Goal: Task Accomplishment & Management: Manage account settings

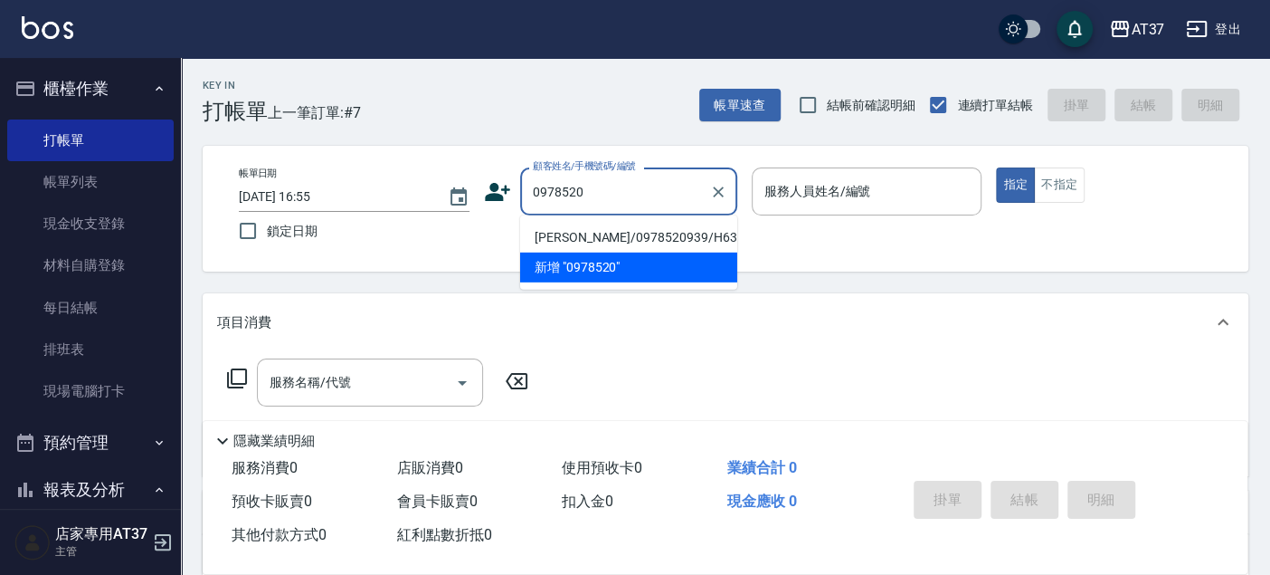
click at [623, 235] on li "[PERSON_NAME]/0978520939/H635" at bounding box center [628, 238] width 217 height 30
type input "[PERSON_NAME]/0978520939/H635"
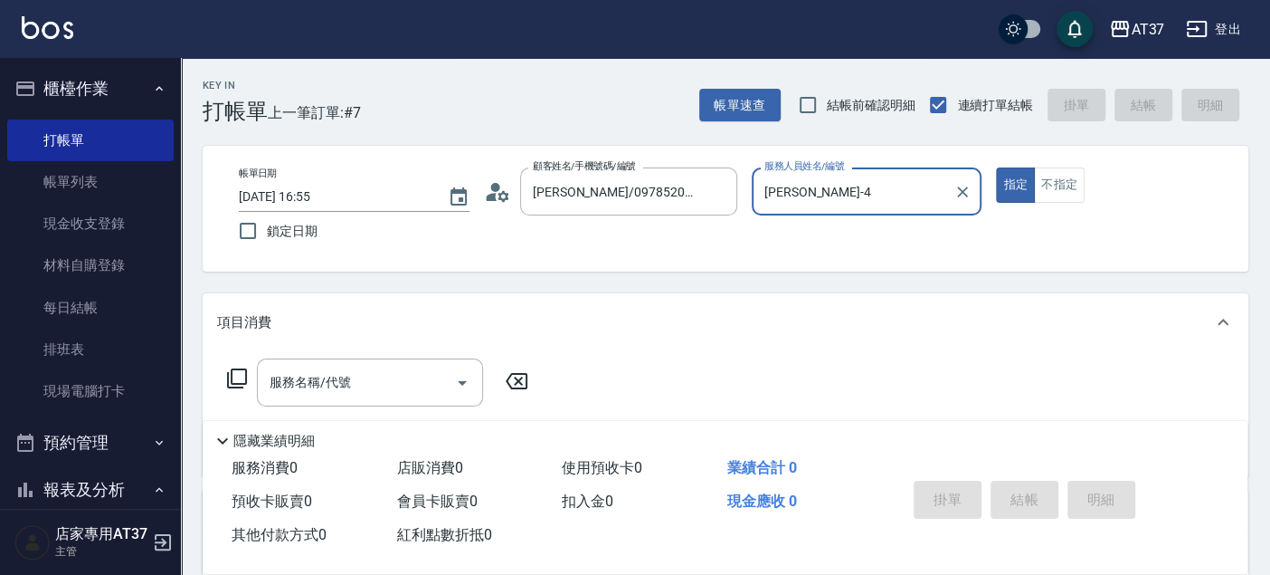
type input "[PERSON_NAME]-4"
click at [310, 384] on div "服務名稱/代號 服務名稱/代號" at bounding box center [370, 382] width 226 height 48
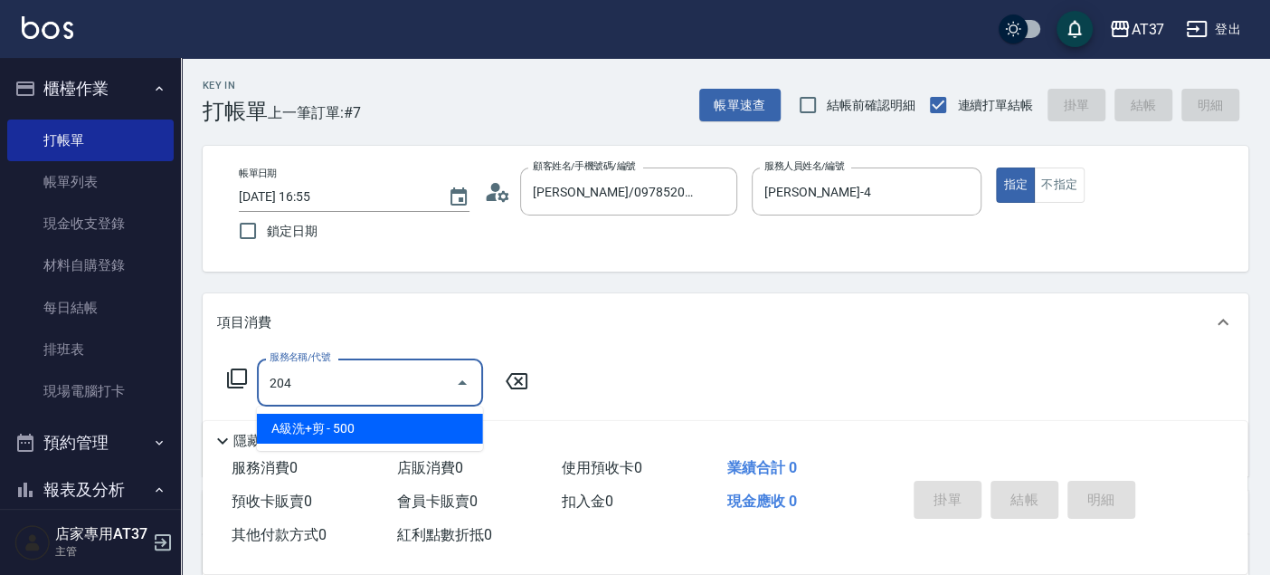
type input "A級洗+剪(204)"
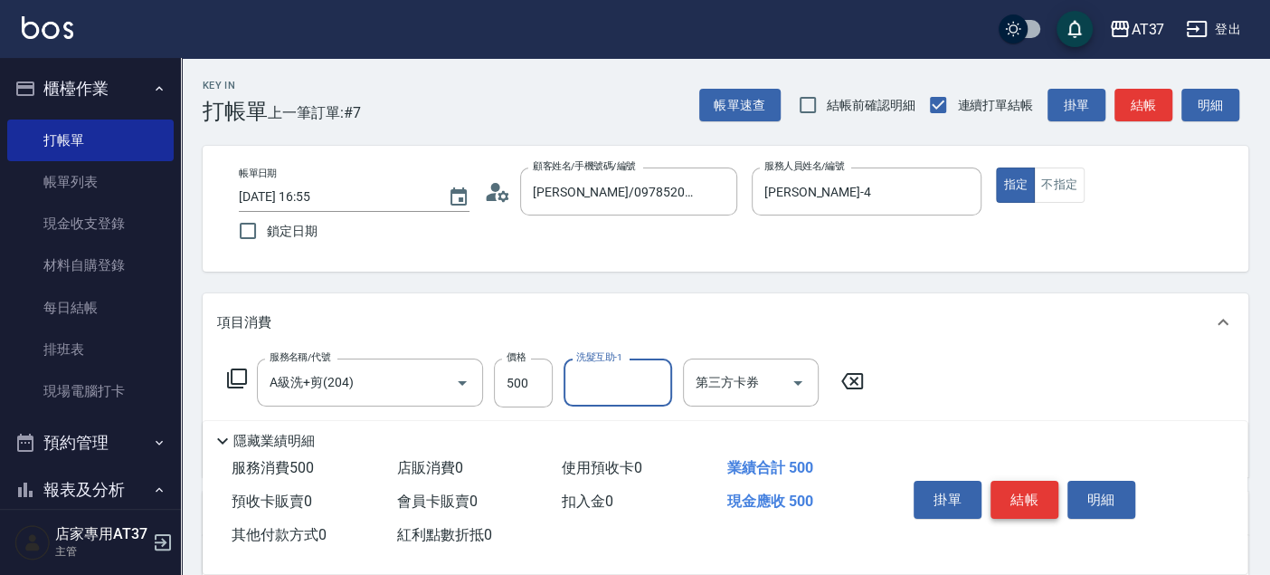
click at [1008, 493] on button "結帳" at bounding box center [1025, 499] width 68 height 38
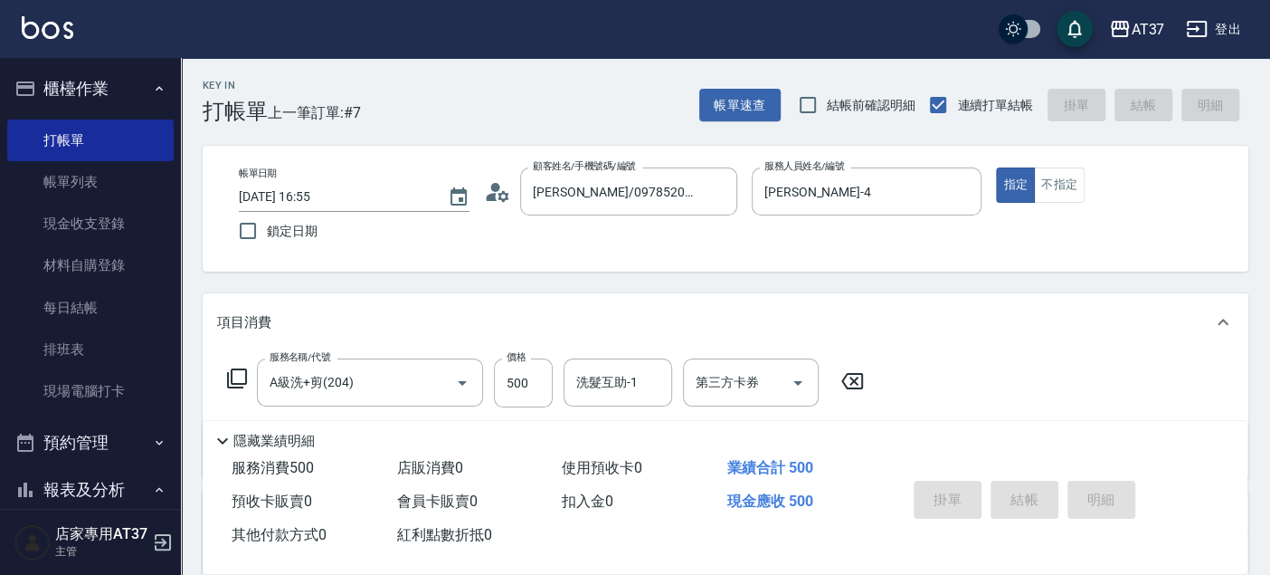
type input "2025/09/08 18:15"
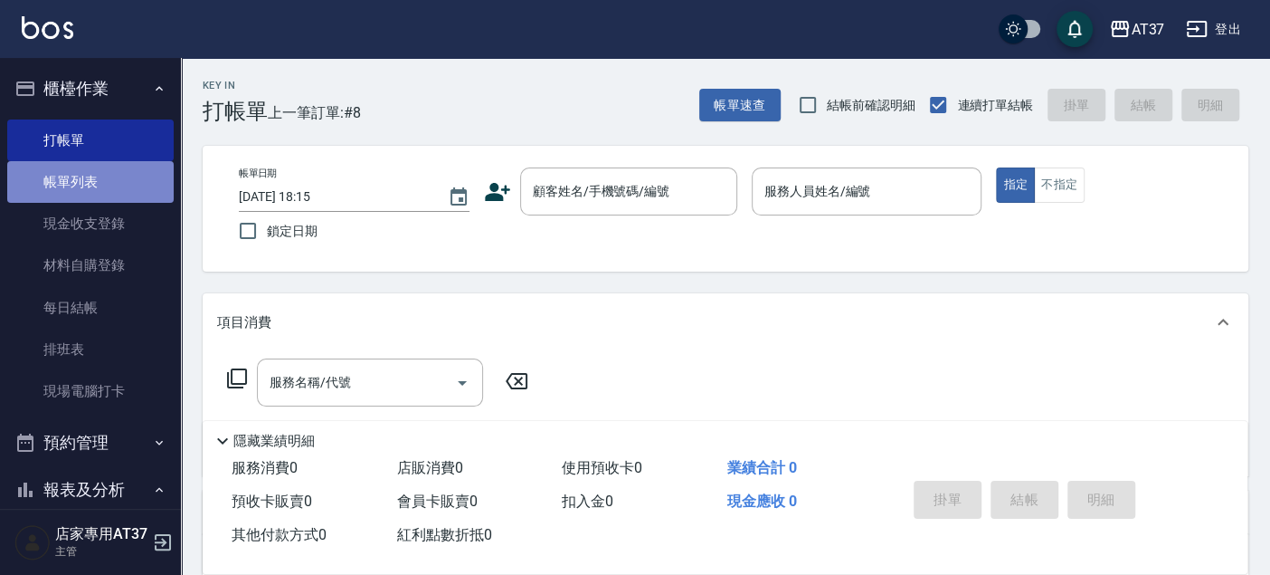
click at [100, 176] on link "帳單列表" at bounding box center [90, 182] width 166 height 42
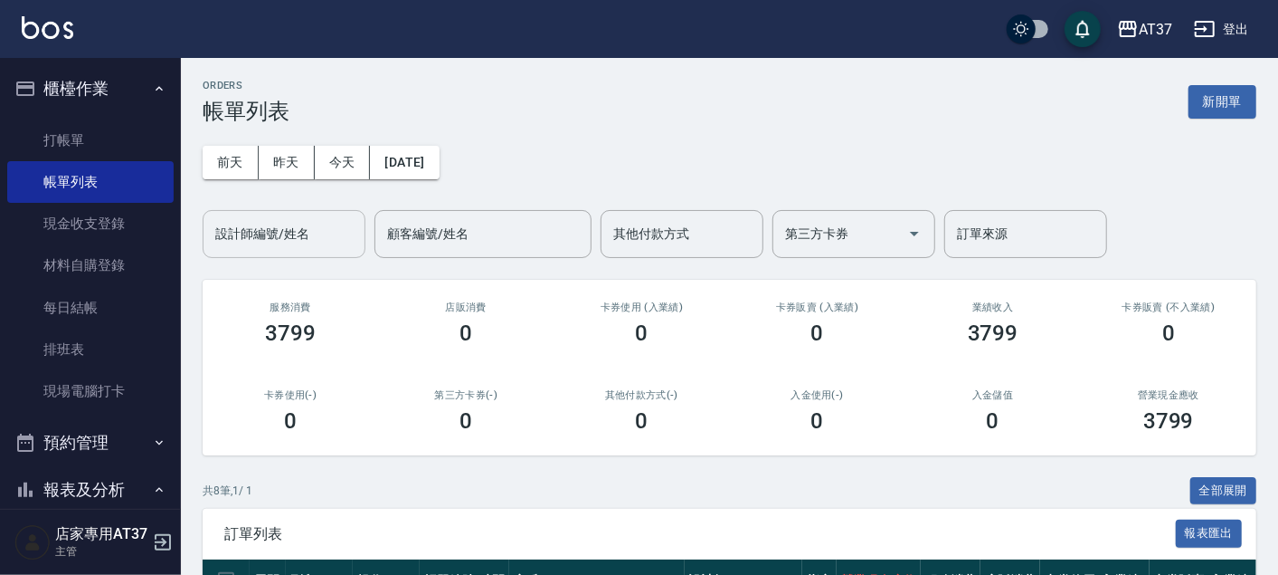
click at [337, 224] on input "設計師編號/姓名" at bounding box center [284, 234] width 147 height 32
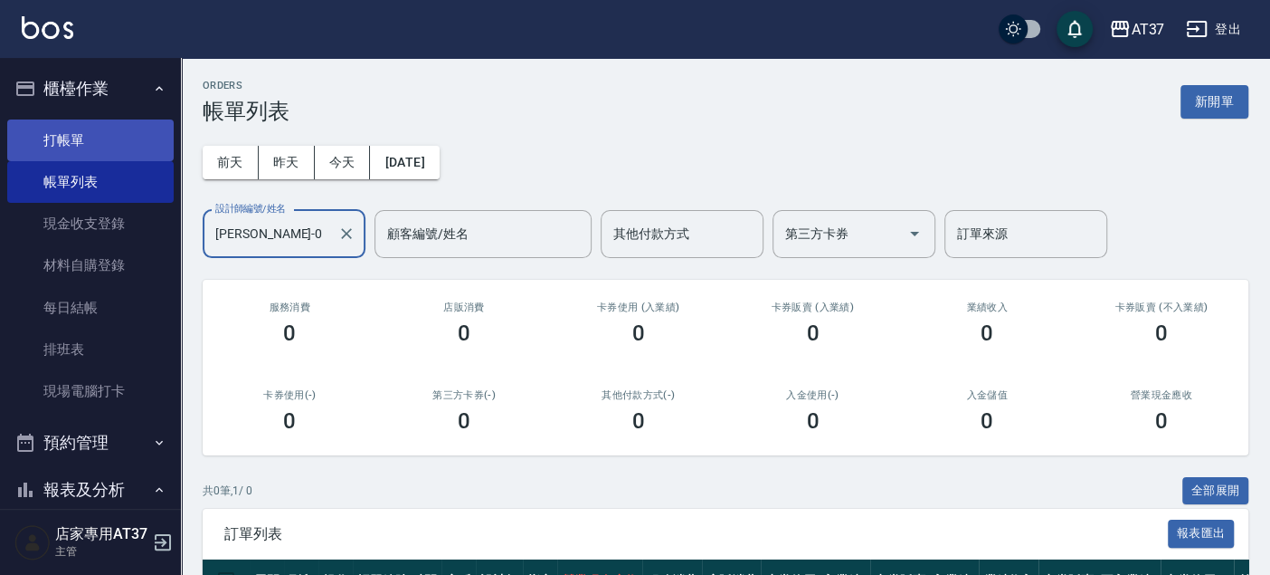
type input "NINA-0"
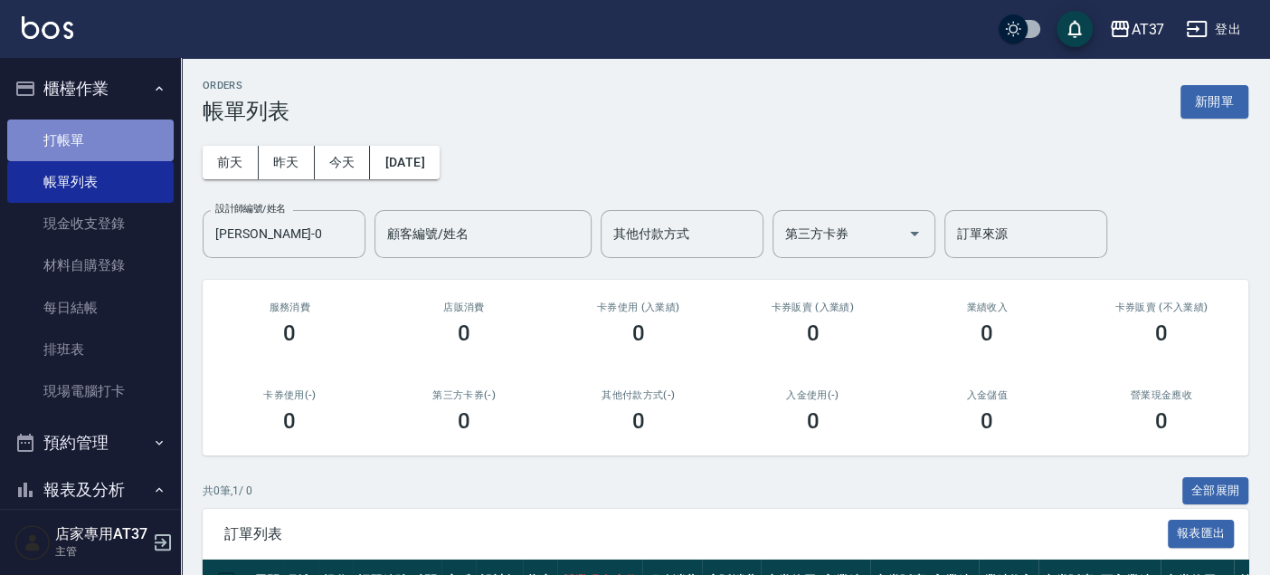
click at [125, 157] on link "打帳單" at bounding box center [90, 140] width 166 height 42
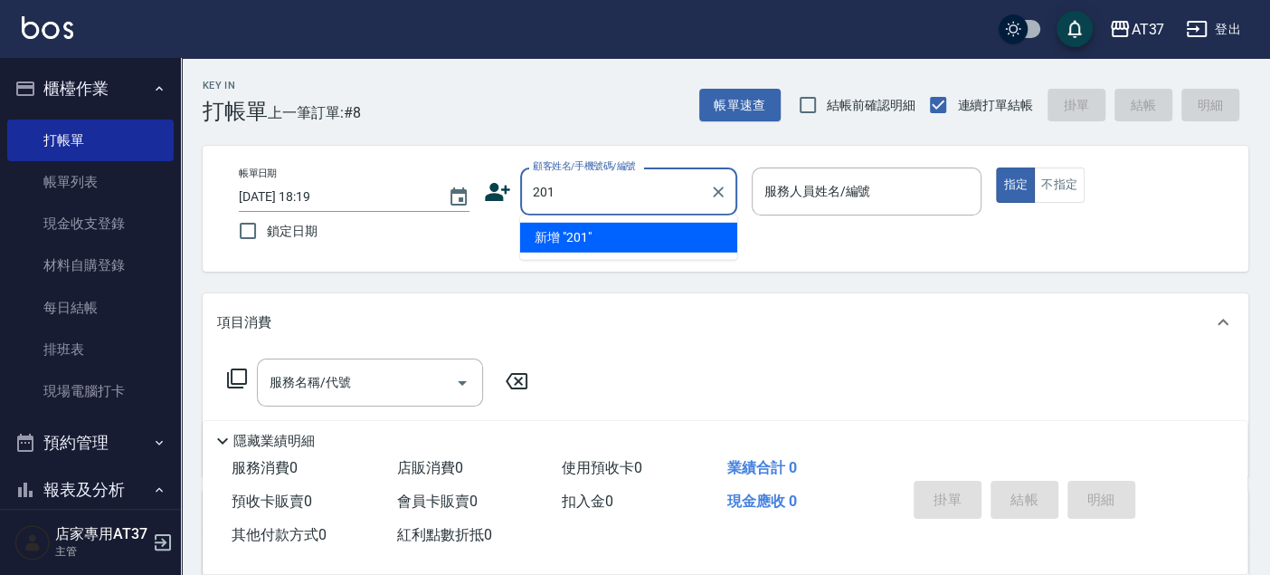
type input "201"
click at [996, 167] on button "指定" at bounding box center [1015, 184] width 39 height 35
type button "true"
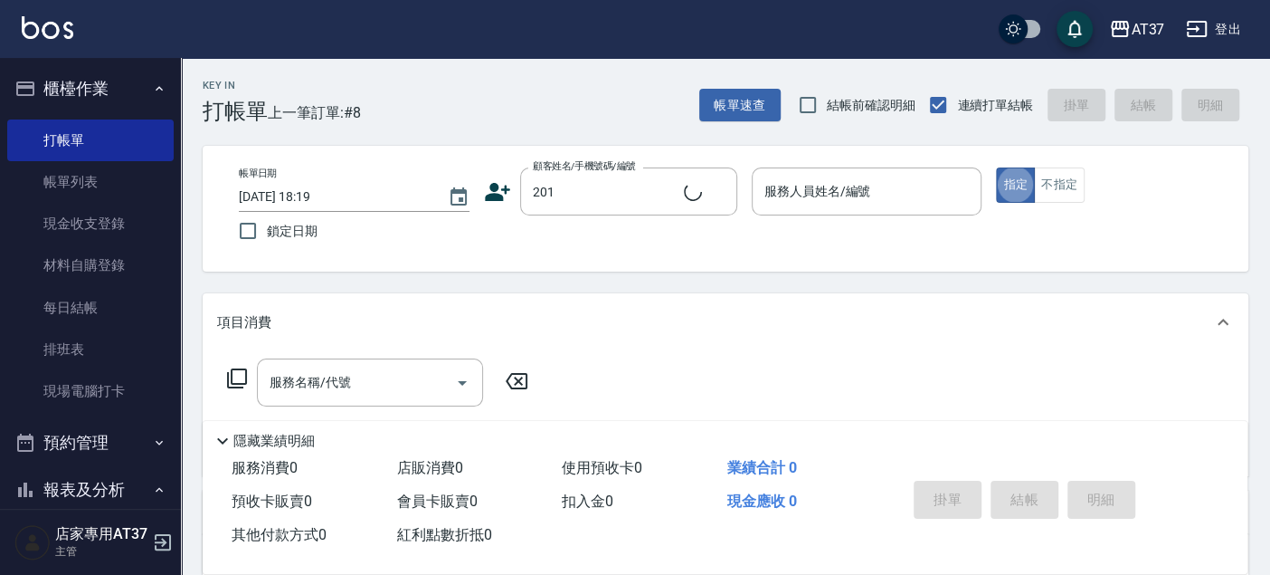
type input "張晉嘉/0977141617/201"
click at [710, 198] on icon "Clear" at bounding box center [718, 192] width 18 height 18
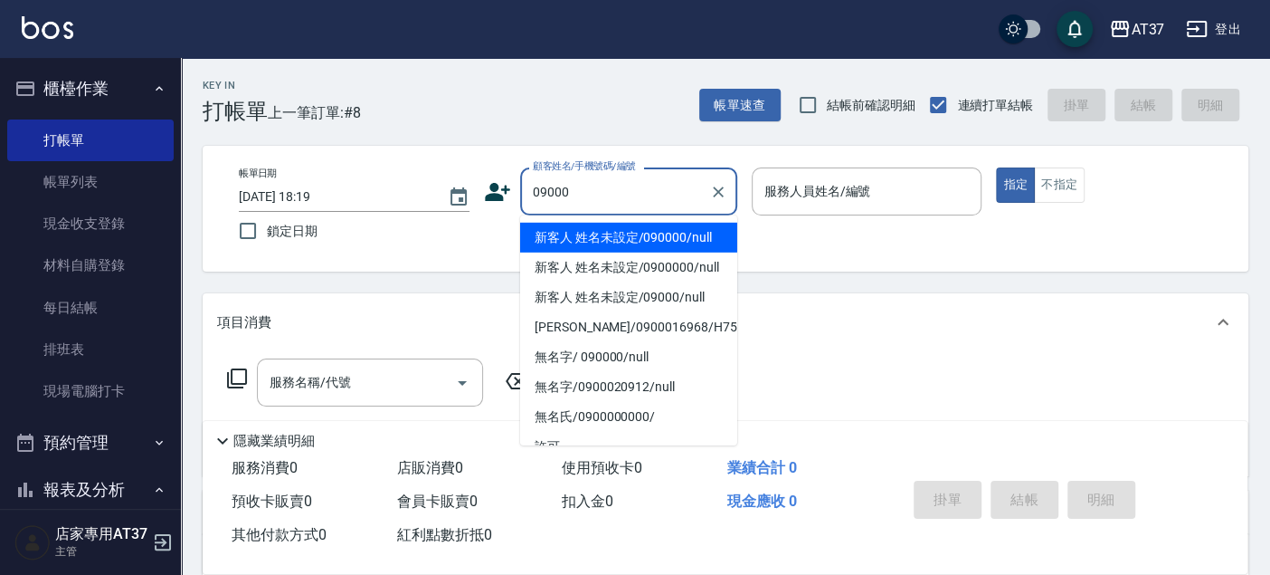
click at [689, 245] on li "新客人 姓名未設定/090000/null" at bounding box center [628, 238] width 217 height 30
type input "新客人 姓名未設定/090000/null"
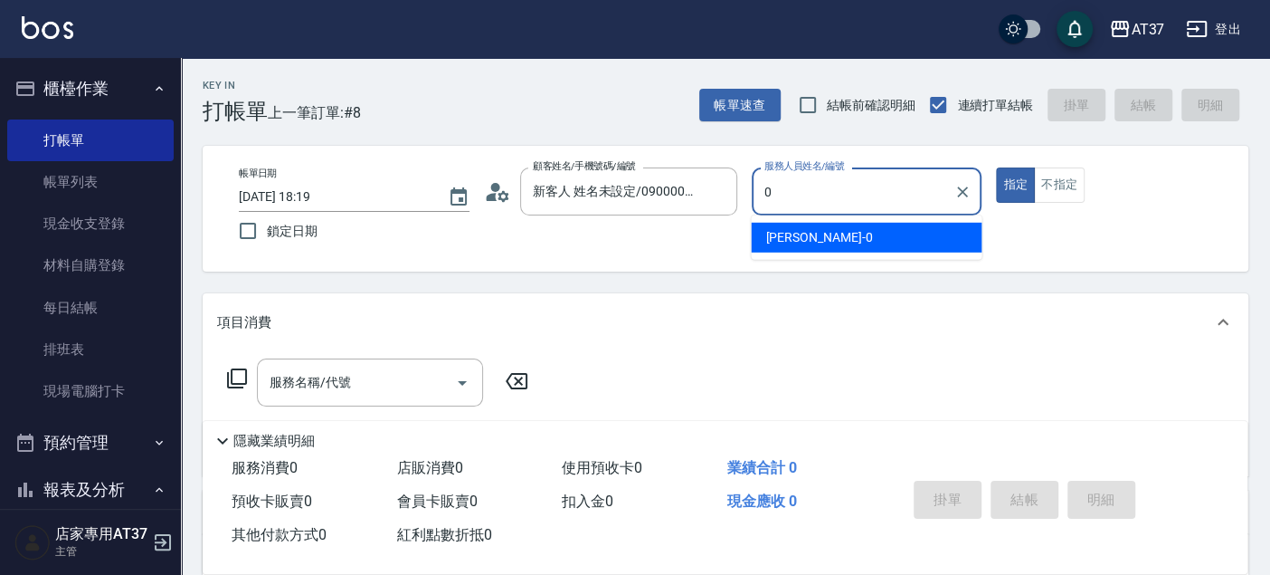
click at [820, 224] on div "NINA -0" at bounding box center [866, 238] width 231 height 30
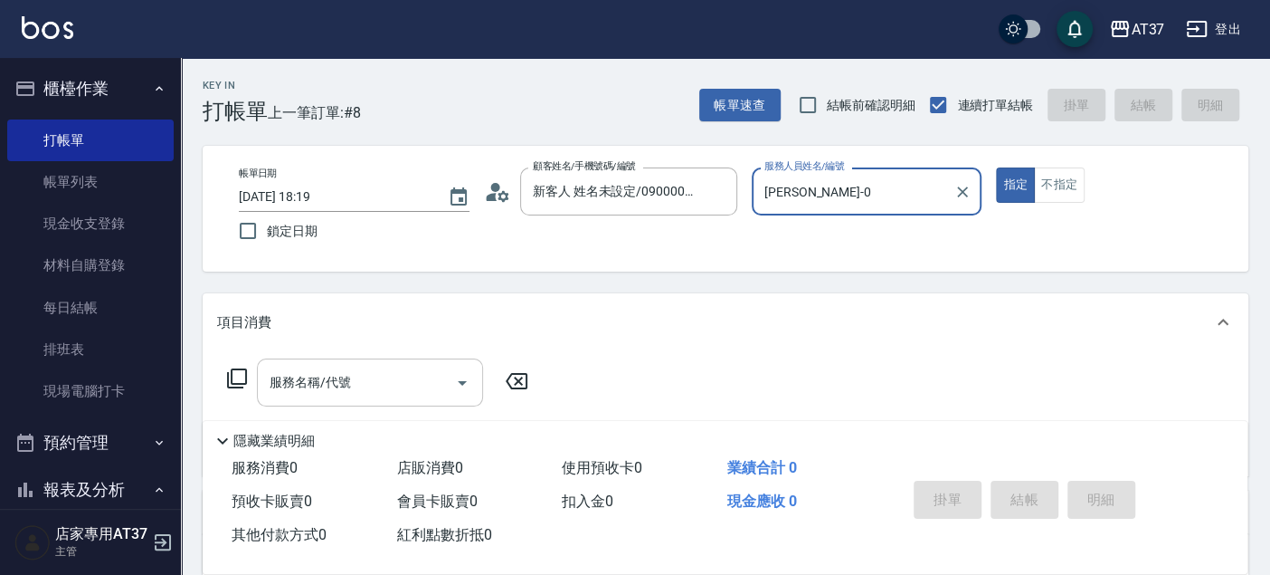
click at [381, 405] on div "服務名稱/代號" at bounding box center [370, 382] width 226 height 48
type input "NINA-0"
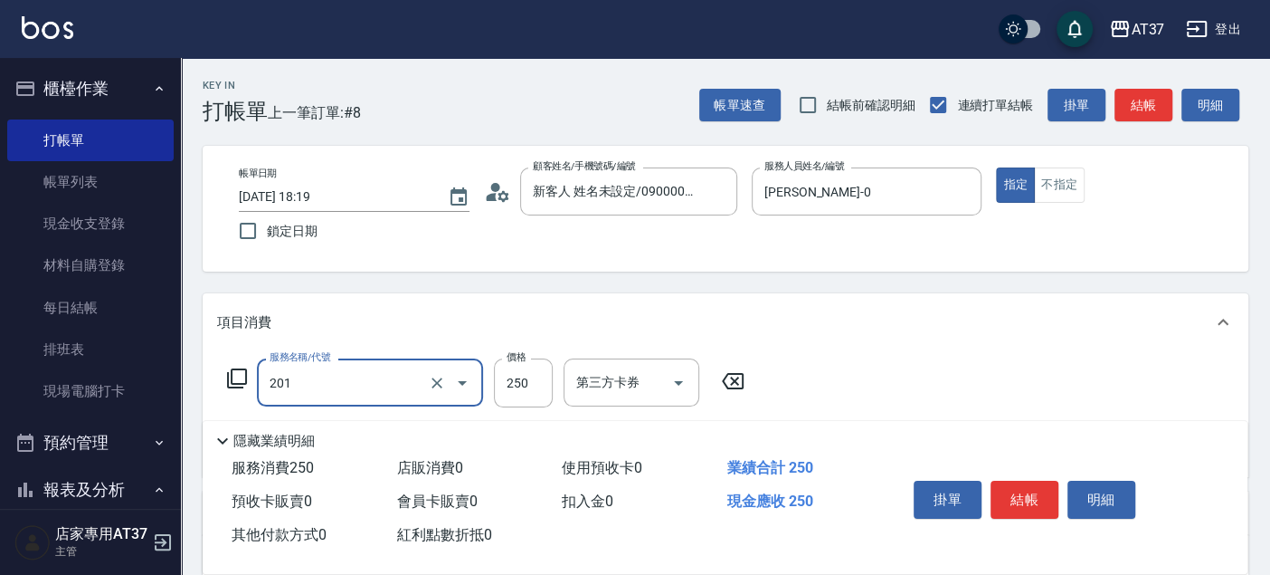
type input "B級單剪(201)"
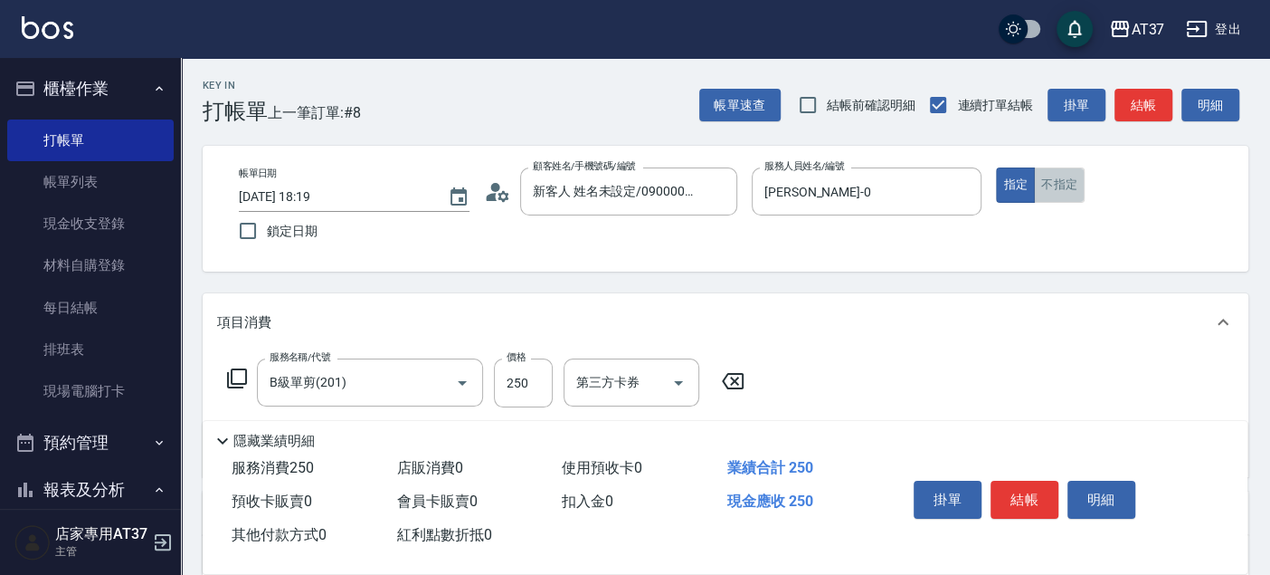
click at [1057, 193] on button "不指定" at bounding box center [1059, 184] width 51 height 35
click at [1029, 488] on button "結帳" at bounding box center [1025, 499] width 68 height 38
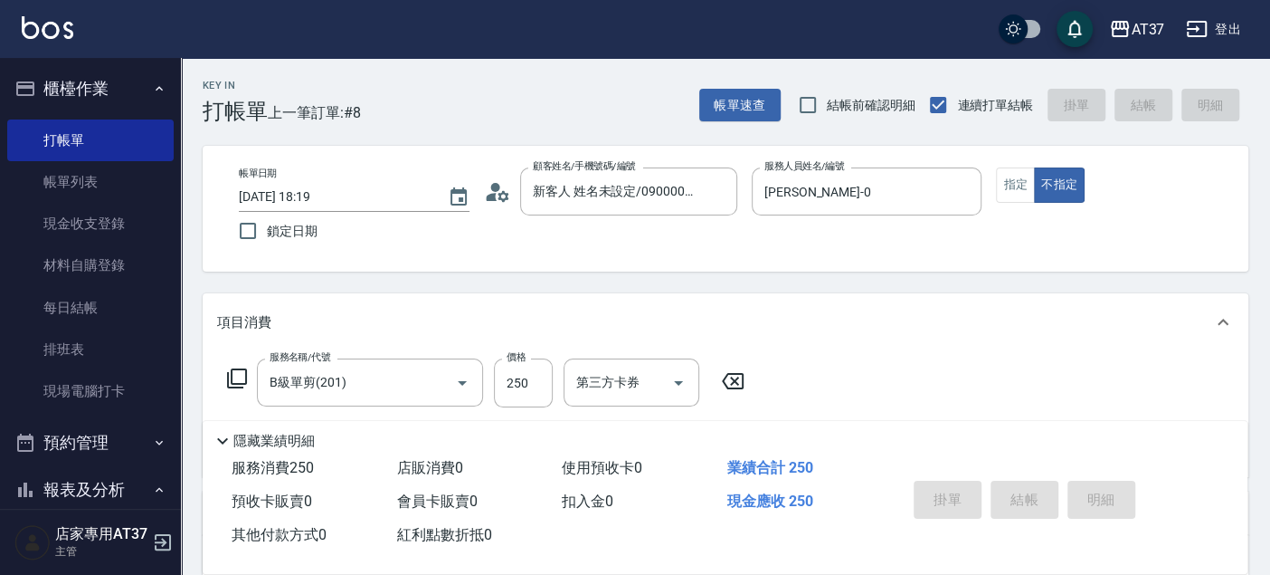
type input "2025/09/08 18:20"
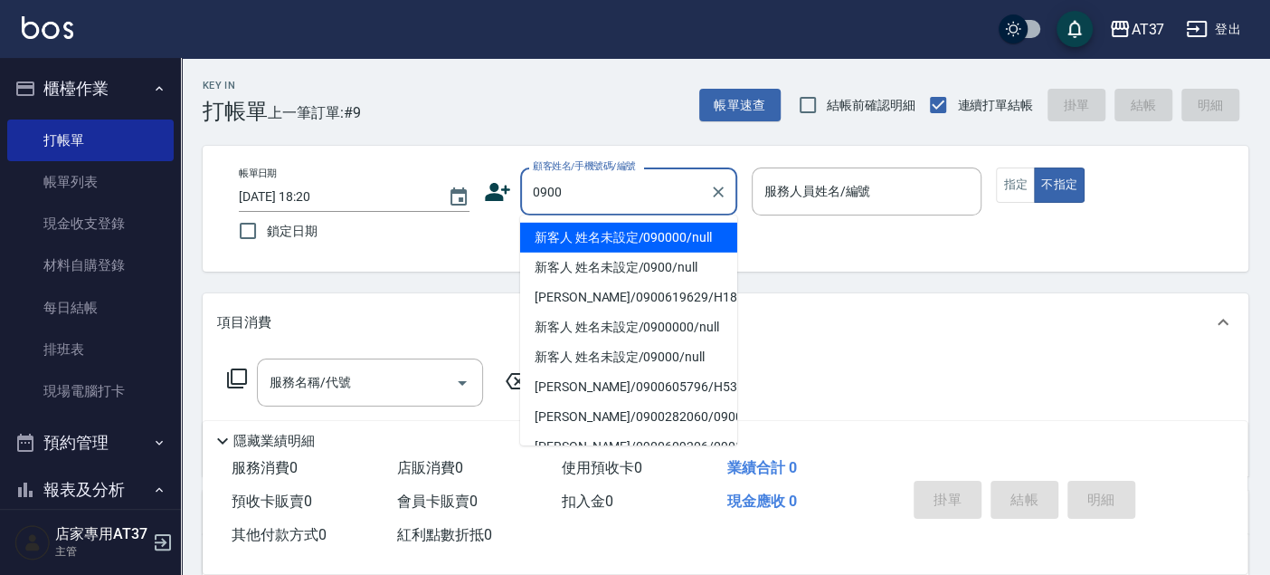
click at [702, 237] on li "新客人 姓名未設定/090000/null" at bounding box center [628, 238] width 217 height 30
type input "新客人 姓名未設定/090000/null"
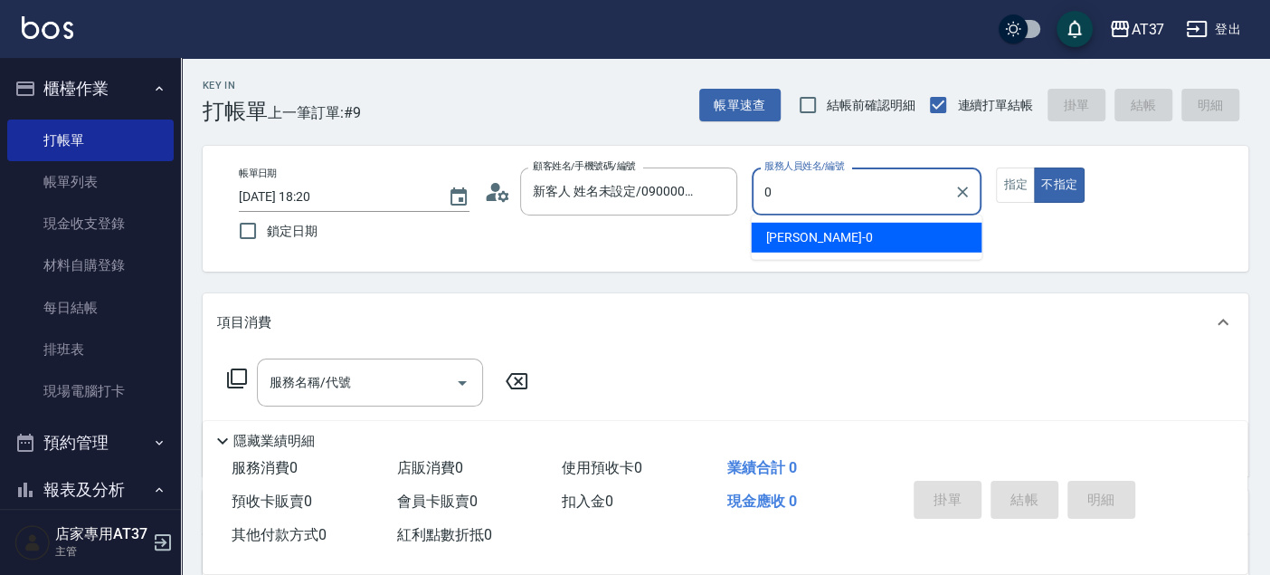
click at [853, 233] on div "NINA -0" at bounding box center [866, 238] width 231 height 30
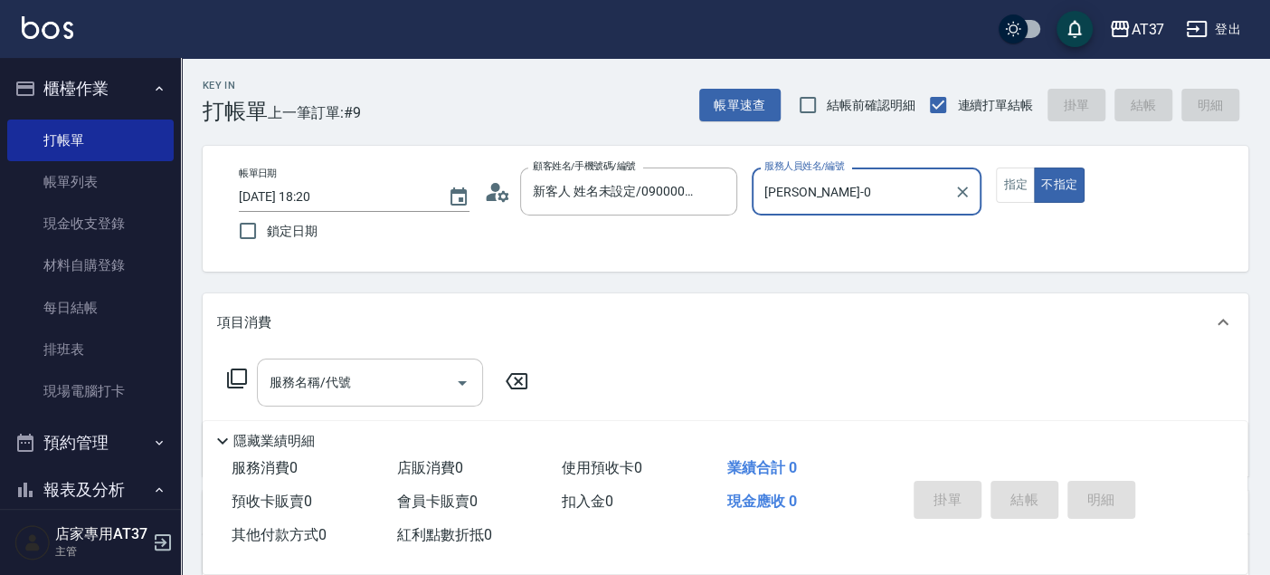
type input "NINA-0"
click at [398, 379] on input "服務名稱/代號" at bounding box center [356, 382] width 183 height 32
click at [237, 385] on icon at bounding box center [237, 378] width 22 height 22
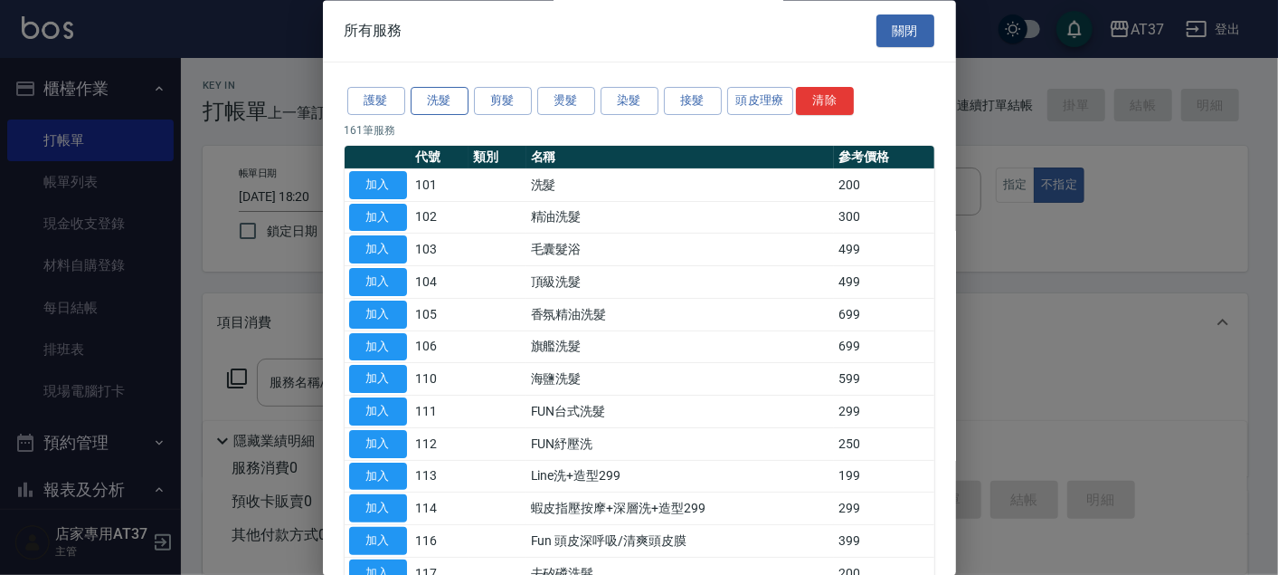
click at [427, 110] on button "洗髮" at bounding box center [440, 102] width 58 height 28
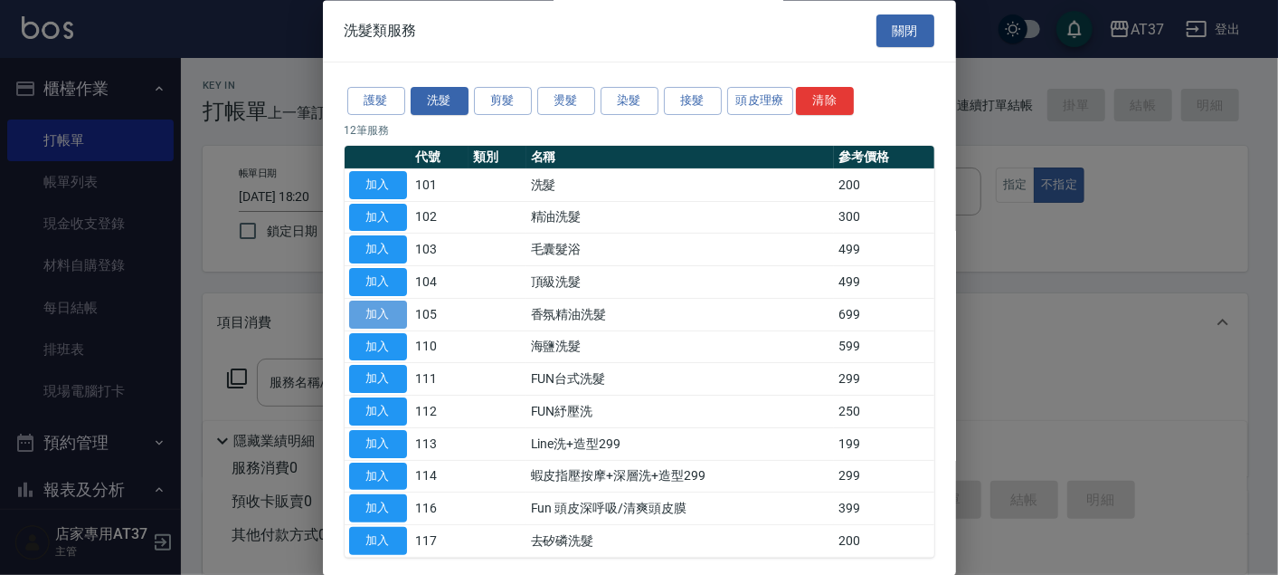
click at [384, 314] on button "加入" at bounding box center [378, 314] width 58 height 28
type input "香氛精油洗髮(105)"
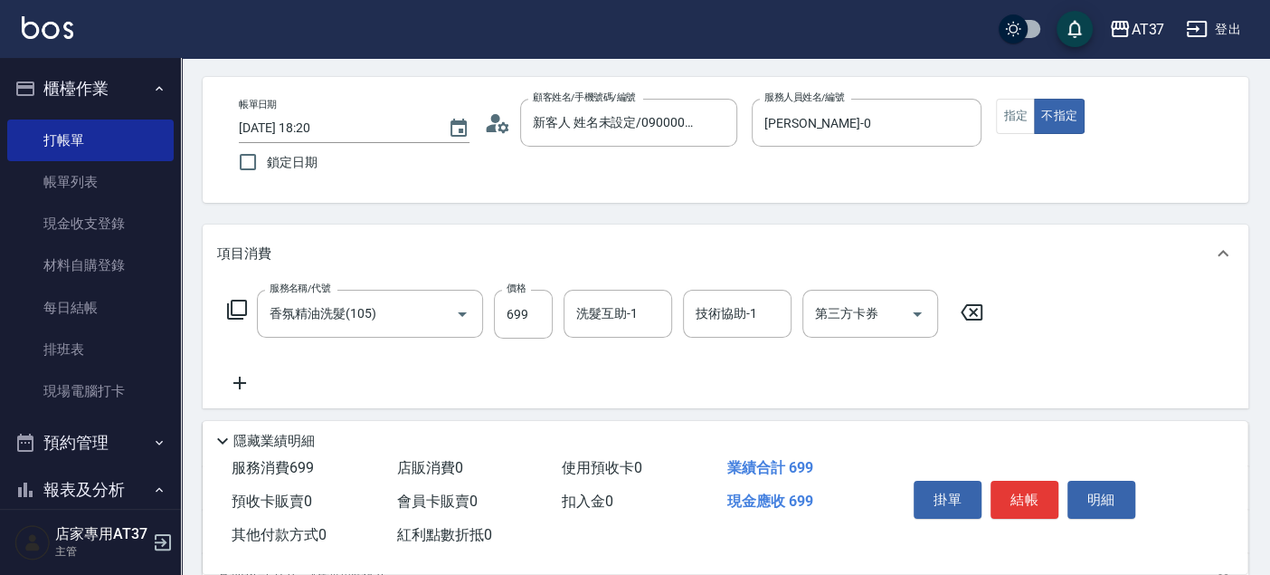
scroll to position [100, 0]
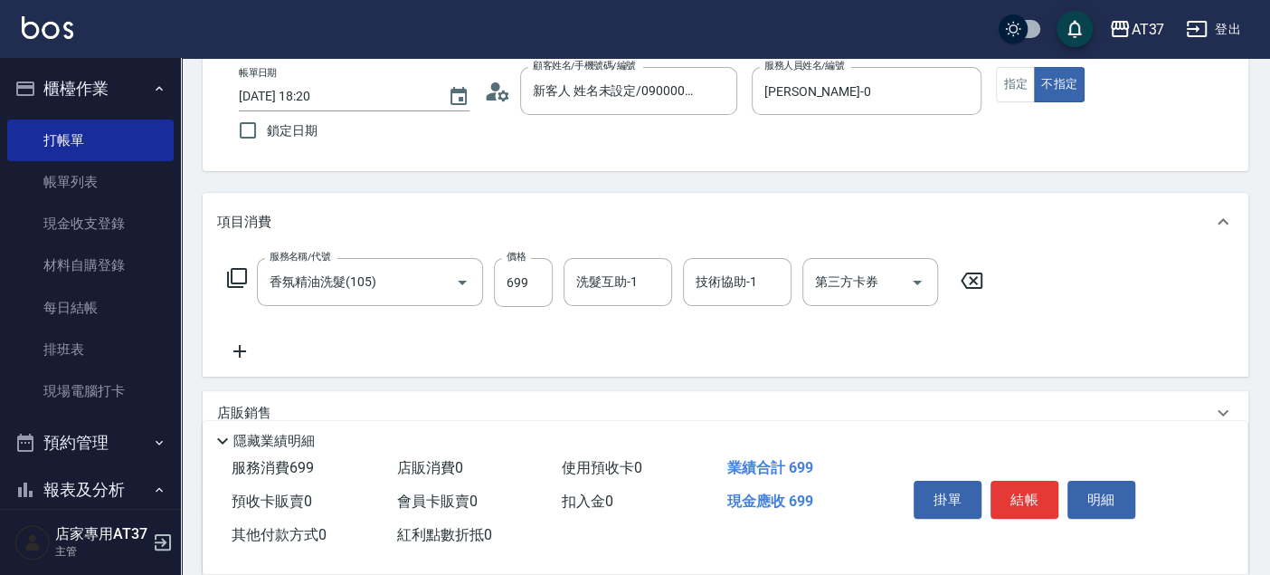
click at [235, 356] on icon at bounding box center [239, 351] width 45 height 22
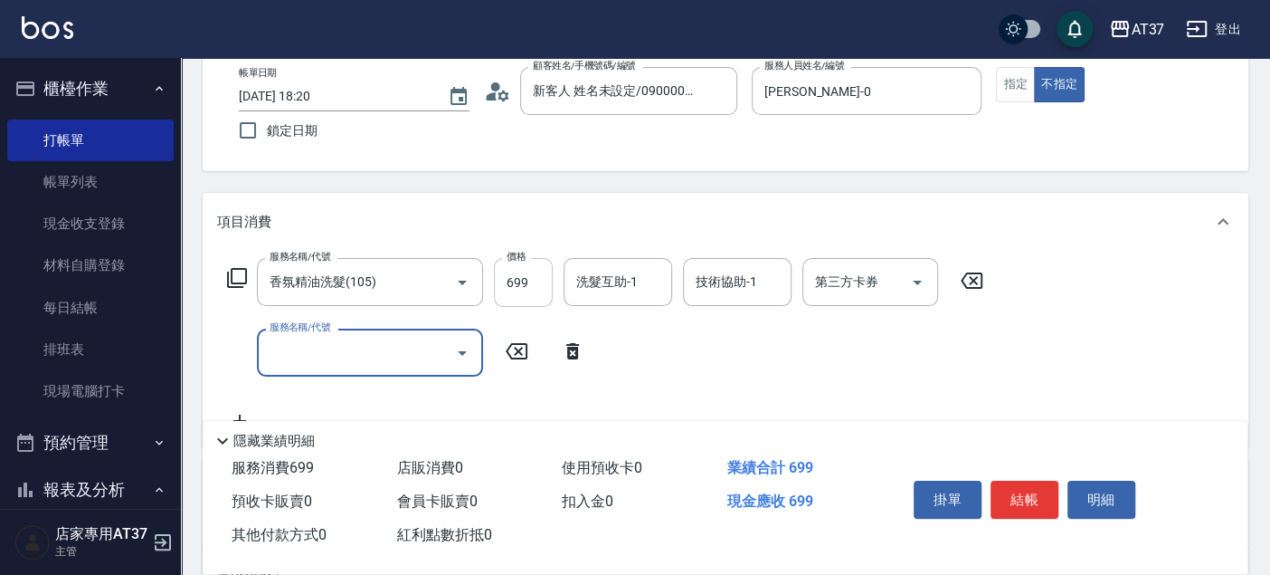
click at [520, 277] on input "699" at bounding box center [523, 282] width 59 height 49
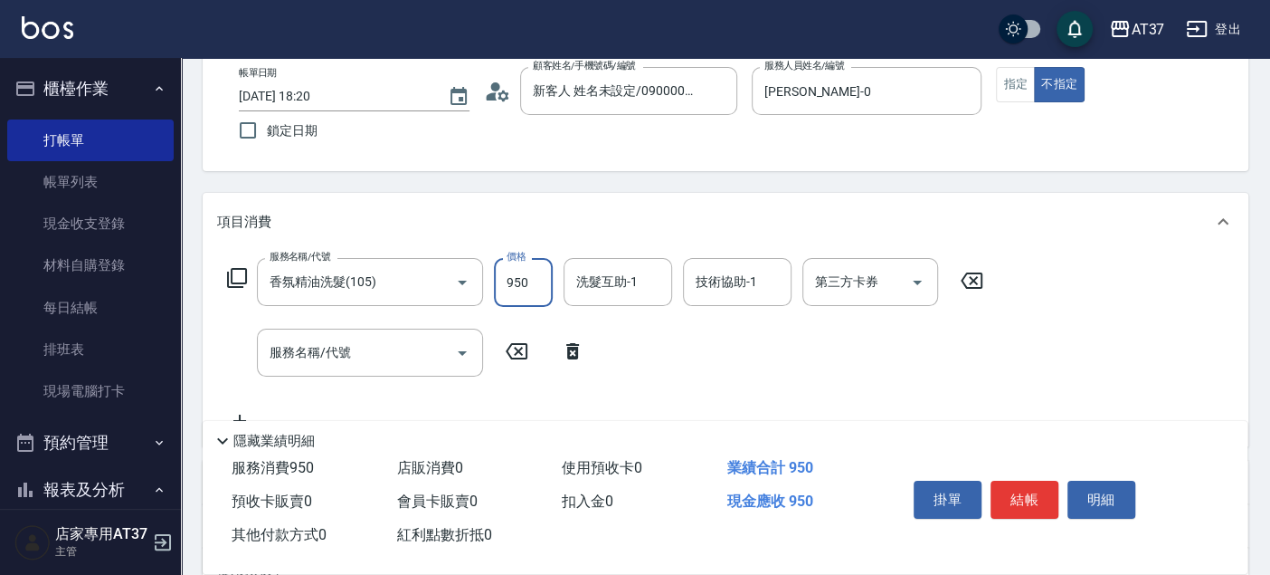
type input "950"
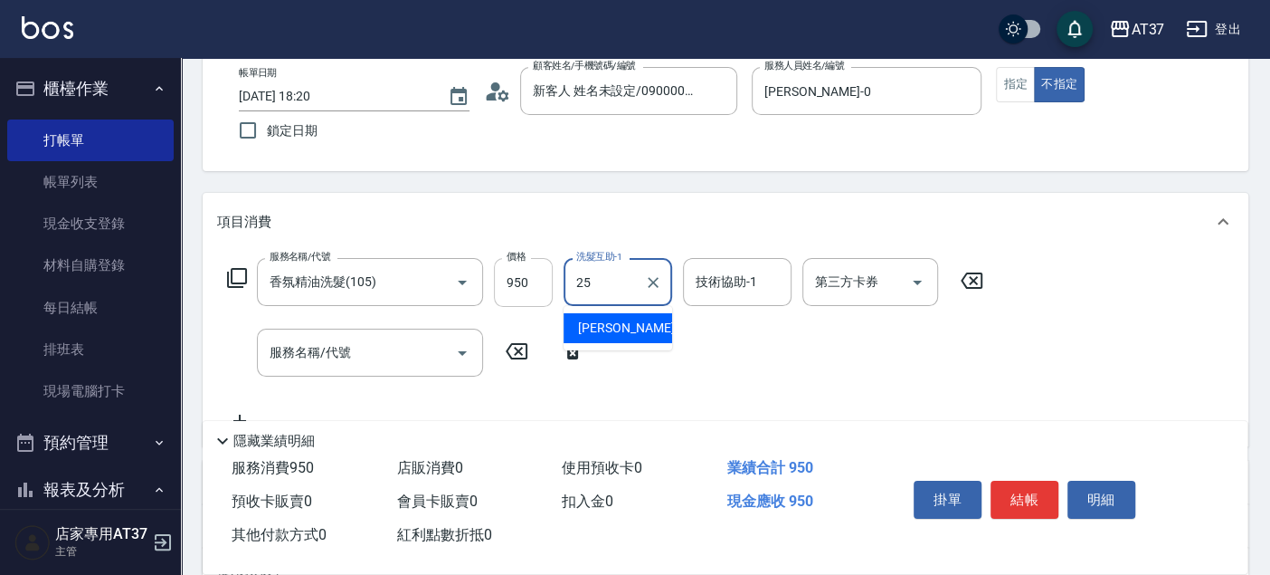
type input "子筠-25"
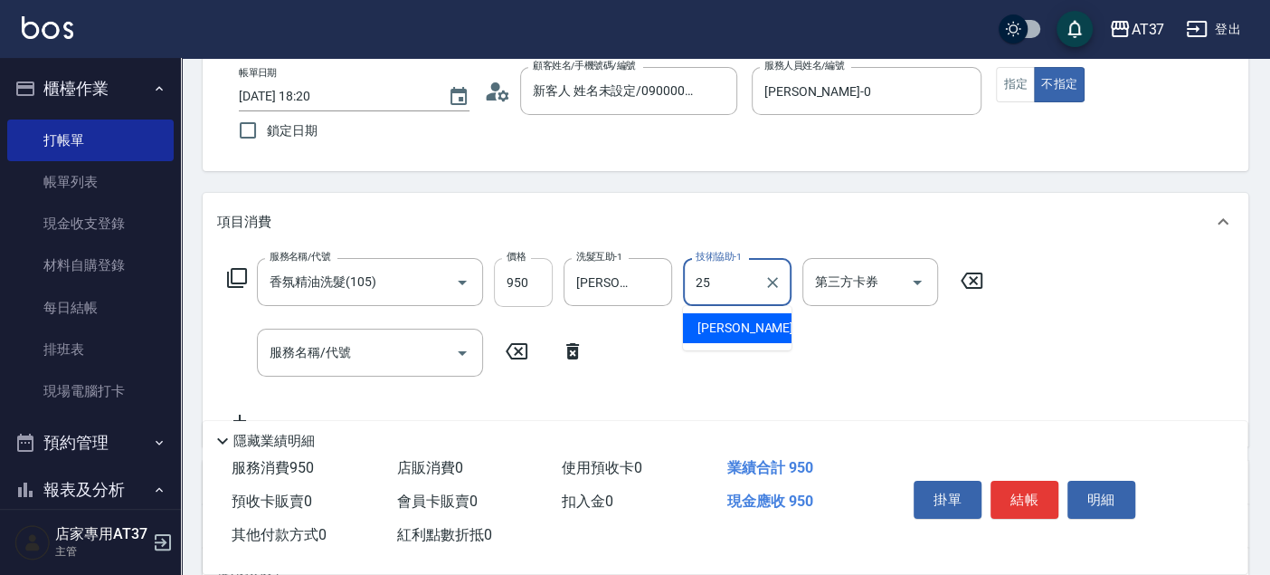
type input "子筠-25"
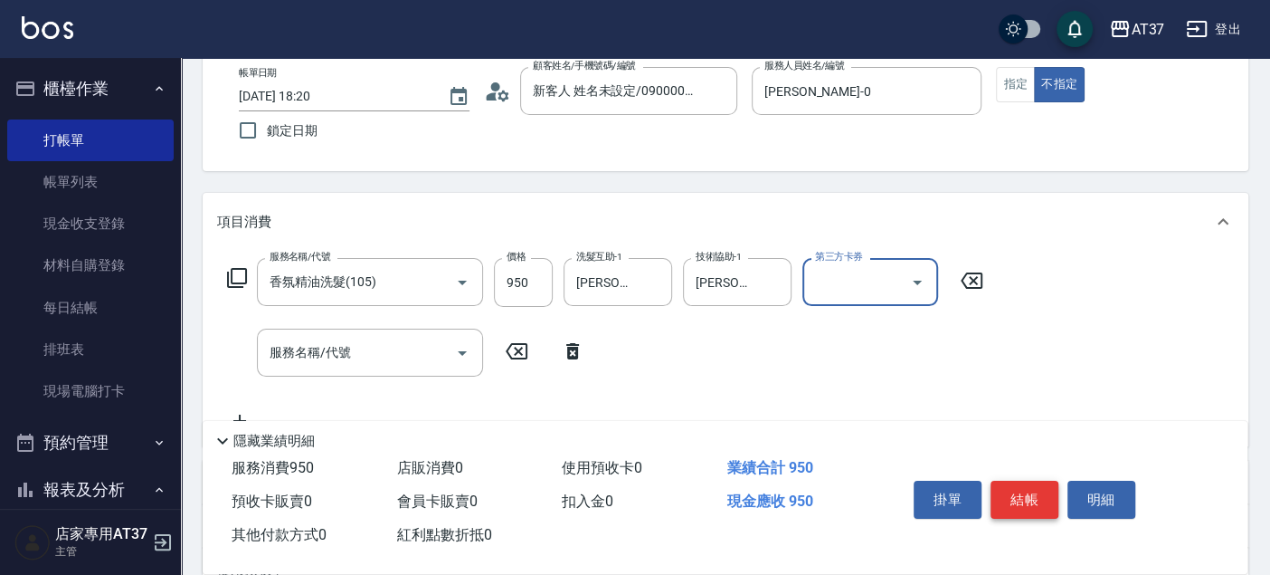
click at [1031, 499] on button "結帳" at bounding box center [1025, 499] width 68 height 38
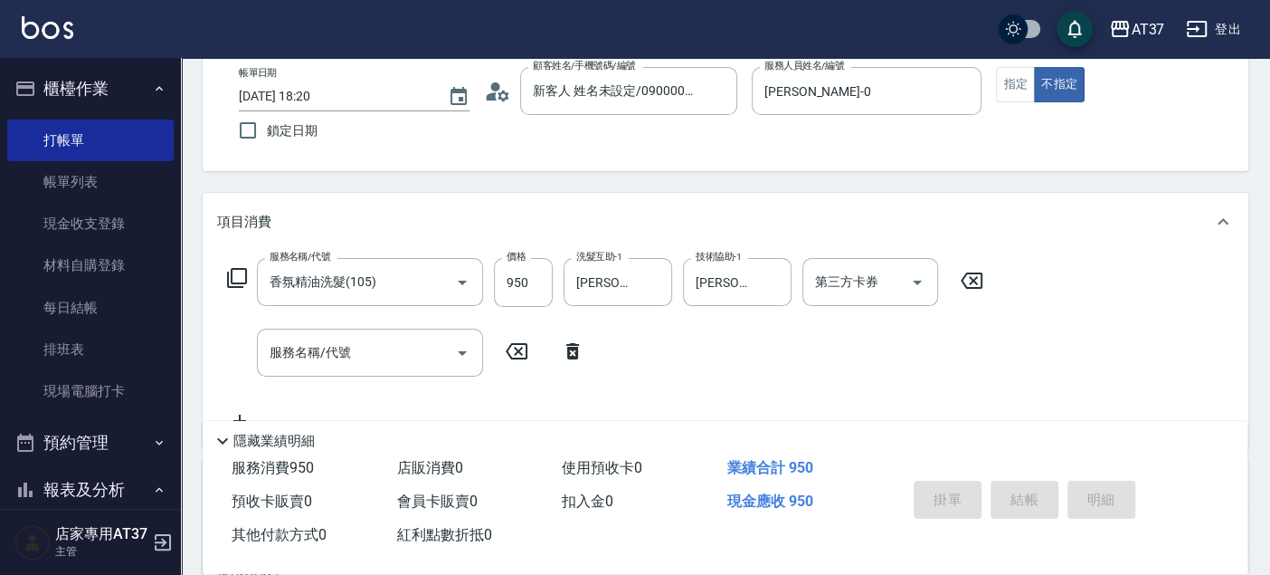
type input "2025/09/08 18:21"
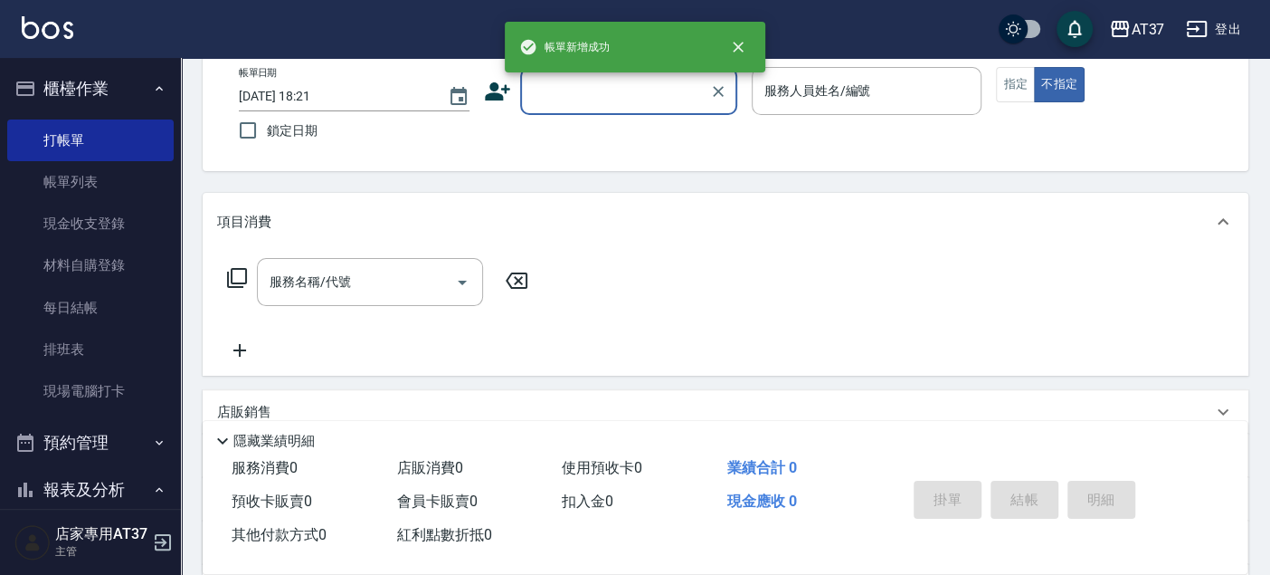
scroll to position [0, 0]
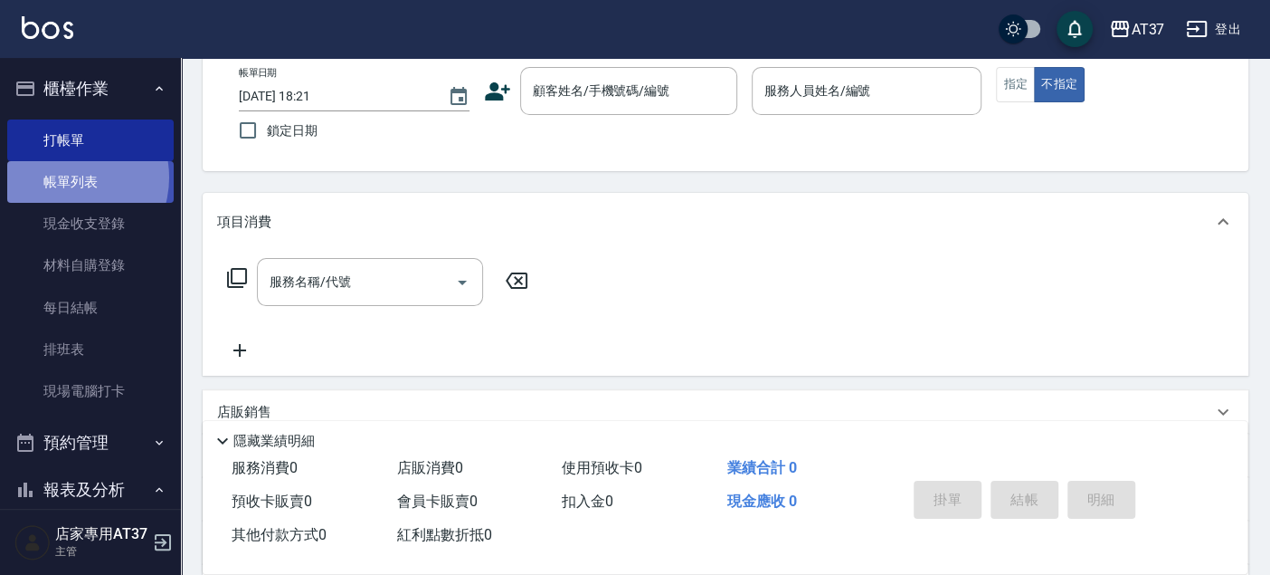
click at [67, 177] on link "帳單列表" at bounding box center [90, 182] width 166 height 42
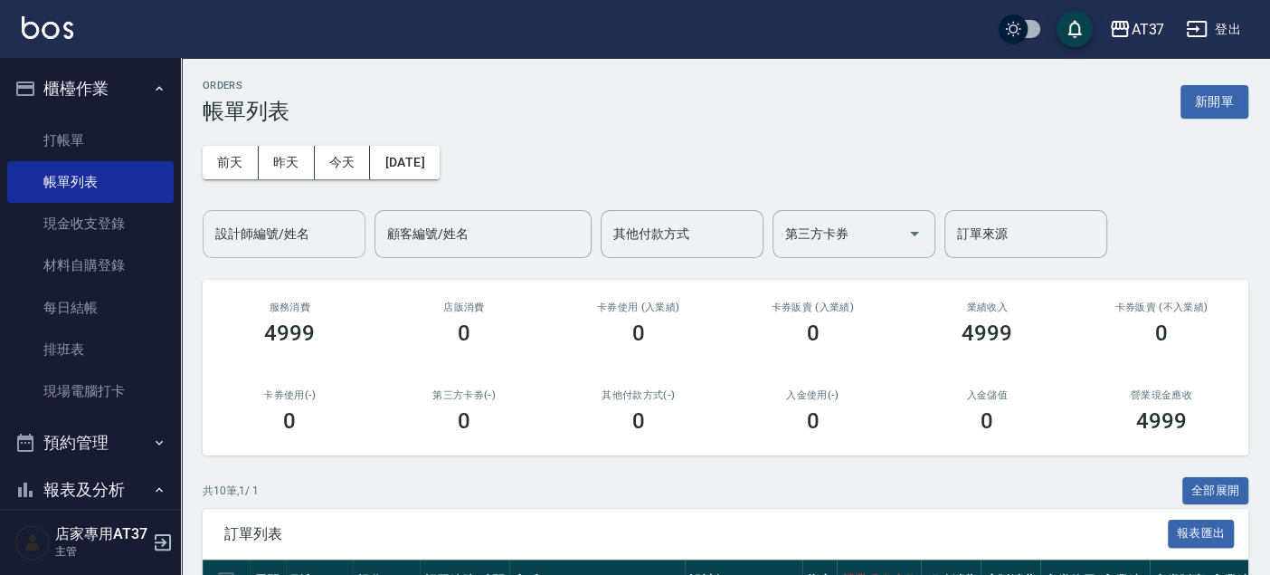
click at [299, 227] on div "設計師編號/姓名 設計師編號/姓名" at bounding box center [284, 234] width 163 height 48
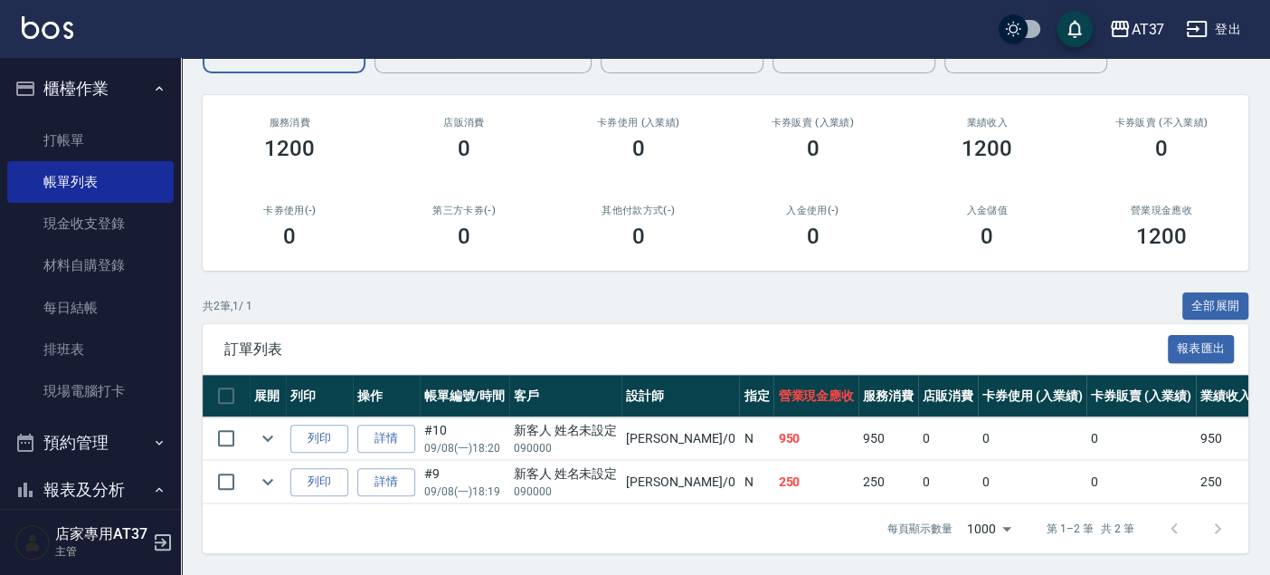
type input "NINA-0"
click at [365, 425] on link "詳情" at bounding box center [386, 438] width 58 height 28
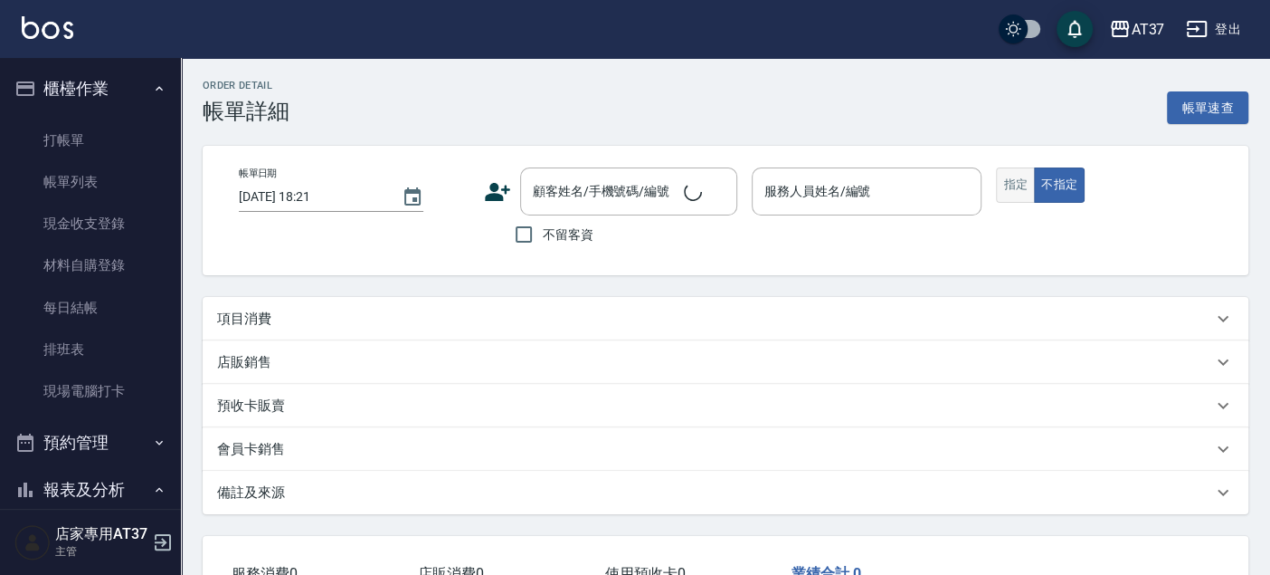
click at [1015, 188] on button "指定" at bounding box center [1015, 184] width 39 height 35
type input "2025/09/08 18:20"
type input "NINA-0"
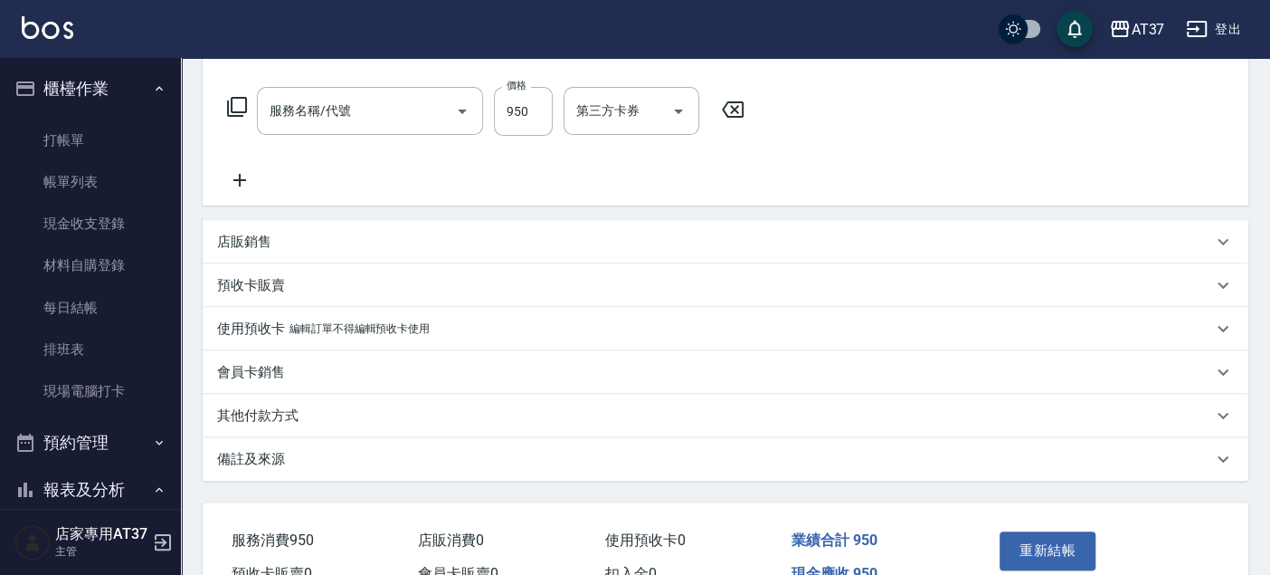
type input "新客人 姓名未設定/090000/null"
type input "香氛精油洗髮(105)"
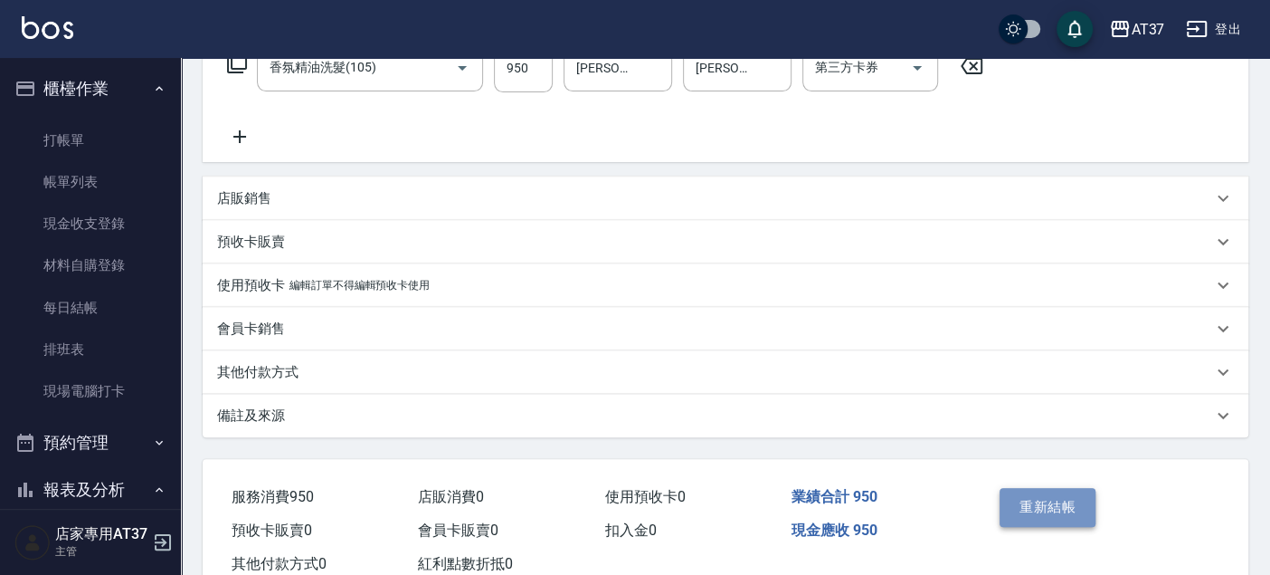
click at [1045, 506] on button "重新結帳" at bounding box center [1048, 507] width 96 height 38
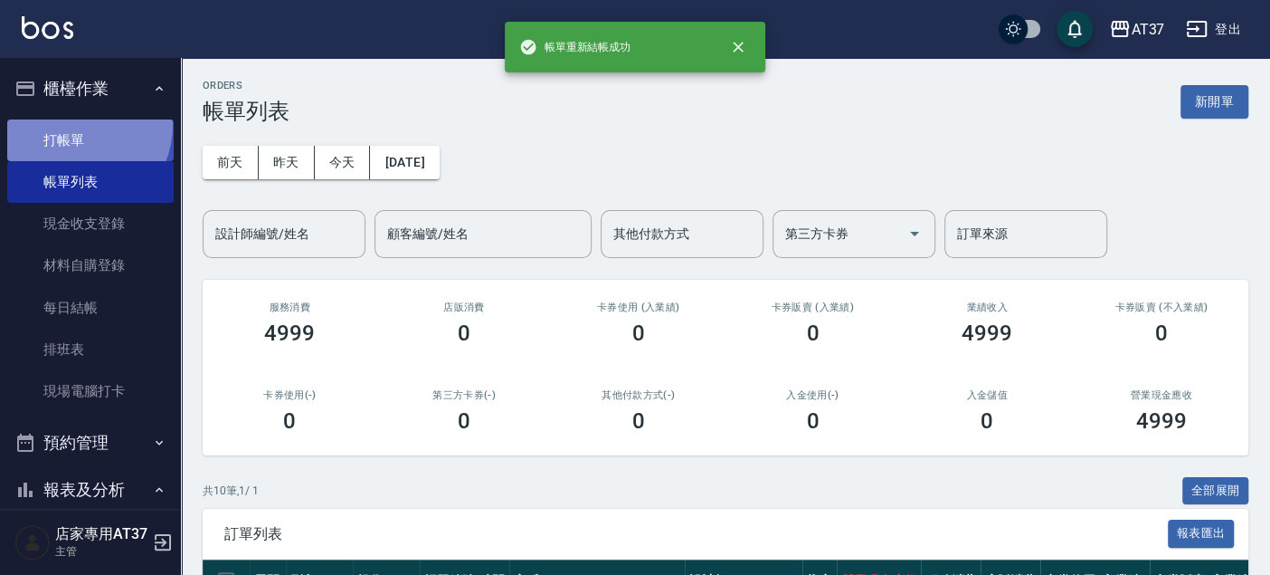
click at [71, 124] on link "打帳單" at bounding box center [90, 140] width 166 height 42
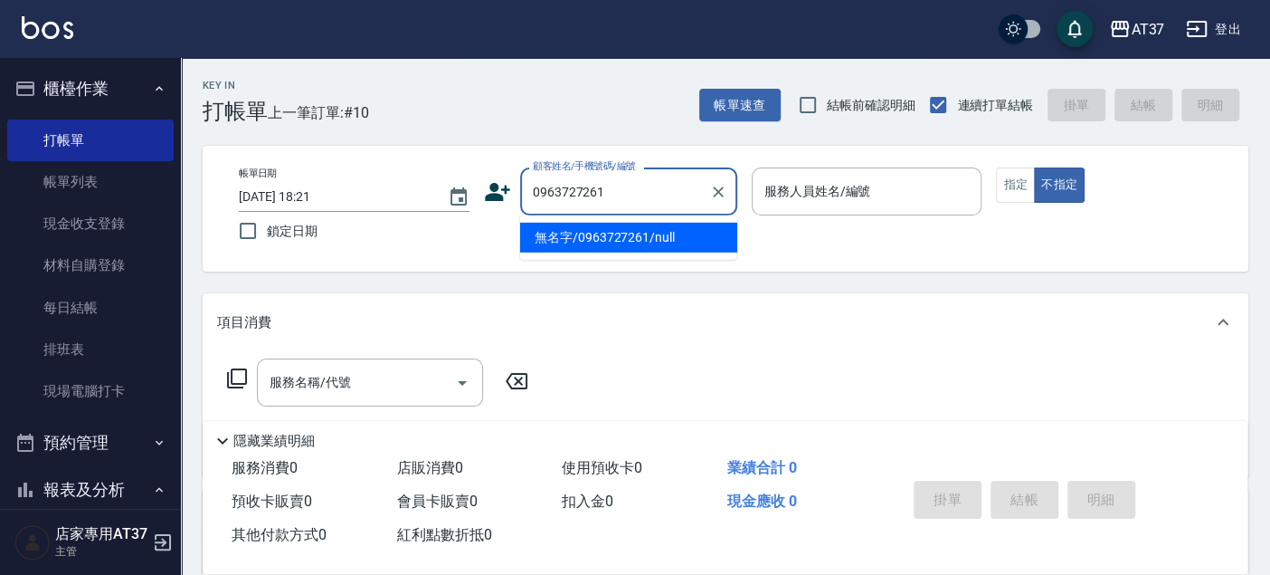
type input "無名字/0963727261/null"
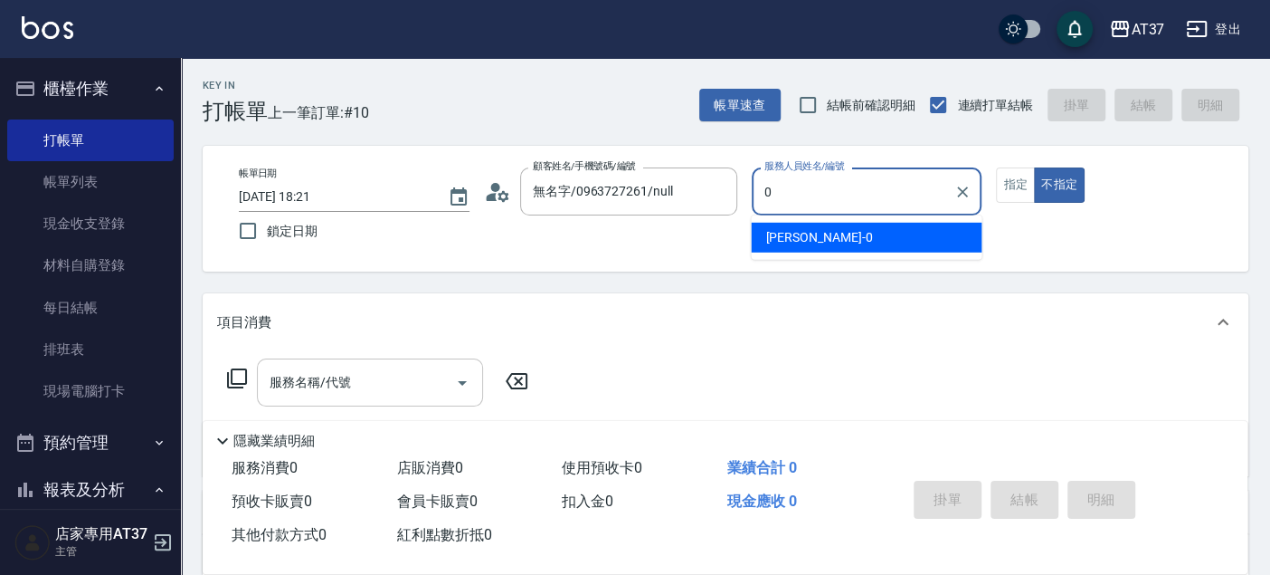
drag, startPoint x: 848, startPoint y: 233, endPoint x: 321, endPoint y: 366, distance: 543.4
click at [848, 233] on div "NINA -0" at bounding box center [866, 238] width 231 height 30
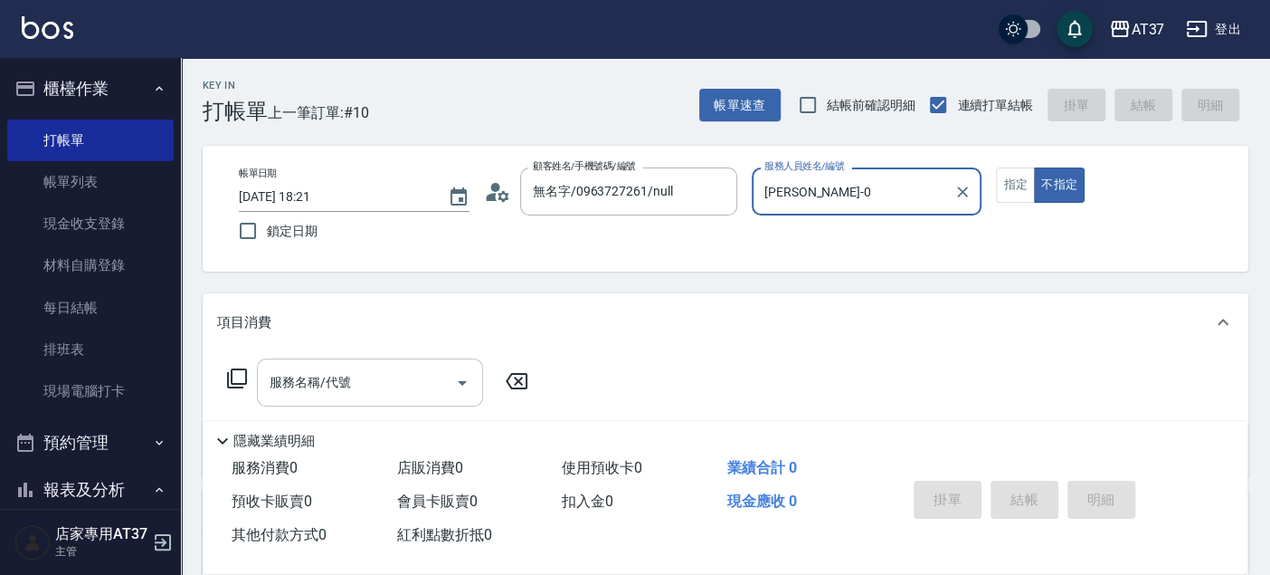
type input "NINA-0"
click at [336, 398] on input "服務名稱/代號" at bounding box center [356, 382] width 183 height 32
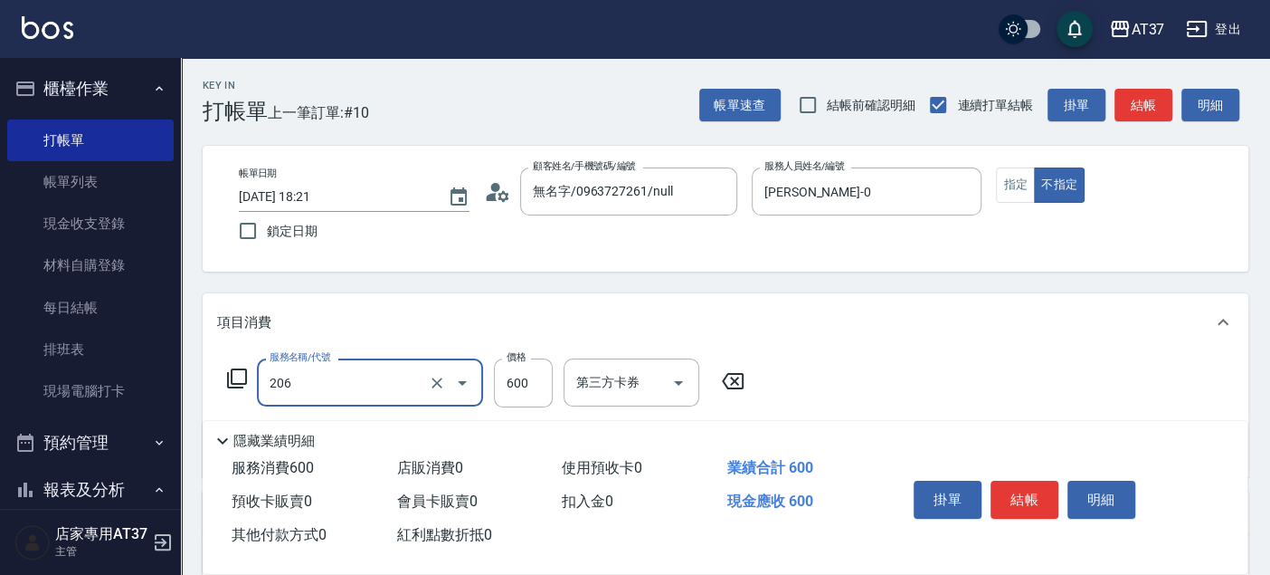
type input "A精油洗+剪(206)"
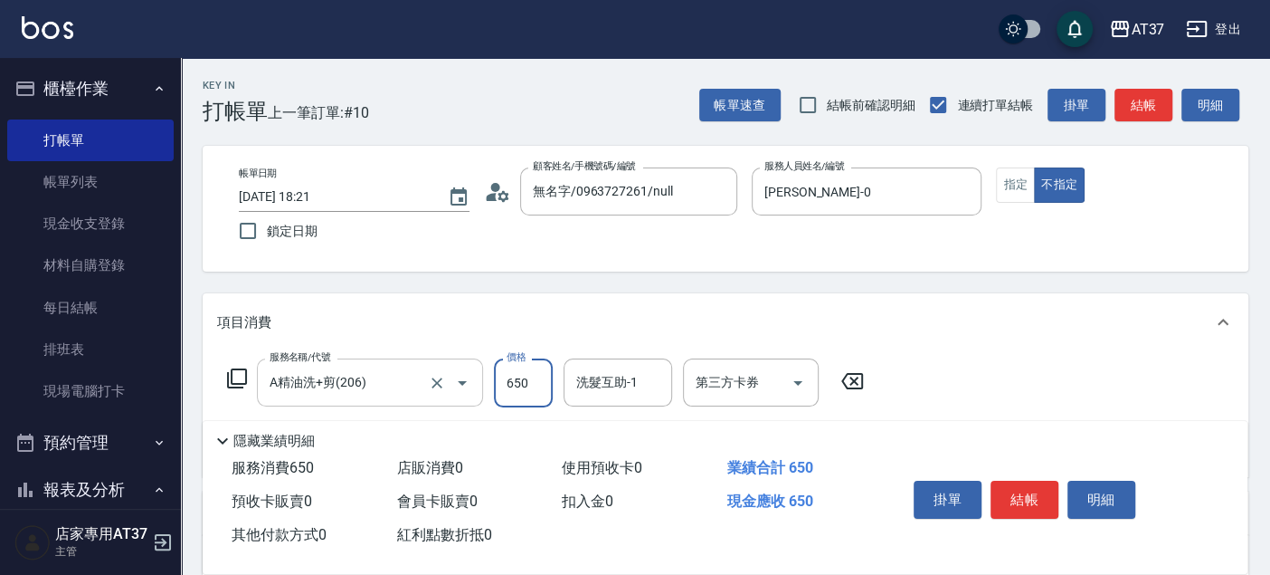
type input "650"
click at [1031, 176] on button "指定" at bounding box center [1015, 184] width 39 height 35
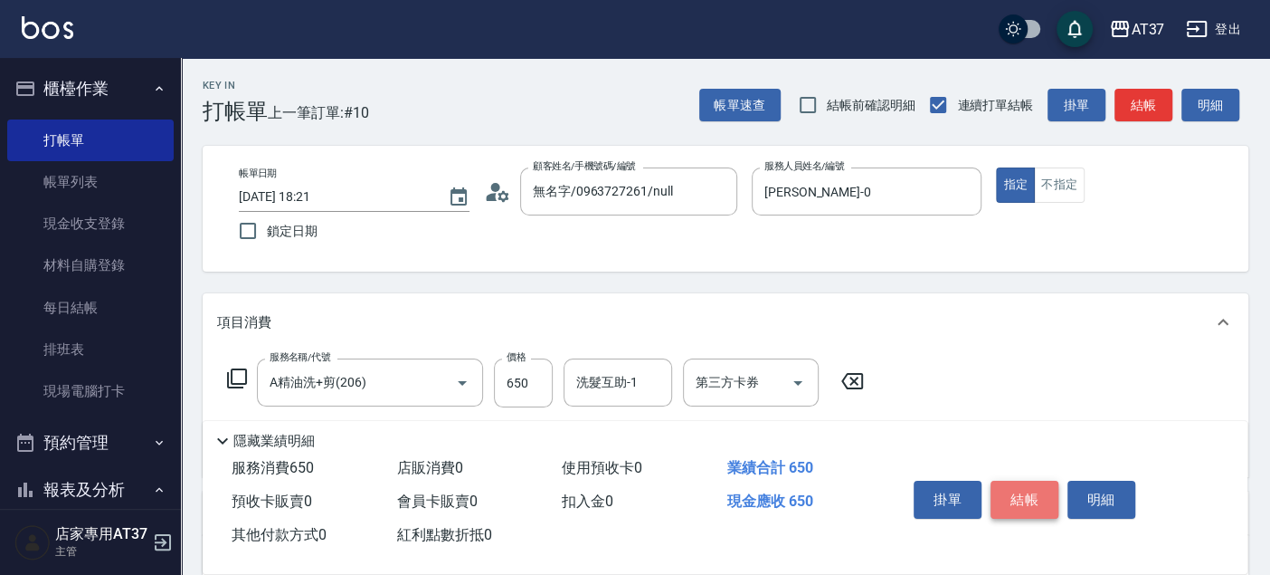
click at [1036, 499] on button "結帳" at bounding box center [1025, 499] width 68 height 38
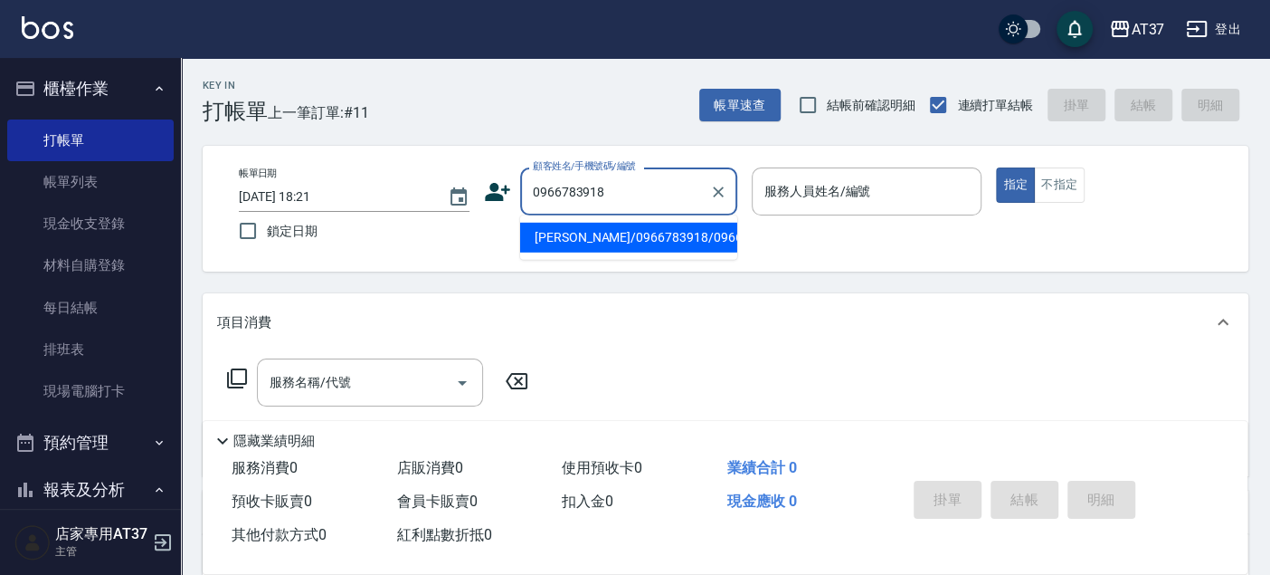
type input "張恆睿/0966783918/0966783918"
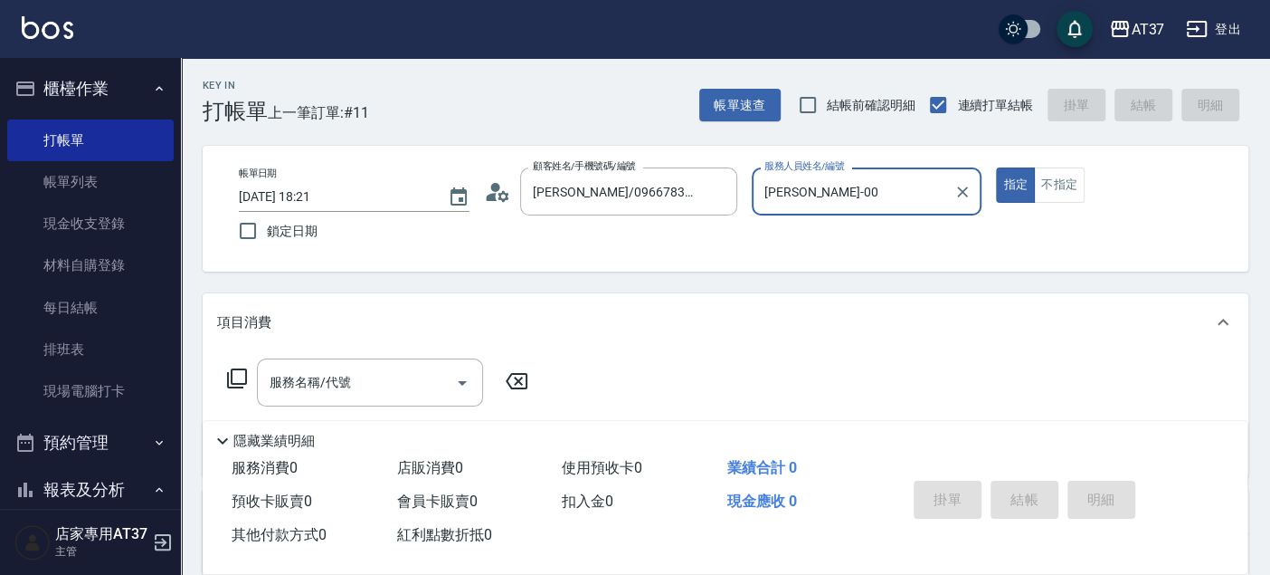
type input "NINA-0"
click at [347, 382] on div "服務名稱/代號 服務名稱/代號" at bounding box center [370, 382] width 226 height 48
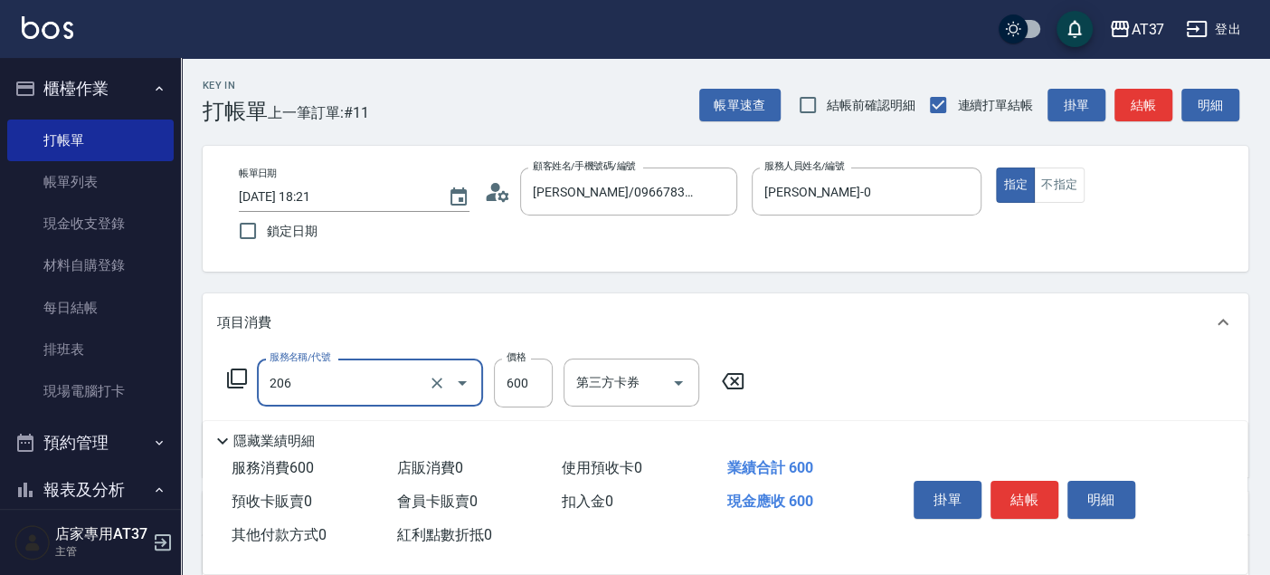
type input "A精油洗+剪(206)"
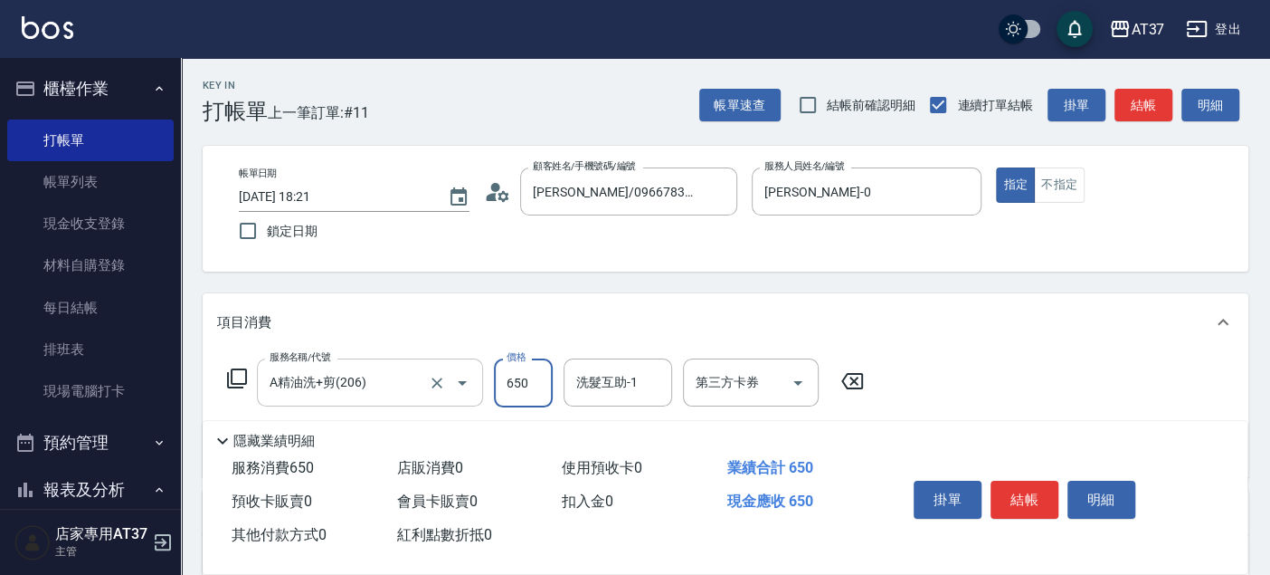
type input "650"
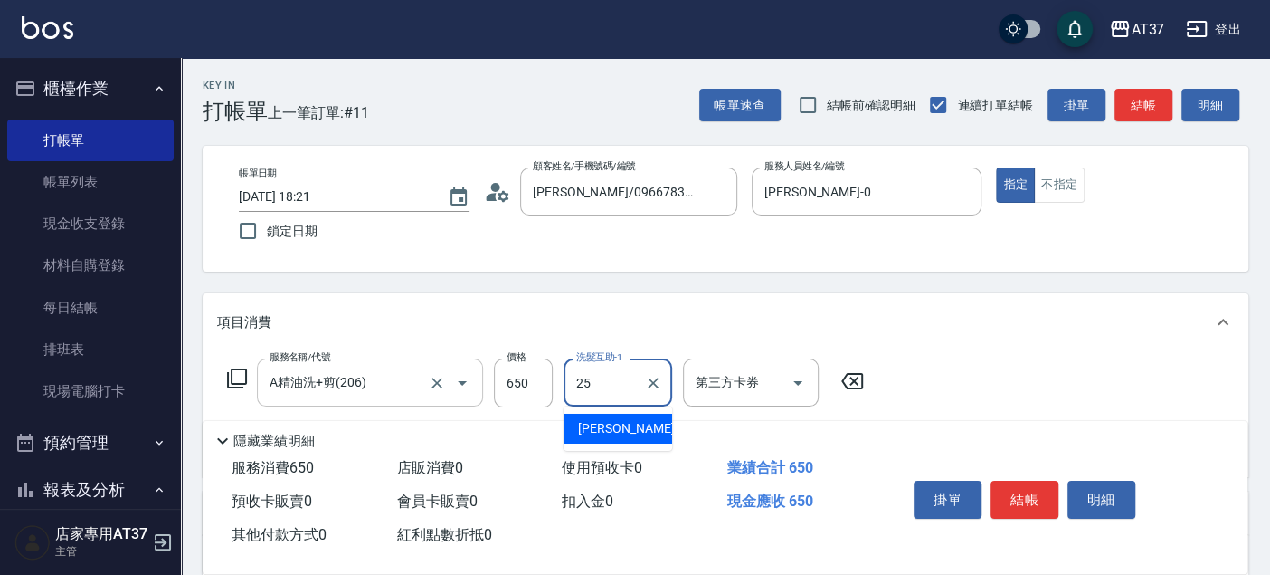
type input "子筠-25"
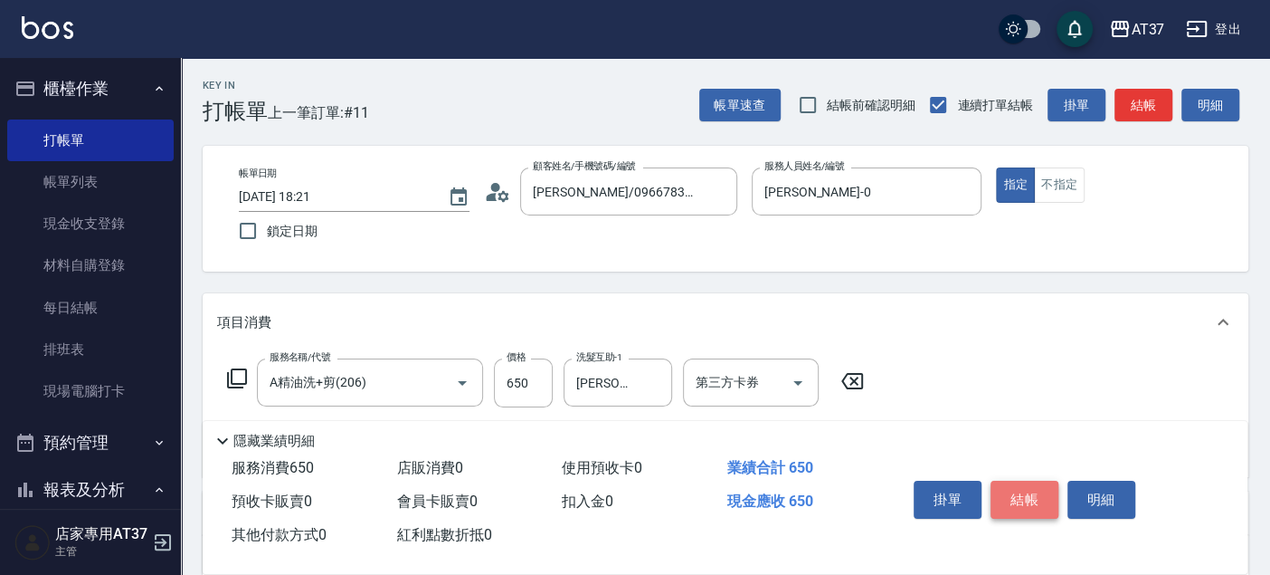
click at [1021, 498] on button "結帳" at bounding box center [1025, 499] width 68 height 38
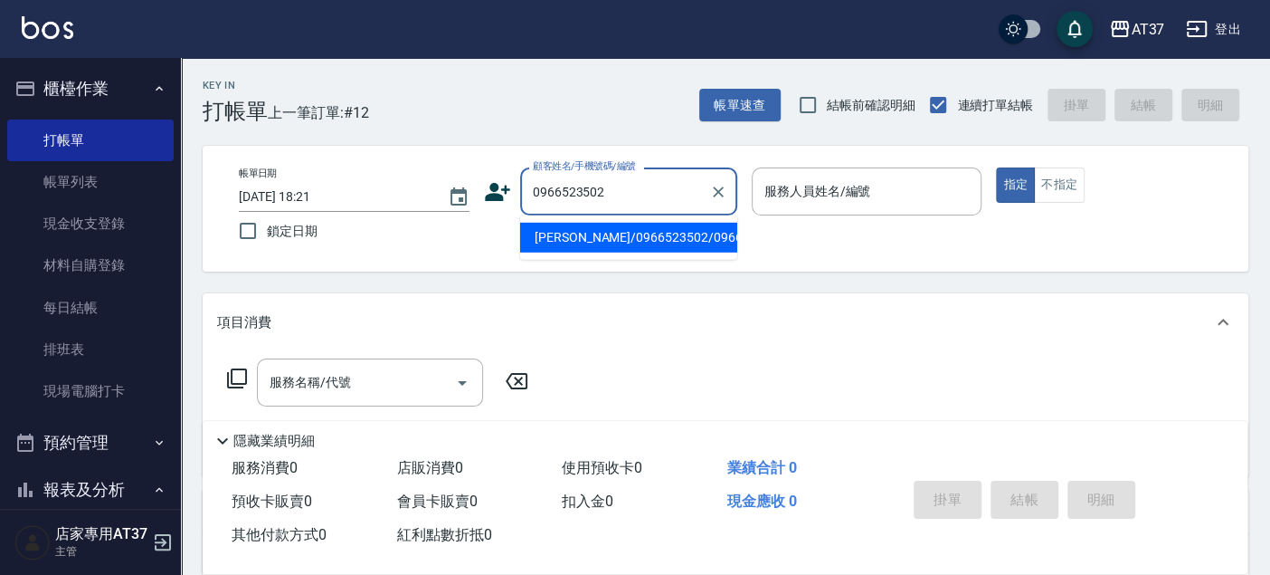
type input "余冠霖/0966523502/0966523502"
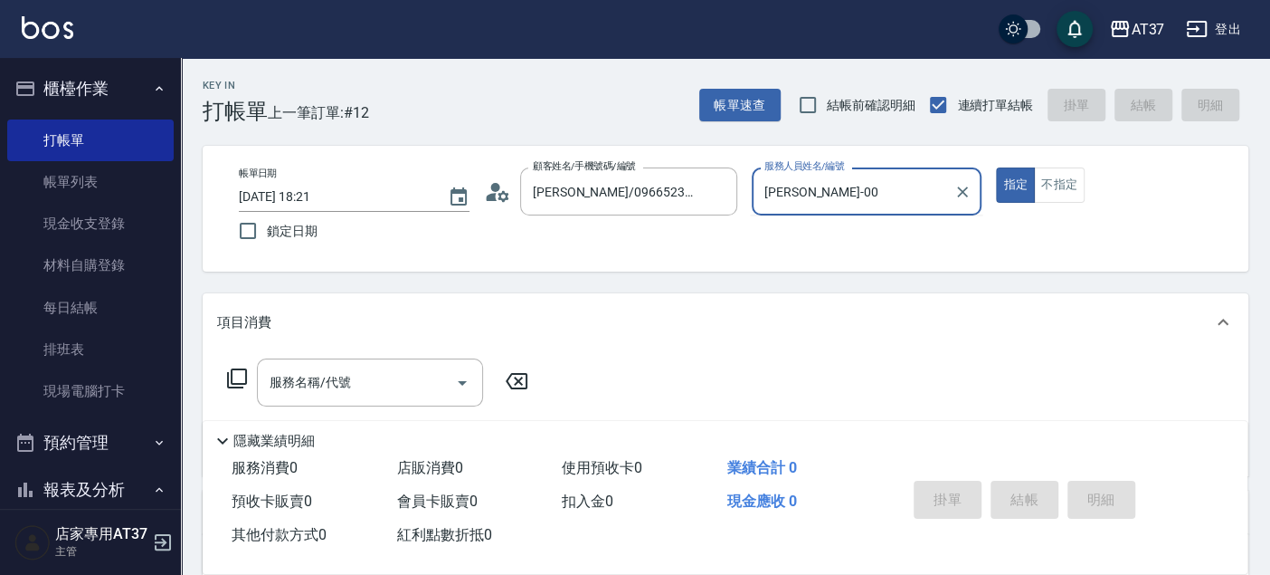
type input "NINA-0"
click at [235, 377] on icon at bounding box center [237, 378] width 22 height 22
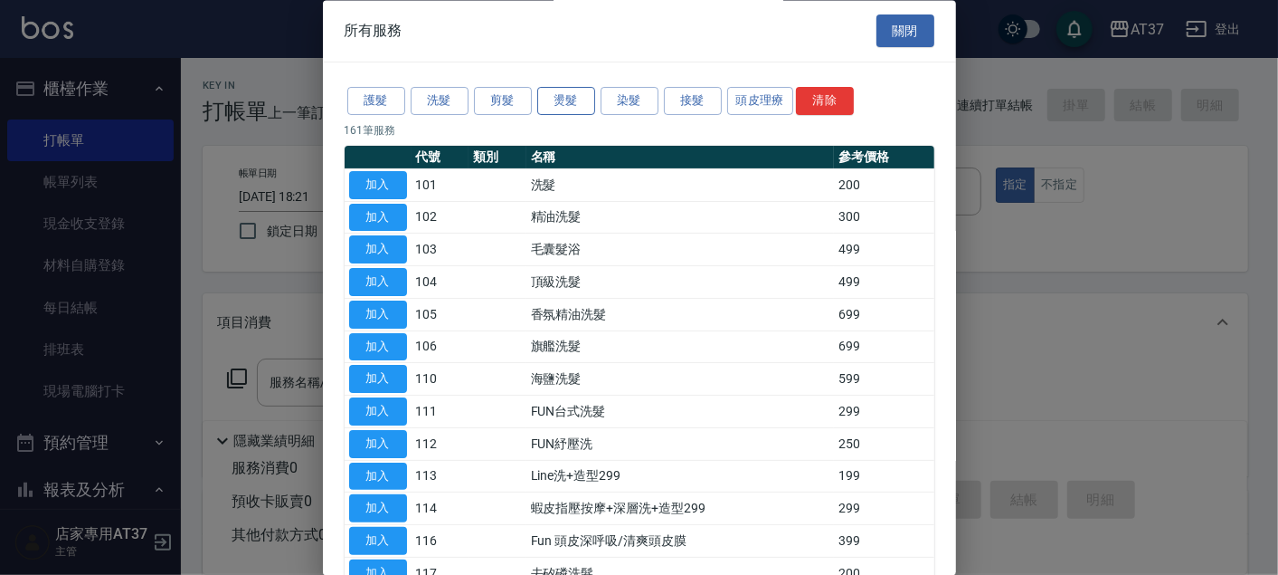
click at [557, 90] on button "燙髮" at bounding box center [566, 102] width 58 height 28
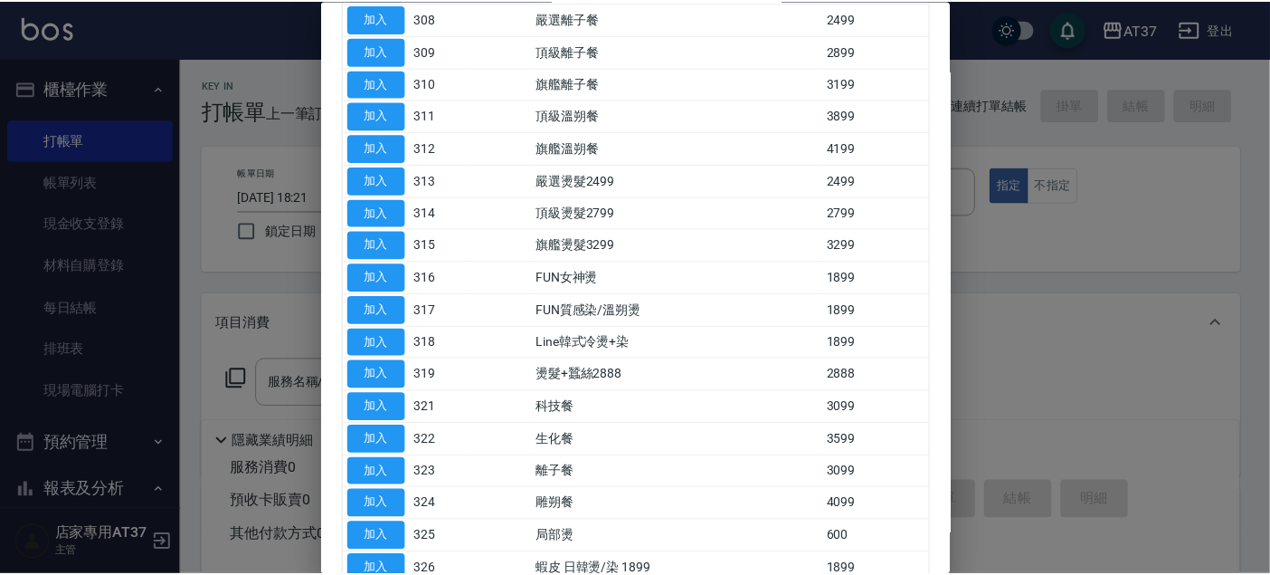
scroll to position [402, 0]
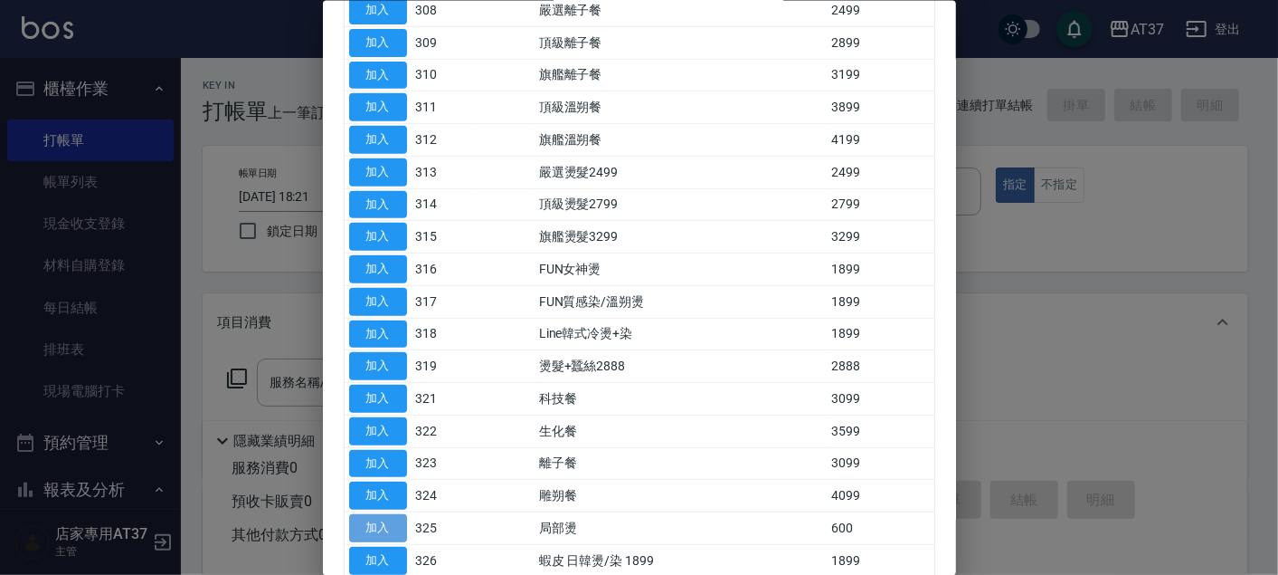
click at [397, 524] on button "加入" at bounding box center [378, 528] width 58 height 28
type input "局部燙(325)"
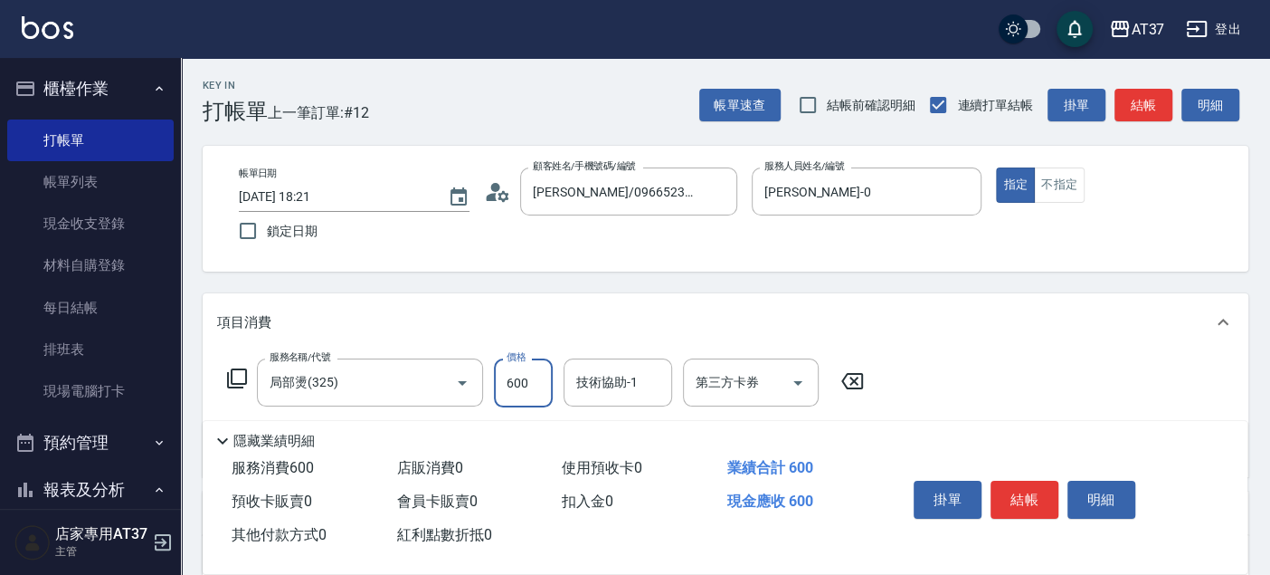
click at [507, 385] on input "600" at bounding box center [523, 382] width 59 height 49
type input "1000"
type input "3"
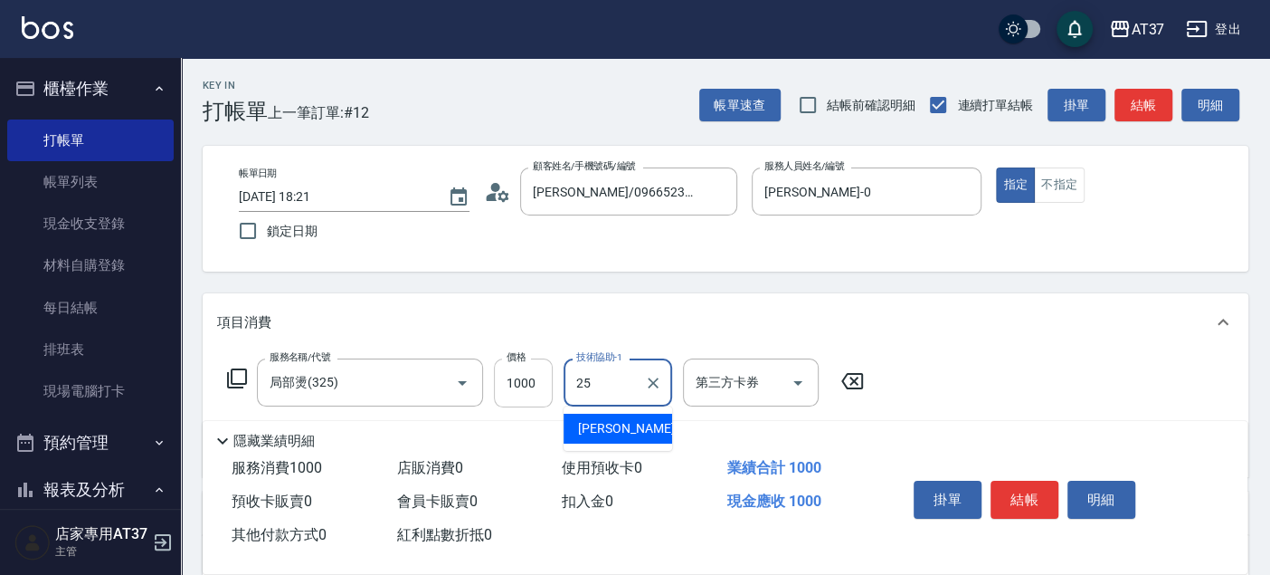
type input "子筠-25"
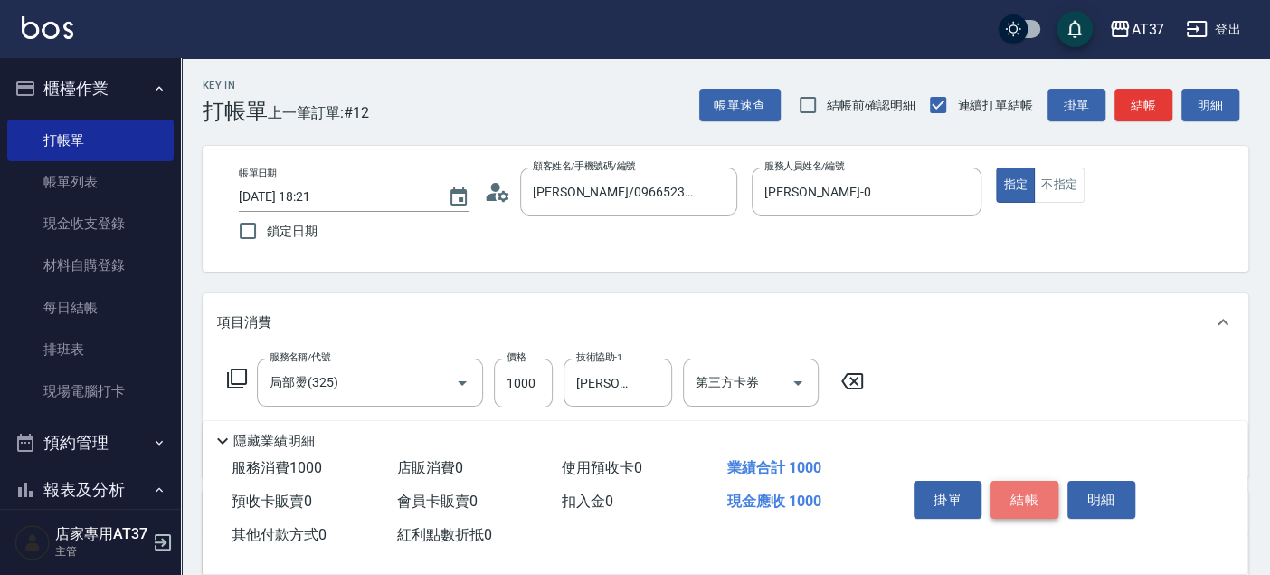
click at [1023, 499] on button "結帳" at bounding box center [1025, 499] width 68 height 38
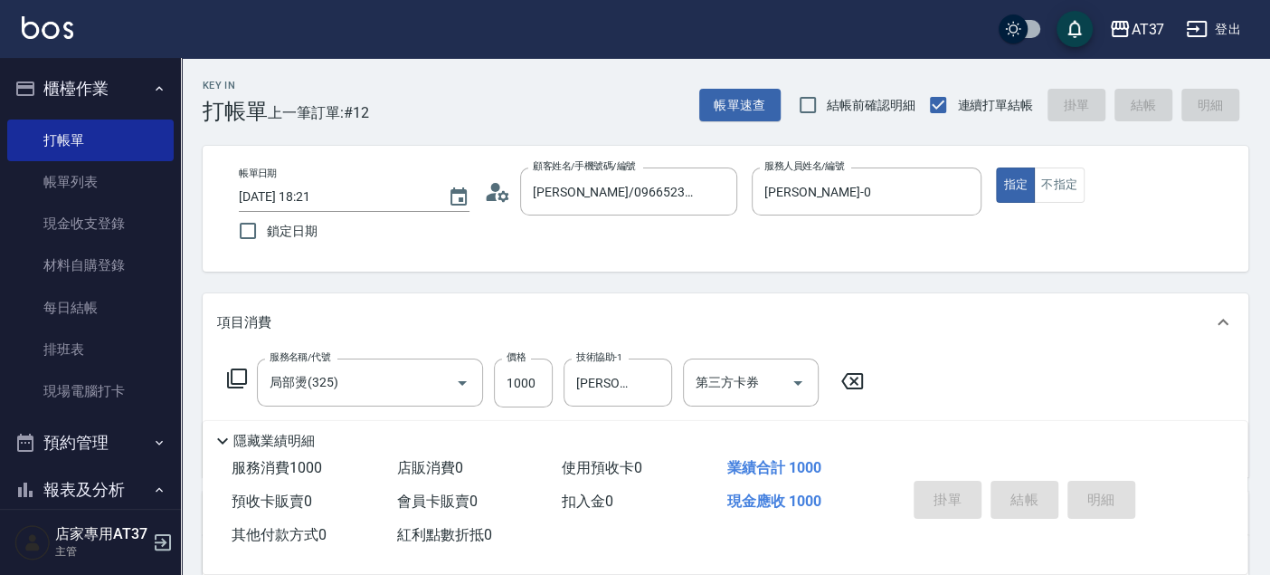
type input "2025/09/08 18:22"
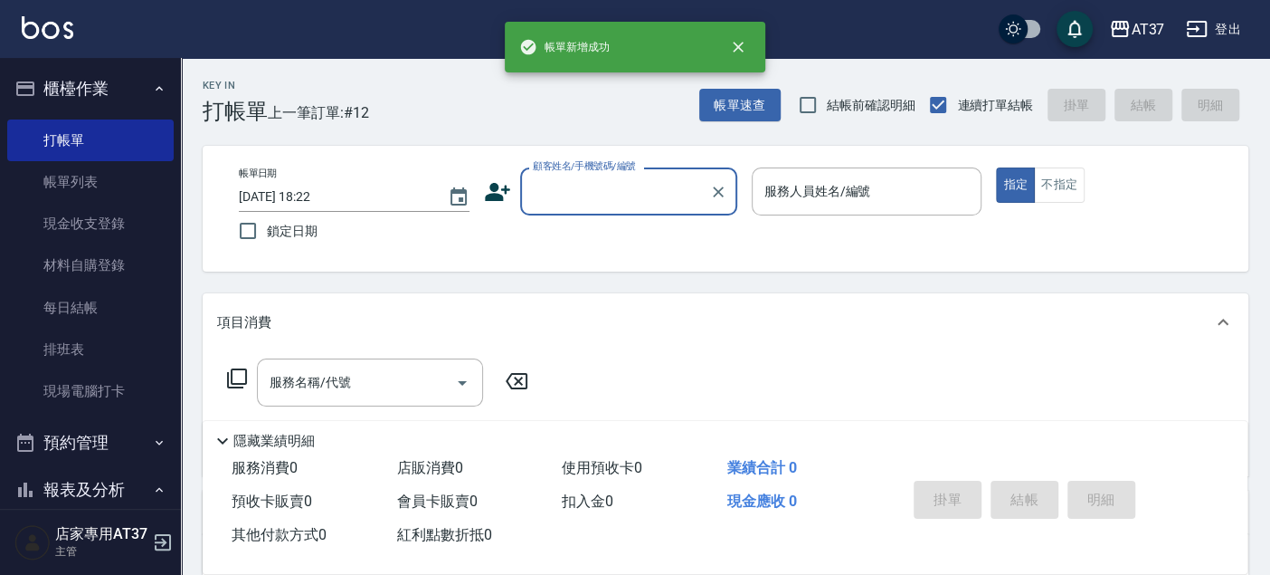
scroll to position [0, 0]
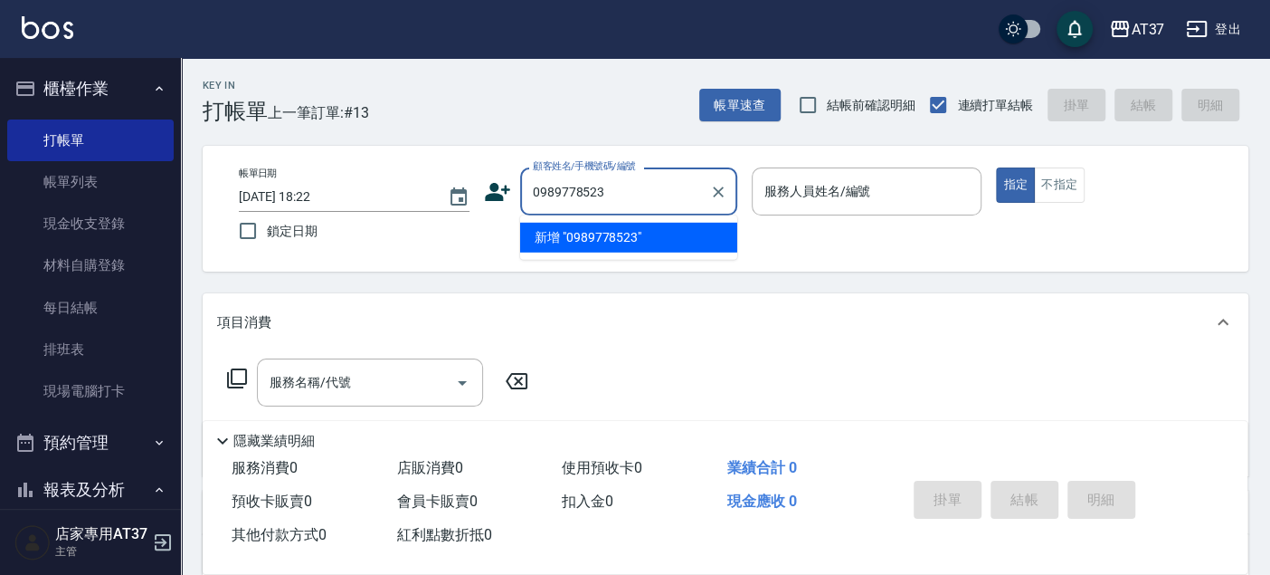
type input "0989778523"
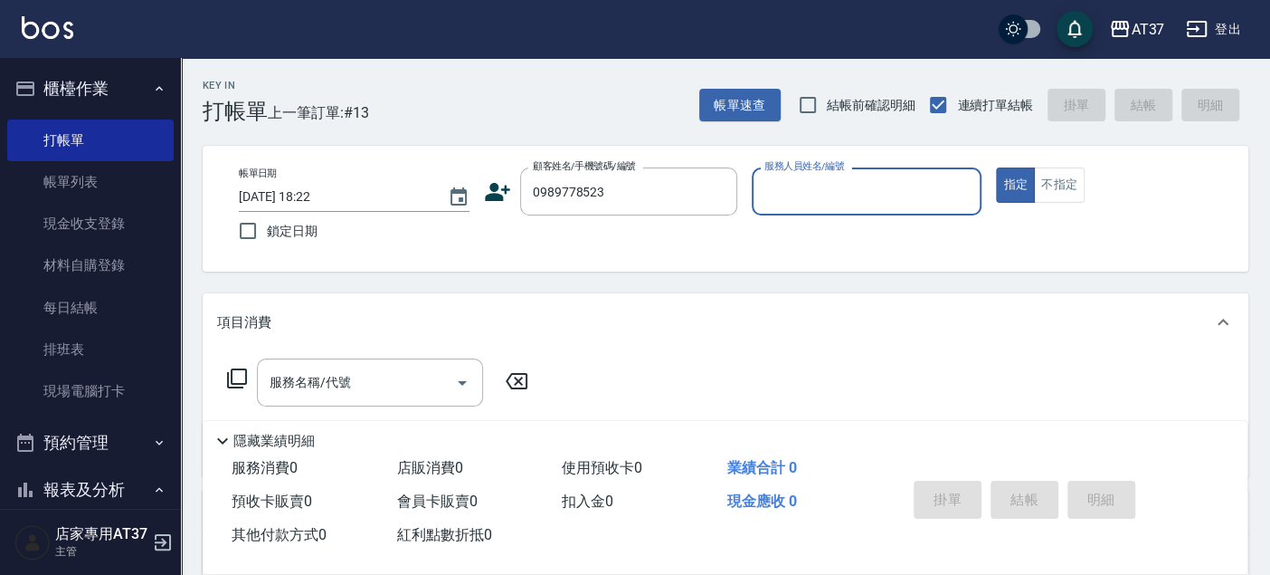
type input "0"
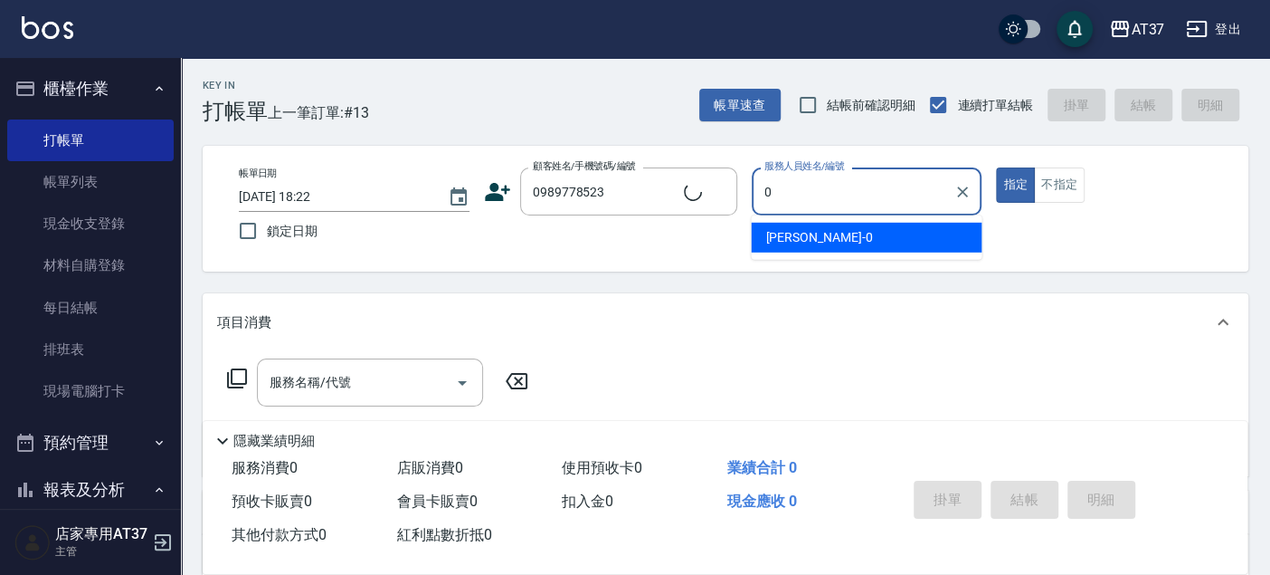
type input "Sufu/0989778523/0989778523"
click at [955, 235] on div "NINA -0" at bounding box center [866, 238] width 231 height 30
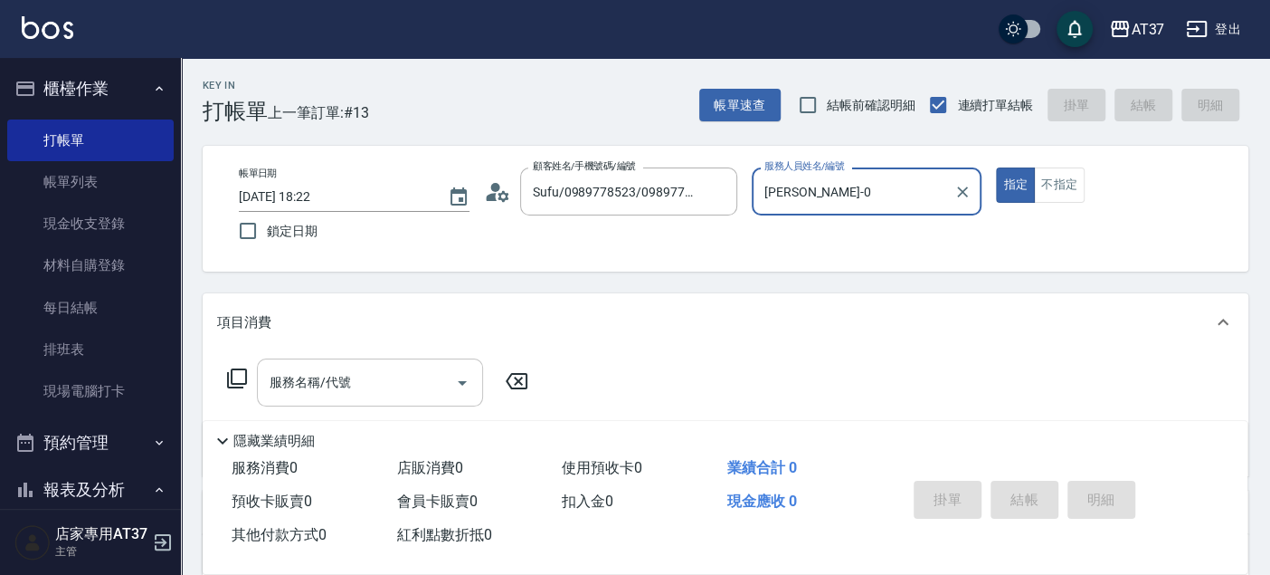
type input "NINA-0"
click at [326, 375] on div "服務名稱/代號 服務名稱/代號" at bounding box center [370, 382] width 226 height 48
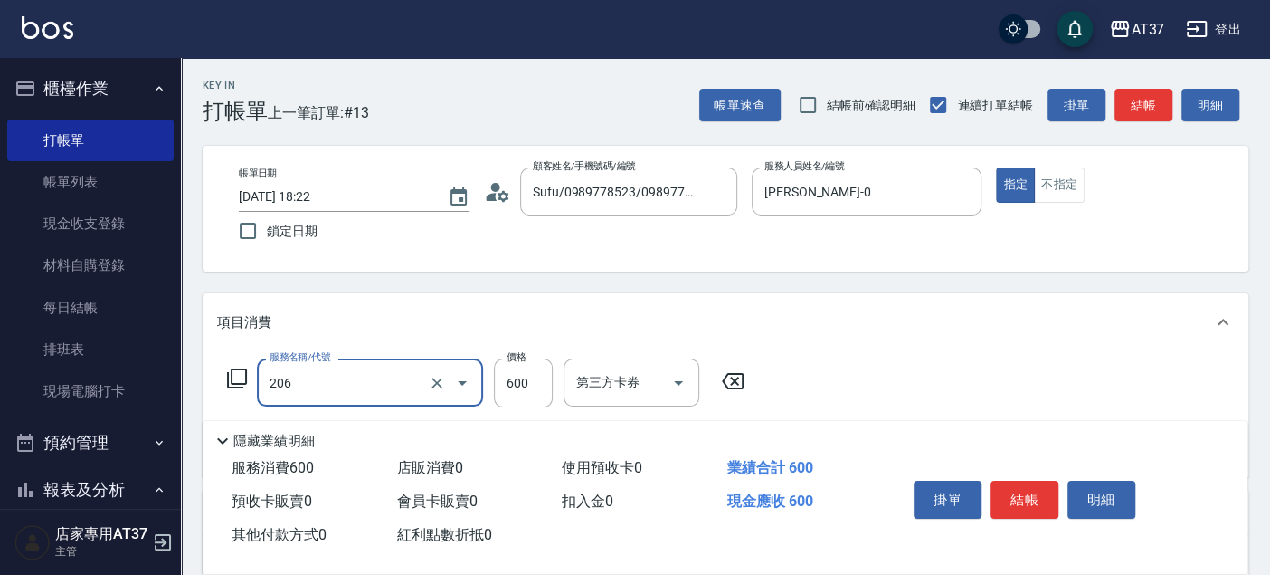
type input "A精油洗+剪(206)"
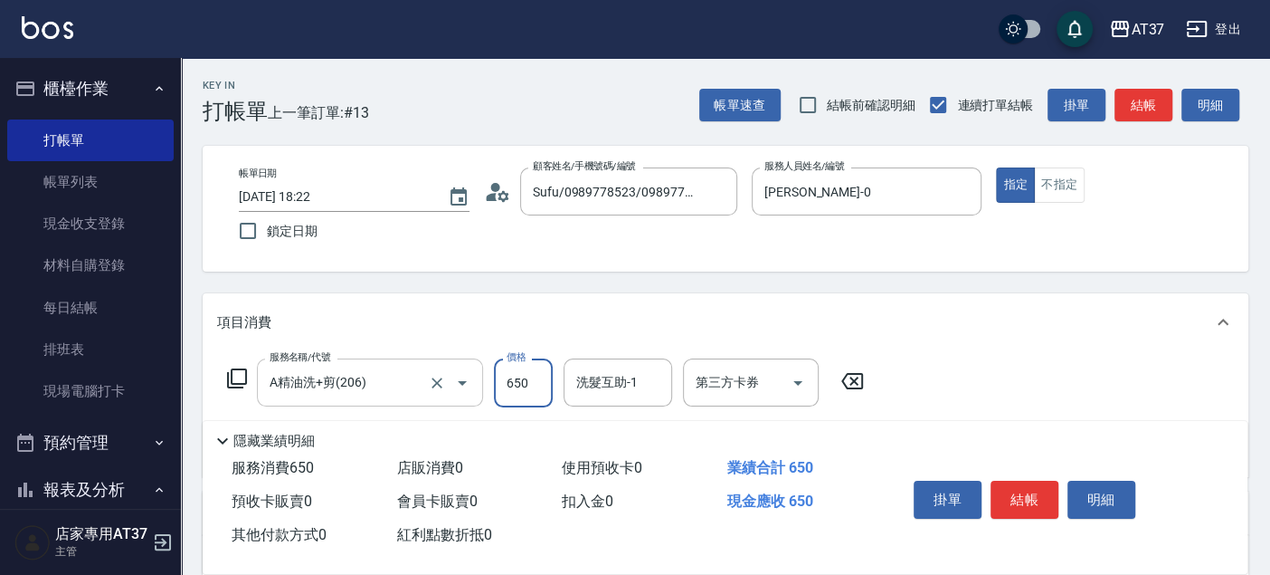
type input "650"
click at [1014, 492] on button "結帳" at bounding box center [1025, 499] width 68 height 38
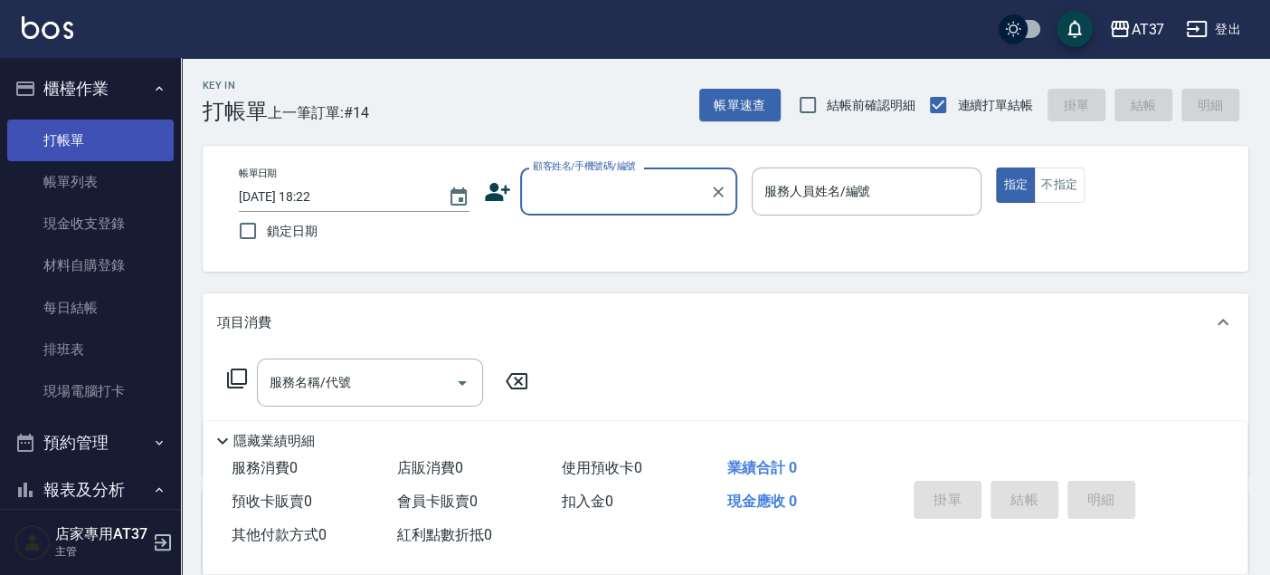
click at [132, 141] on link "打帳單" at bounding box center [90, 140] width 166 height 42
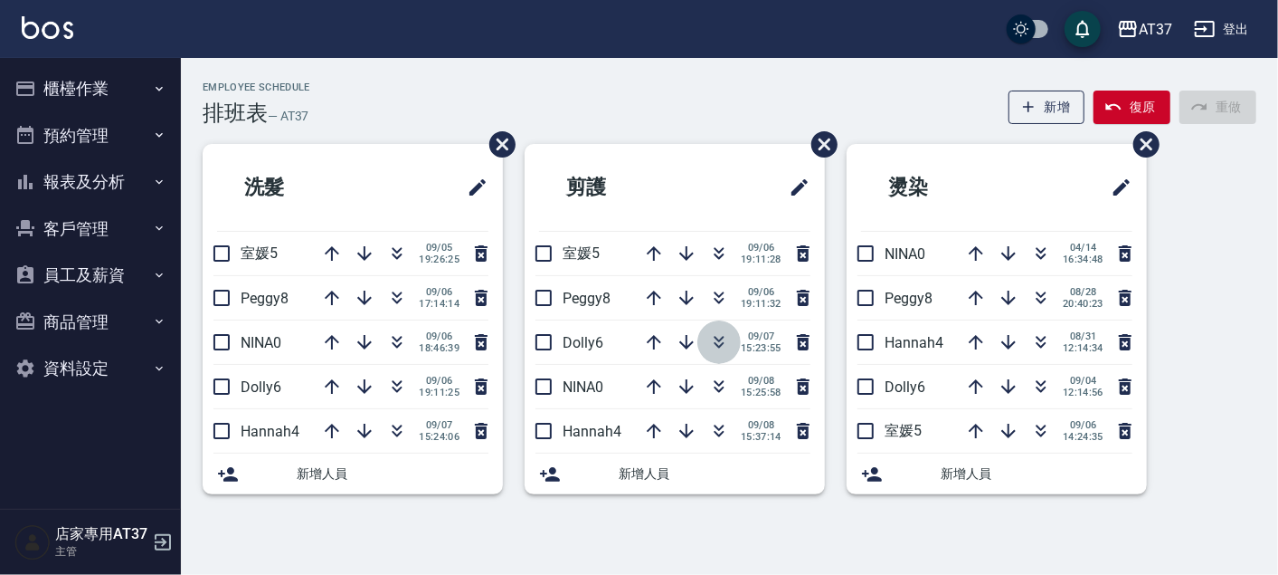
click at [718, 339] on icon "button" at bounding box center [720, 339] width 10 height 6
click at [399, 341] on icon "button" at bounding box center [397, 342] width 22 height 22
click at [120, 90] on button "櫃檯作業" at bounding box center [90, 88] width 166 height 47
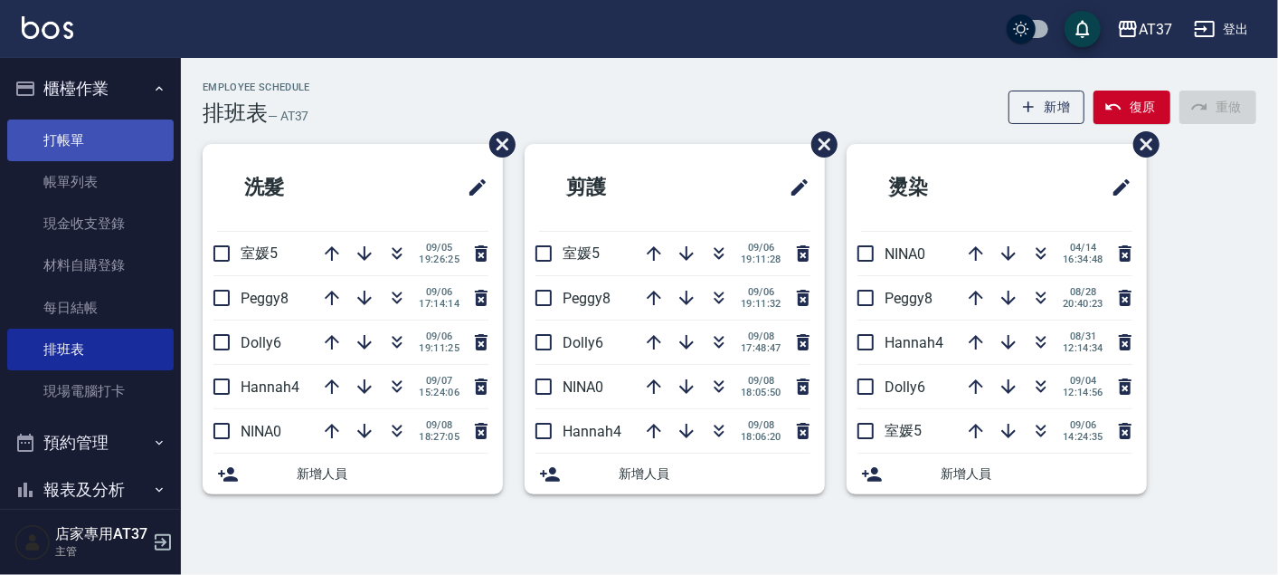
click at [121, 127] on link "打帳單" at bounding box center [90, 140] width 166 height 42
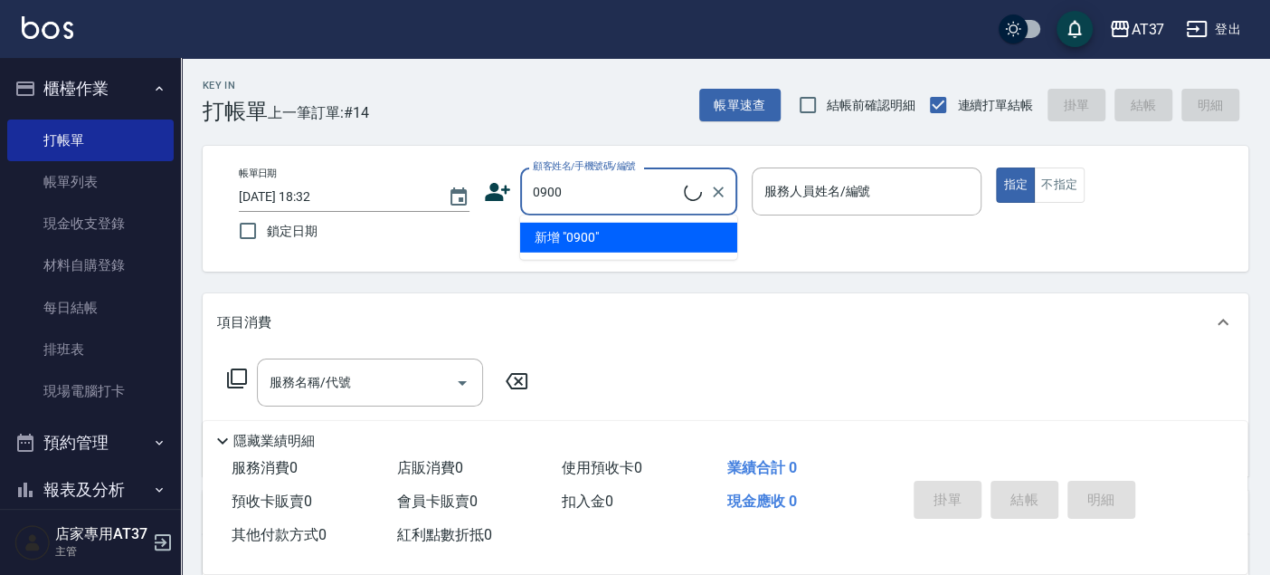
click at [657, 231] on li "新增 "0900"" at bounding box center [628, 238] width 217 height 30
type input "0900"
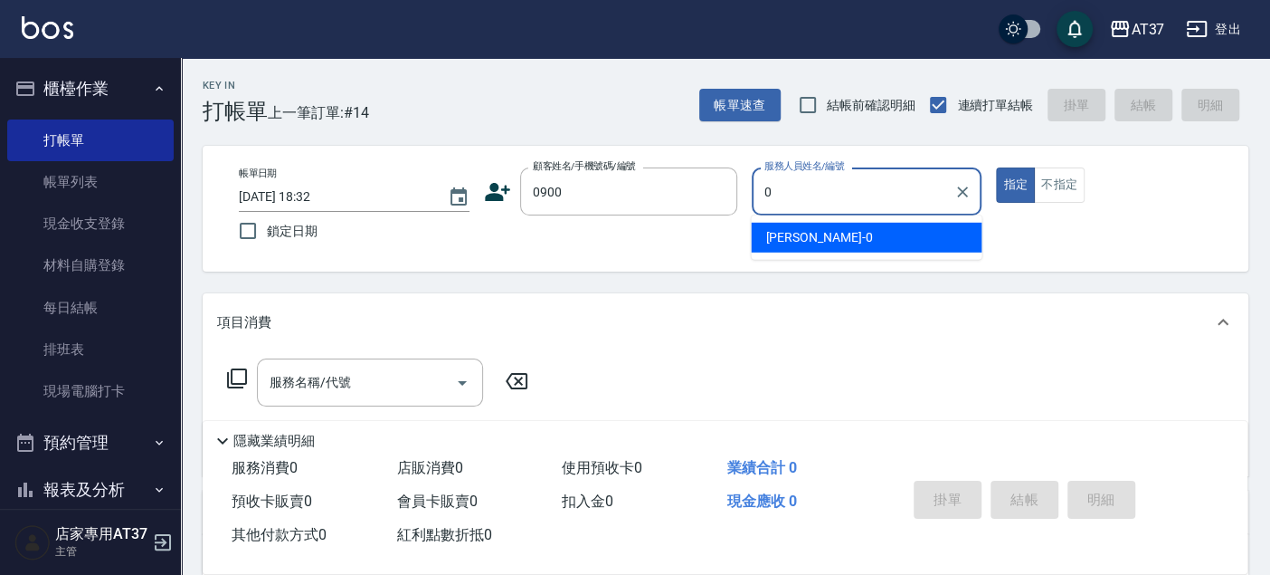
click at [776, 224] on div "NINA -0" at bounding box center [866, 238] width 231 height 30
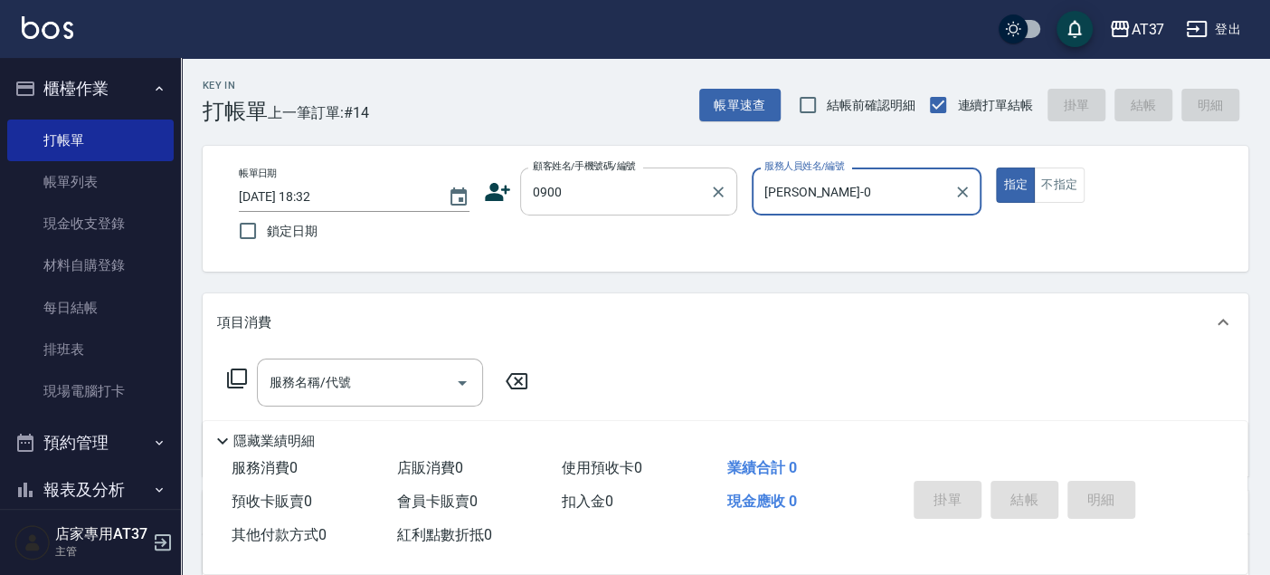
type input "NINA-0"
click at [612, 203] on input "0900" at bounding box center [615, 192] width 174 height 32
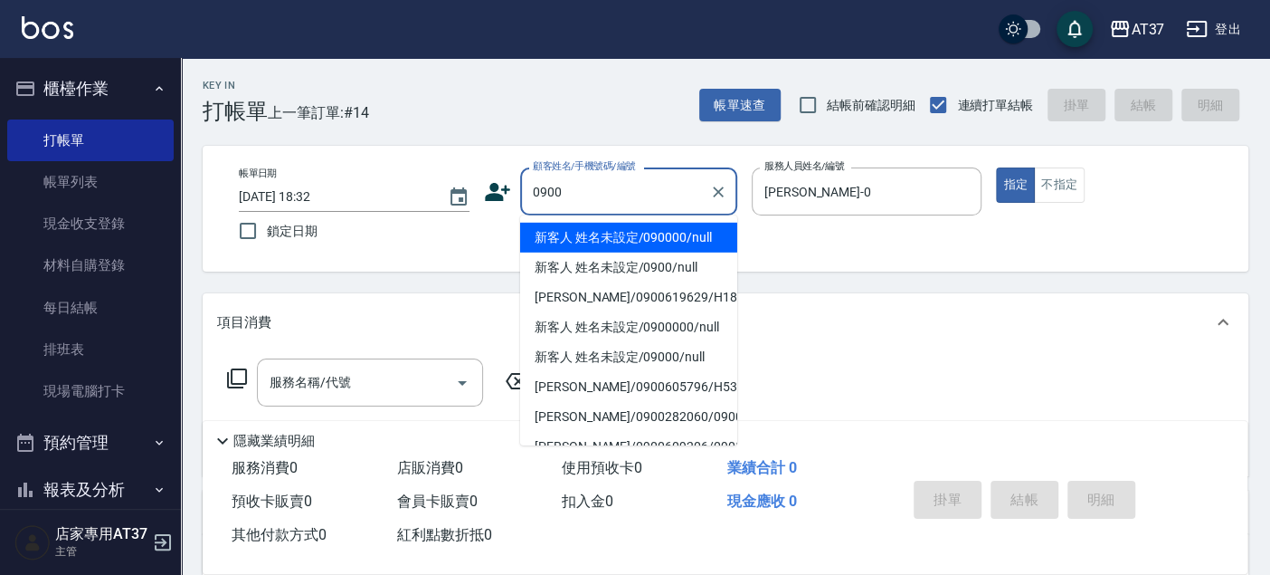
click at [619, 239] on li "新客人 姓名未設定/090000/null" at bounding box center [628, 238] width 217 height 30
type input "新客人 姓名未設定/090000/null"
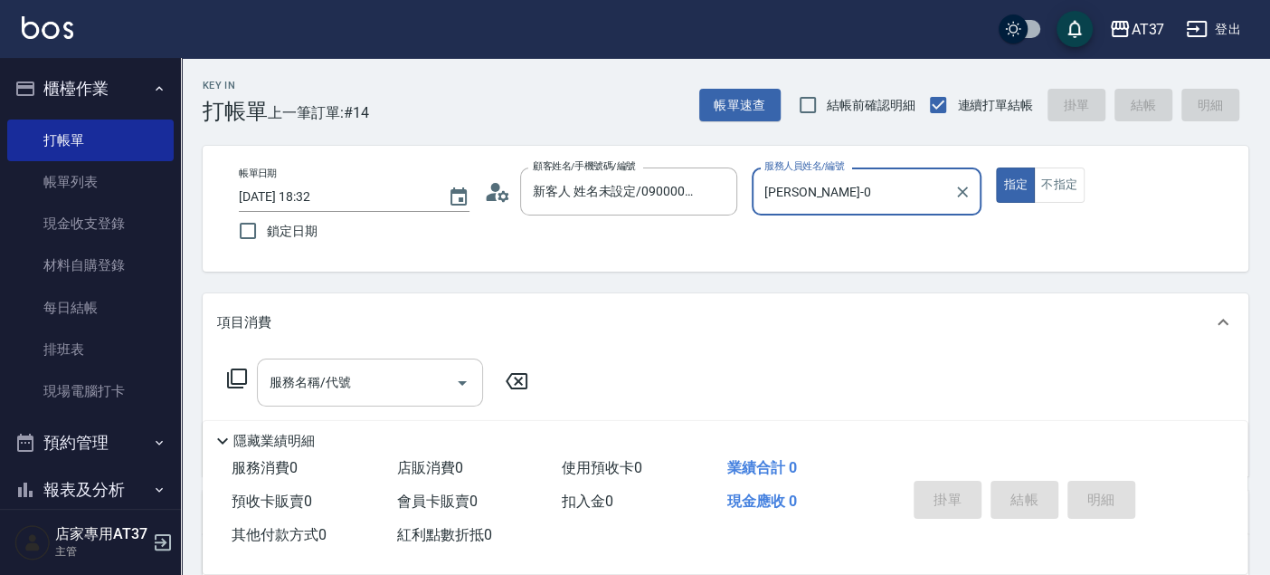
click at [271, 390] on div "服務名稱/代號 服務名稱/代號" at bounding box center [370, 382] width 226 height 48
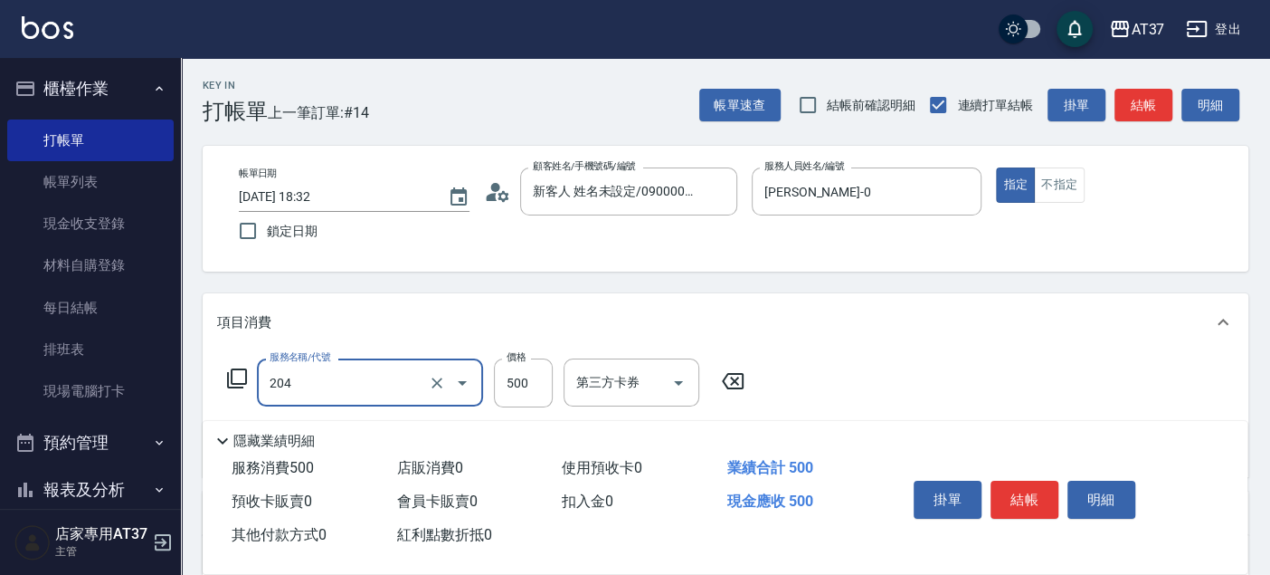
type input "A級洗+剪(204)"
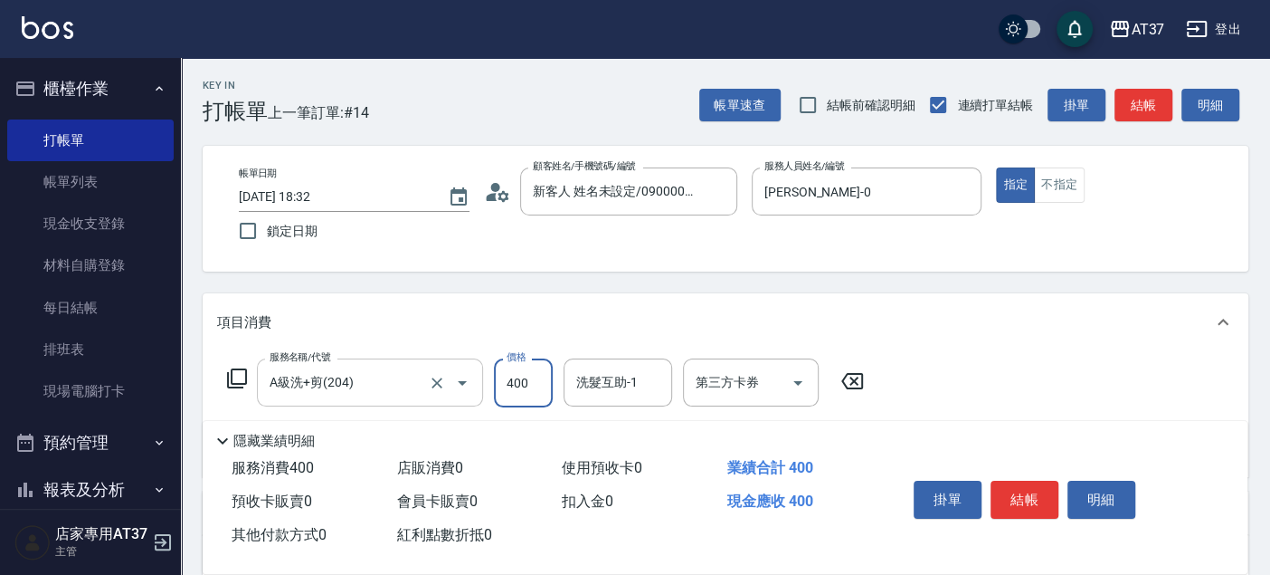
type input "400"
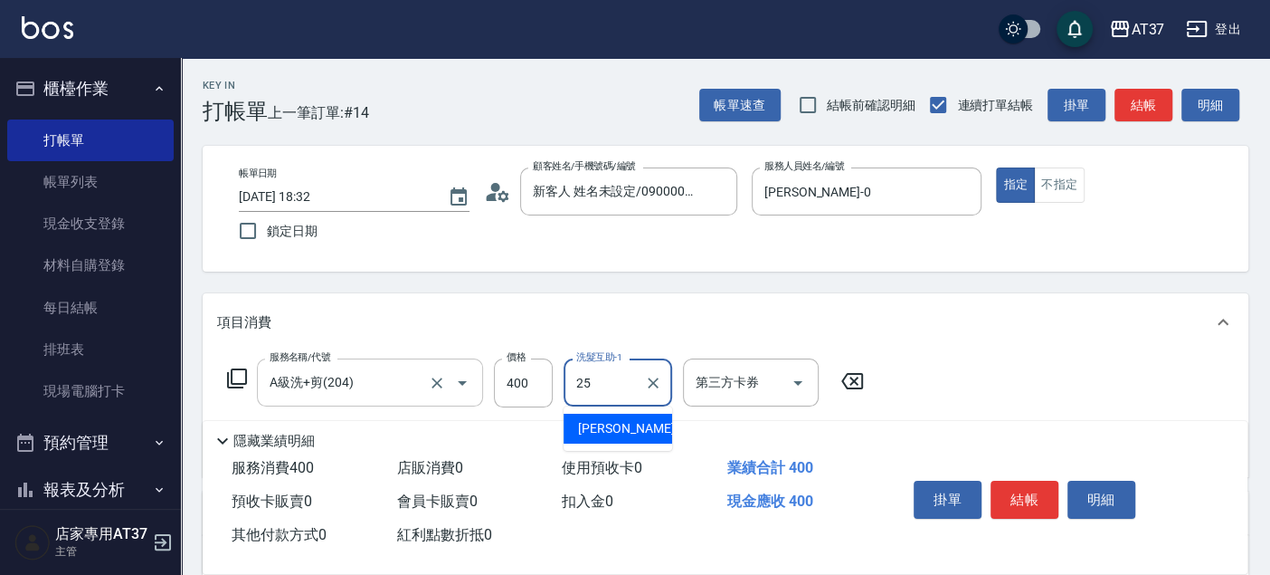
type input "子筠-25"
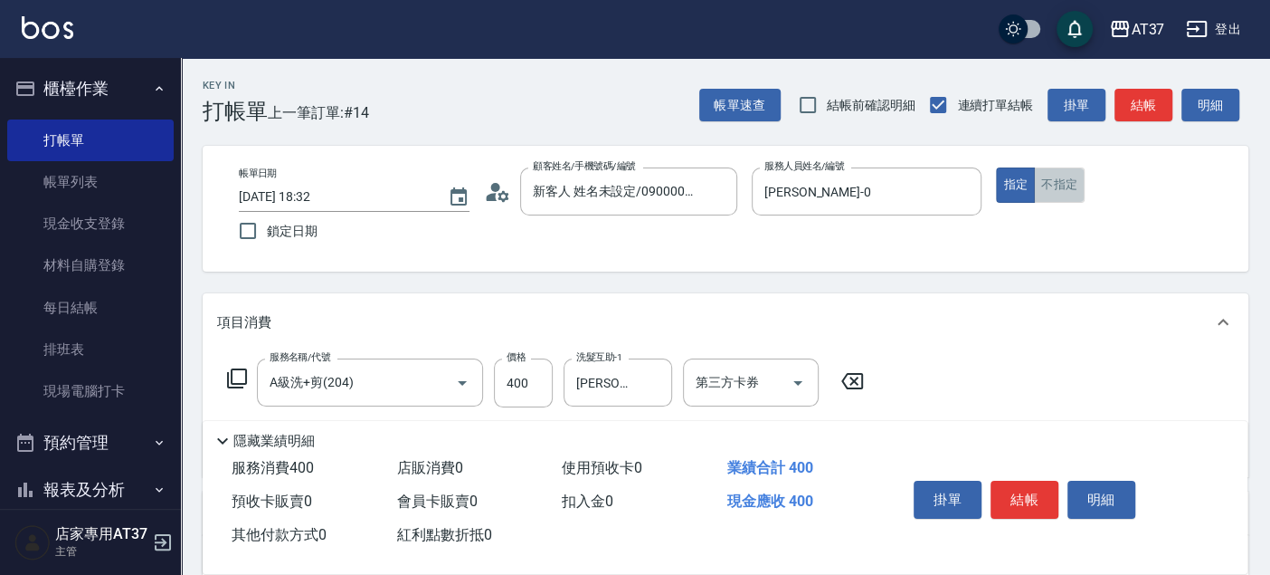
click at [1050, 196] on button "不指定" at bounding box center [1059, 184] width 51 height 35
click at [1024, 497] on button "結帳" at bounding box center [1025, 499] width 68 height 38
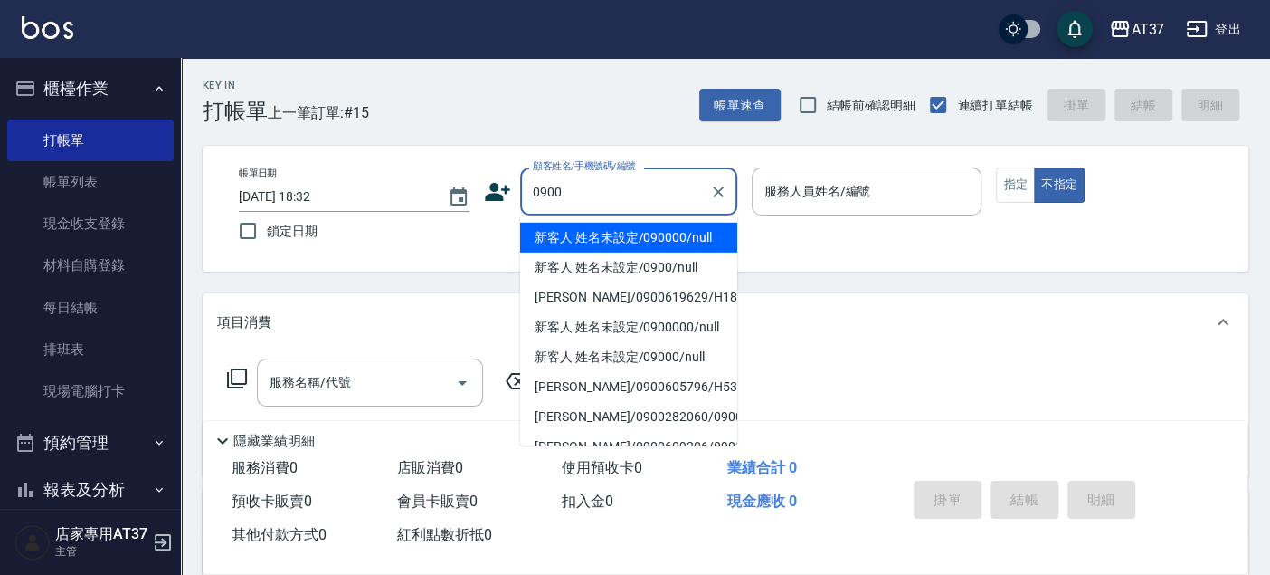
type input "新客人 姓名未設定/090000/null"
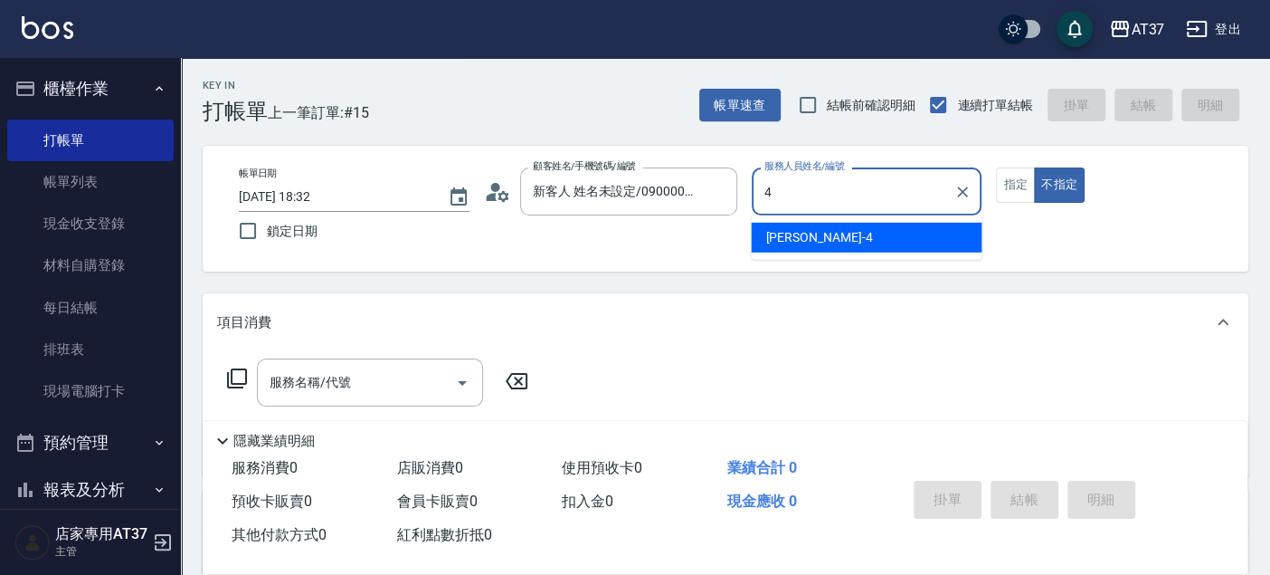
type input "4"
type button "false"
type input "Hannah-4"
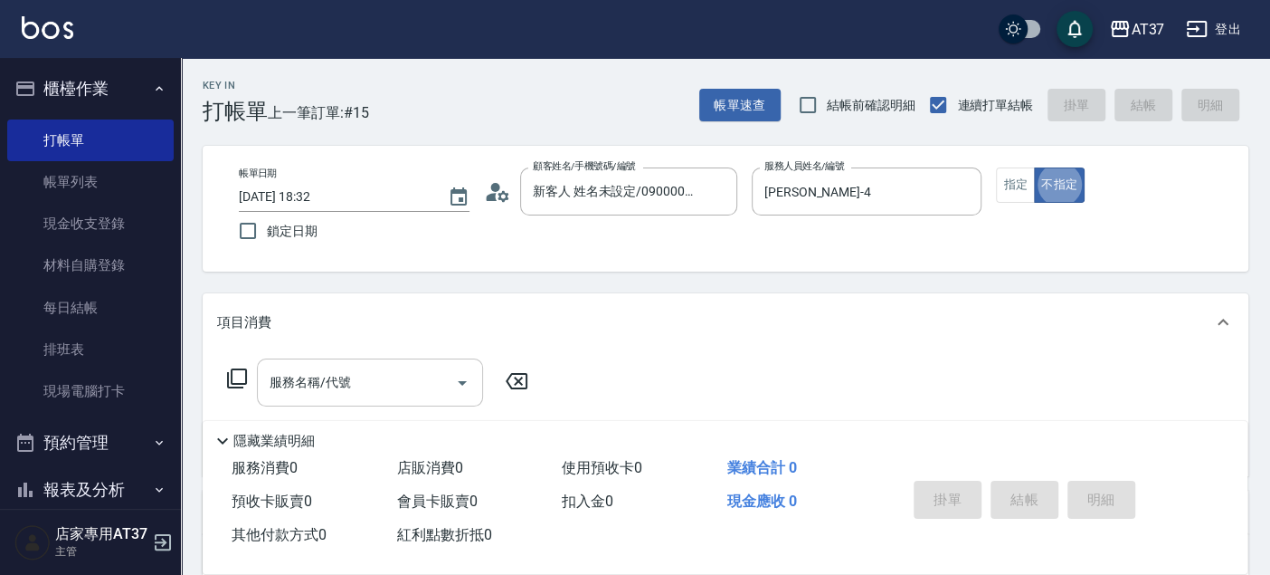
click at [389, 384] on input "服務名稱/代號" at bounding box center [356, 382] width 183 height 32
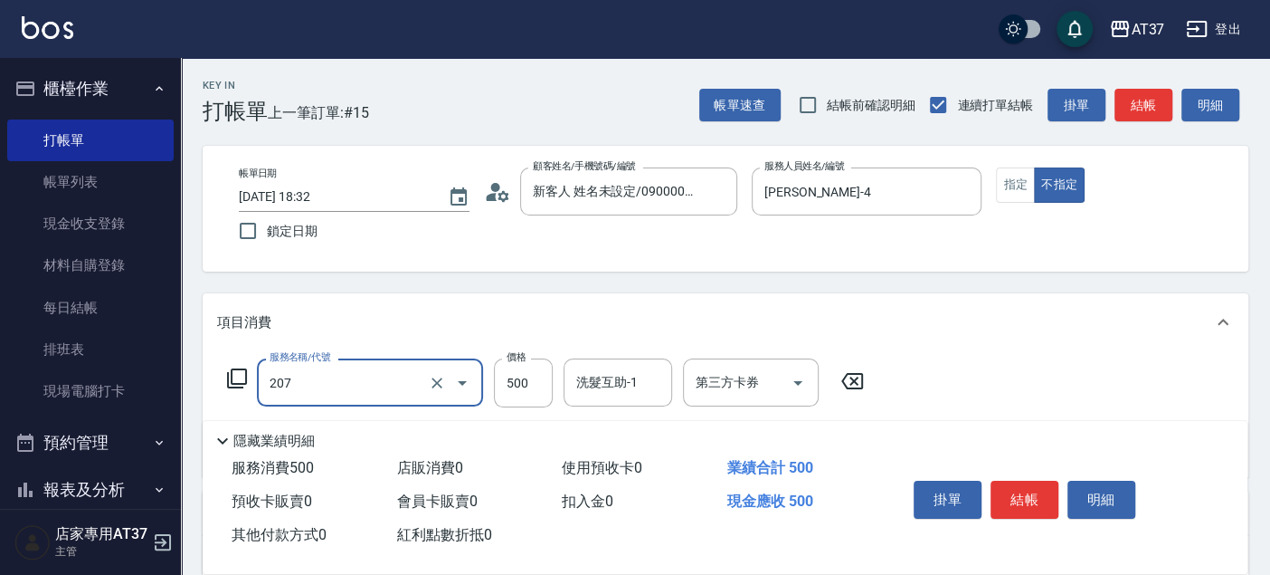
type input "B精油洗+剪(207)"
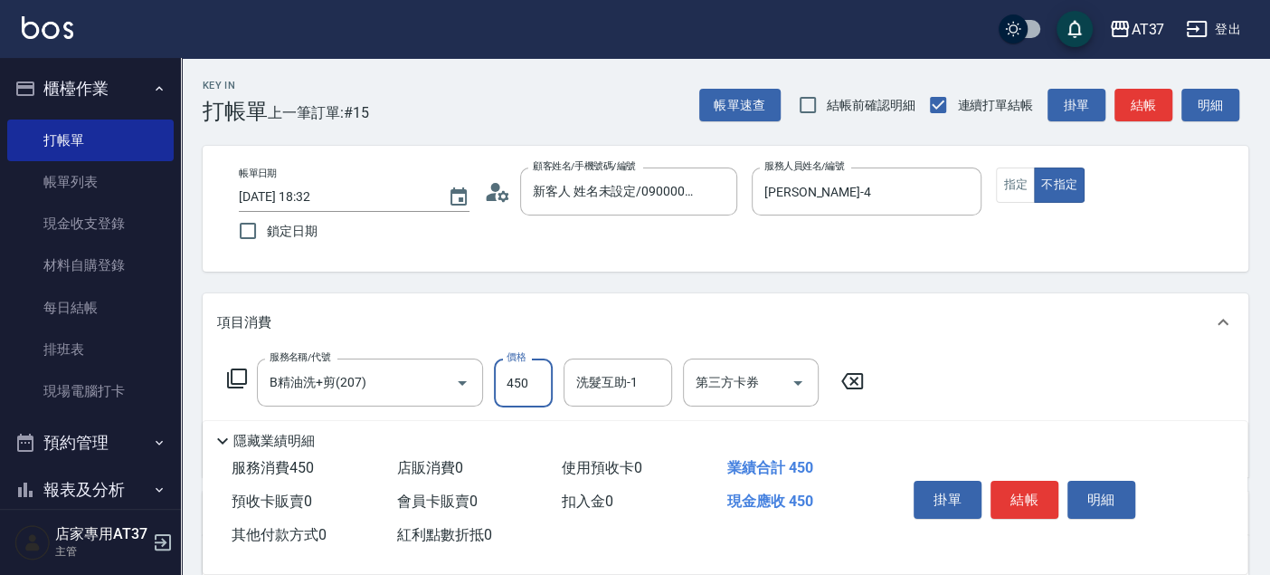
type input "450"
type input "子筠-25"
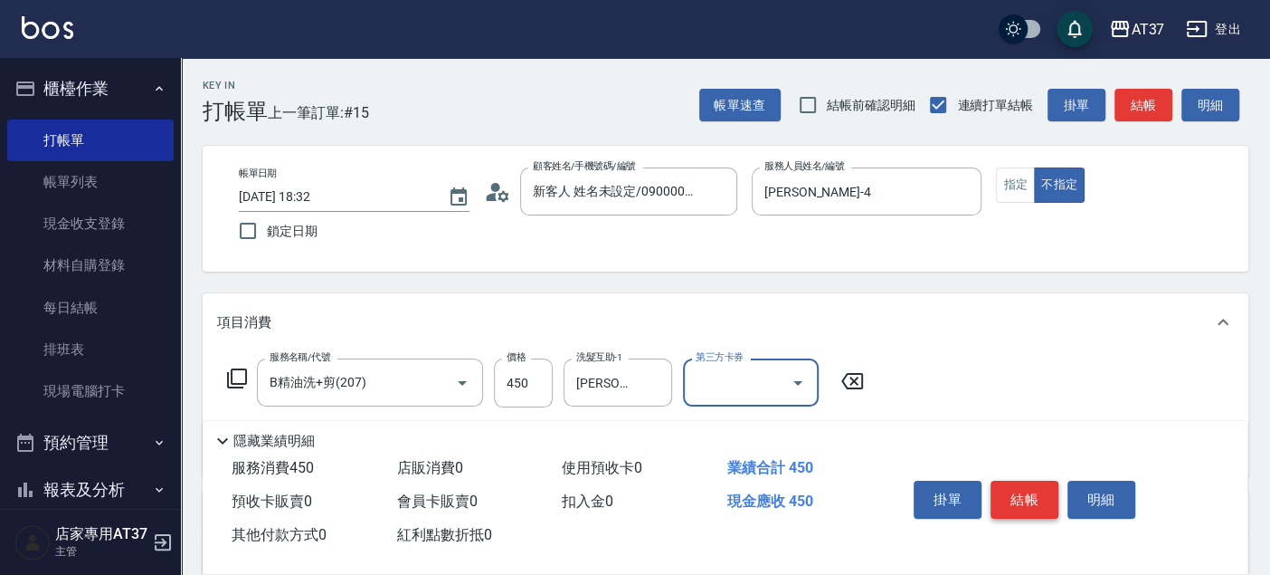
click at [1039, 489] on button "結帳" at bounding box center [1025, 499] width 68 height 38
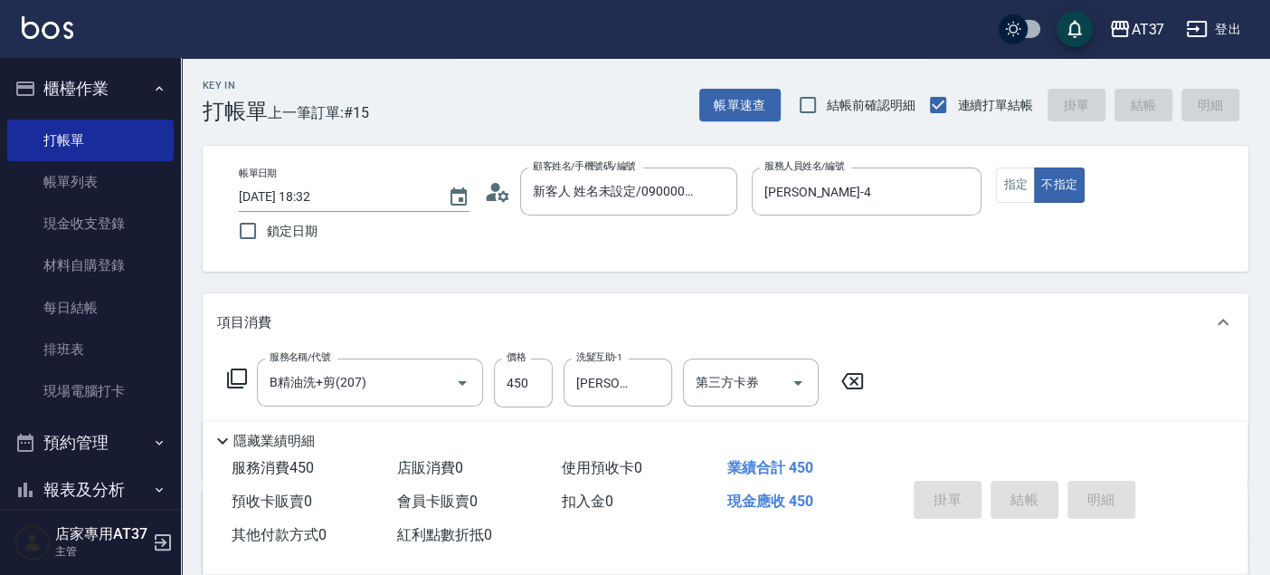
type input "2025/09/08 18:33"
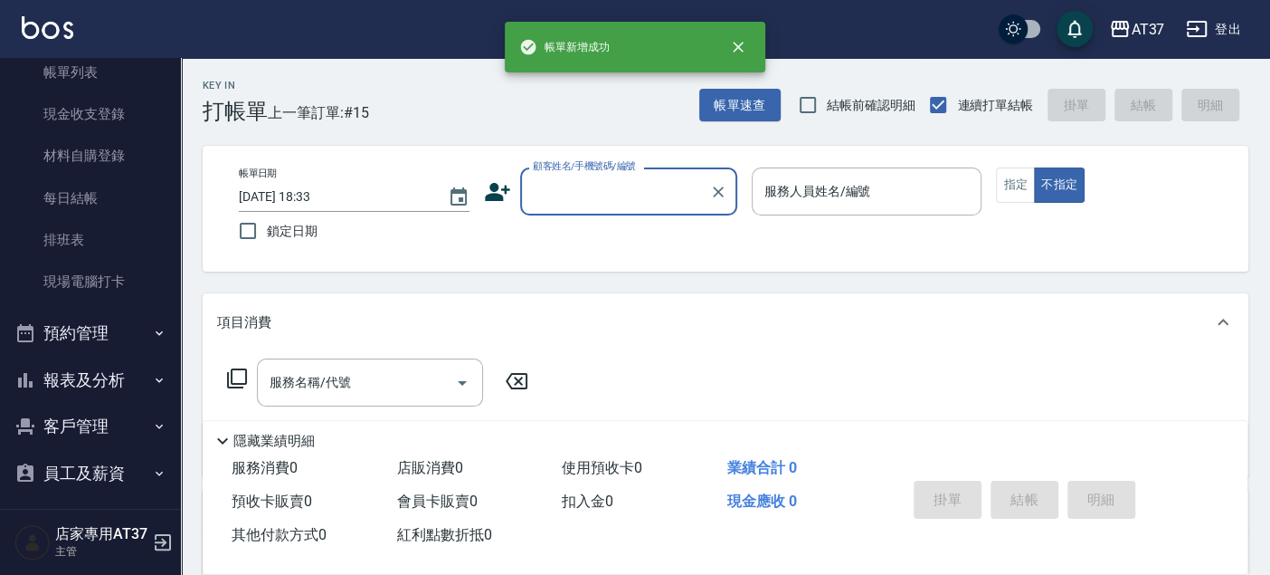
scroll to position [210, 0]
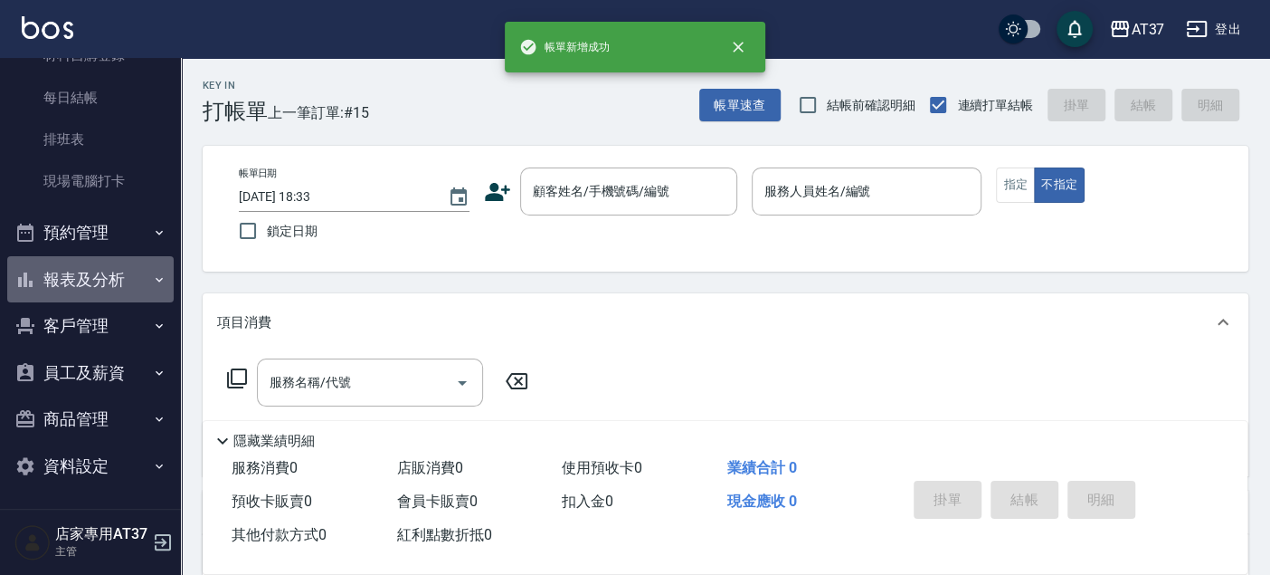
click at [131, 268] on button "報表及分析" at bounding box center [90, 279] width 166 height 47
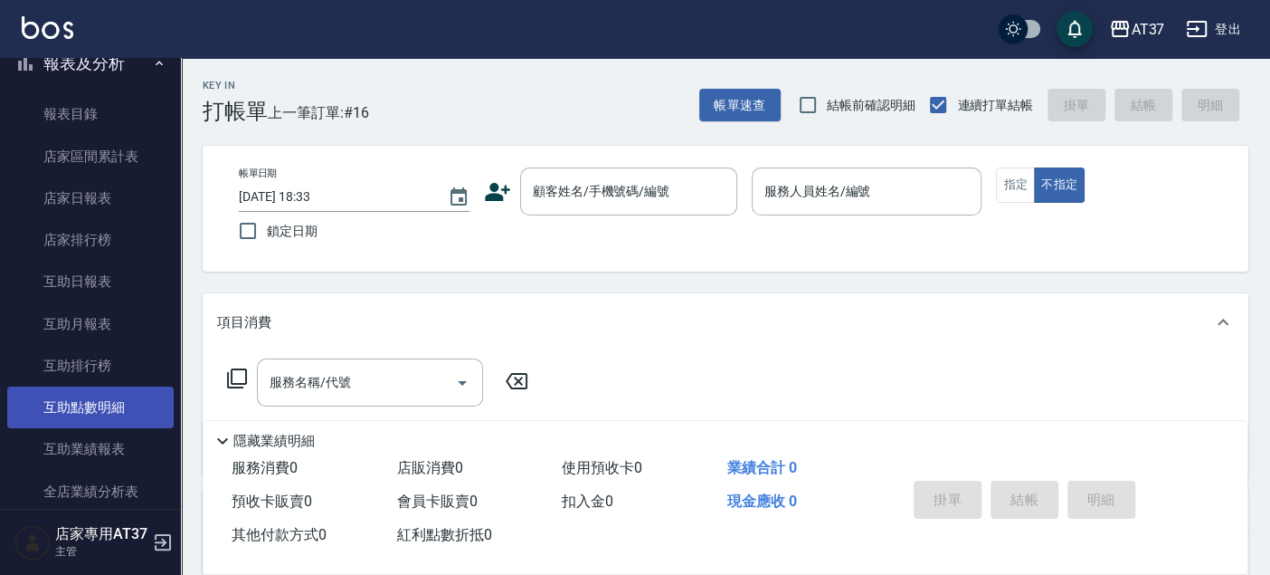
scroll to position [613, 0]
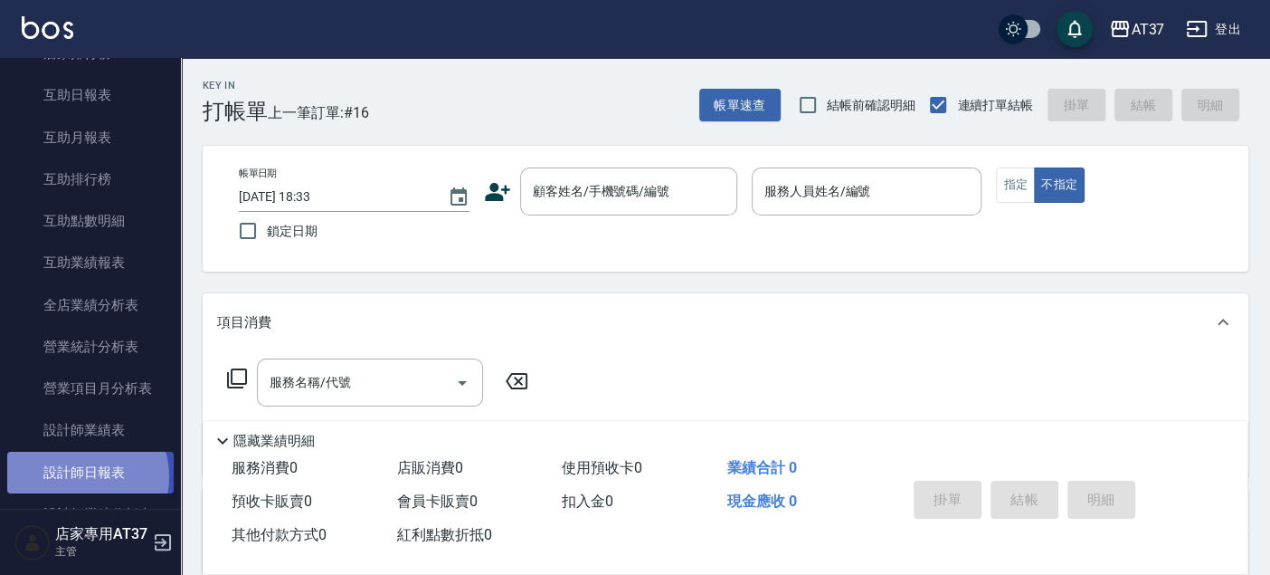
click at [80, 476] on link "設計師日報表" at bounding box center [90, 472] width 166 height 42
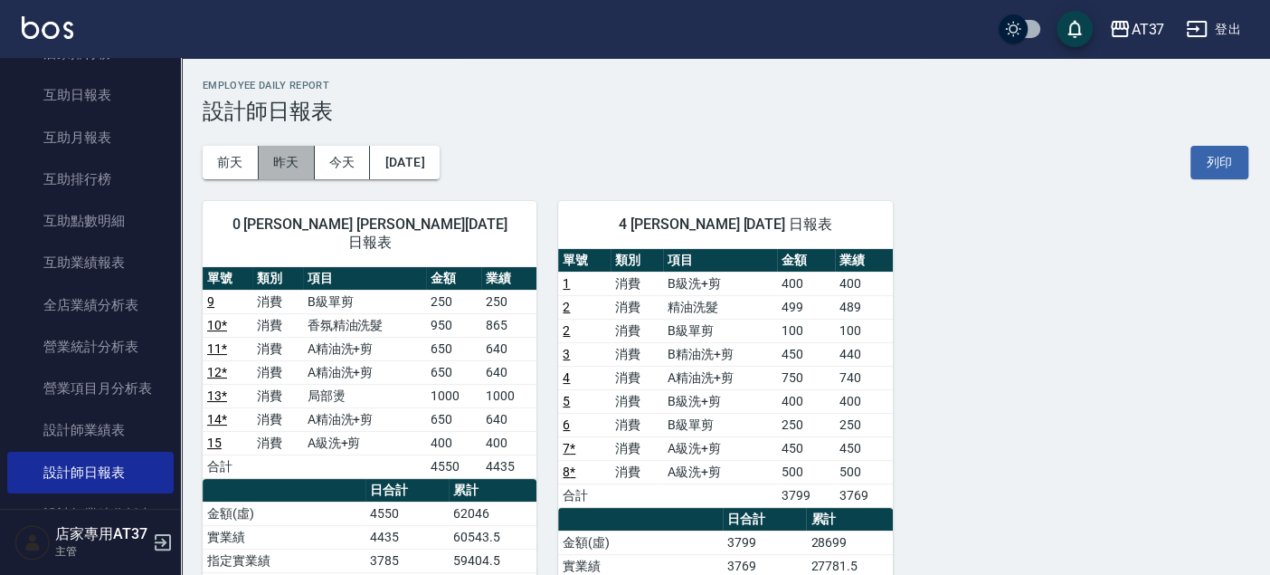
click at [290, 170] on button "昨天" at bounding box center [287, 162] width 56 height 33
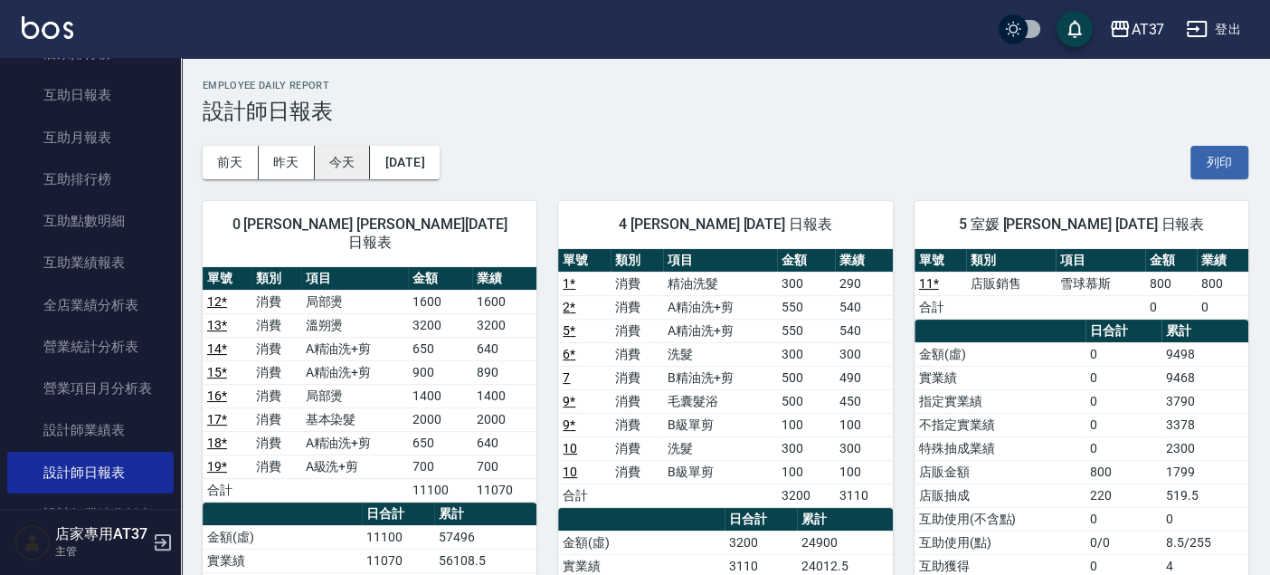
click at [320, 161] on button "今天" at bounding box center [343, 162] width 56 height 33
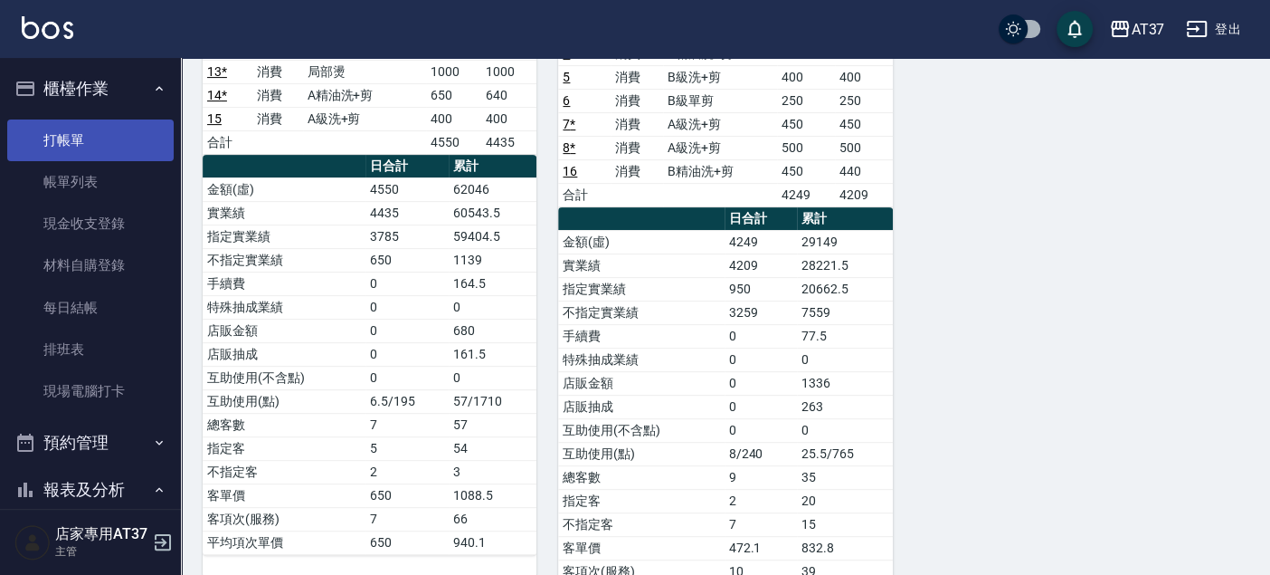
scroll to position [290, 0]
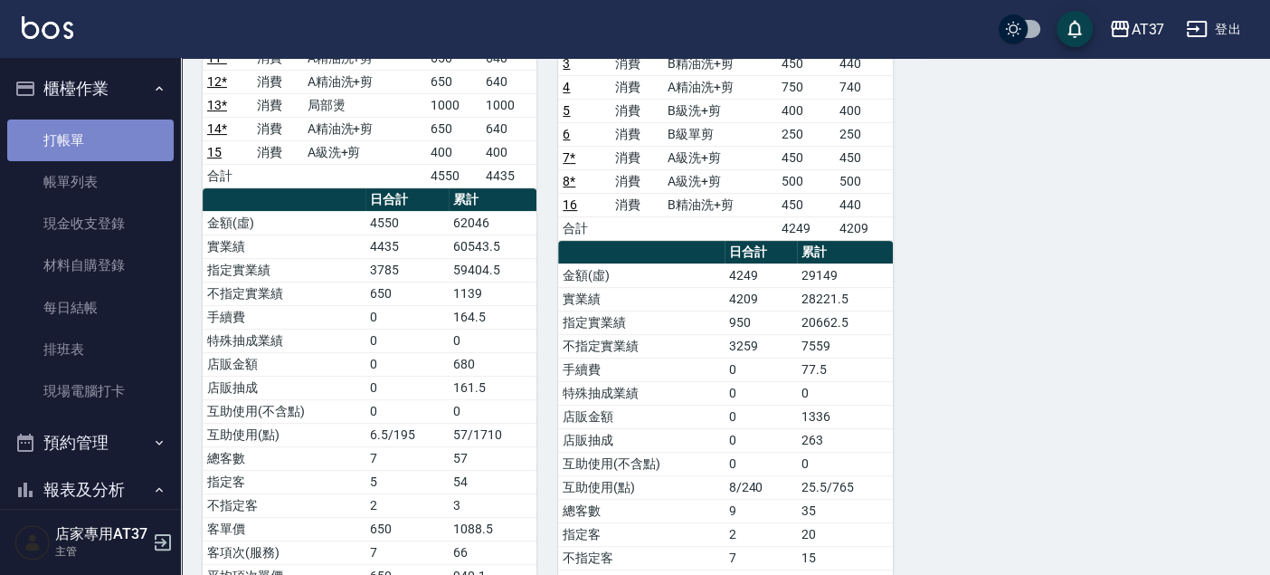
click at [110, 141] on link "打帳單" at bounding box center [90, 140] width 166 height 42
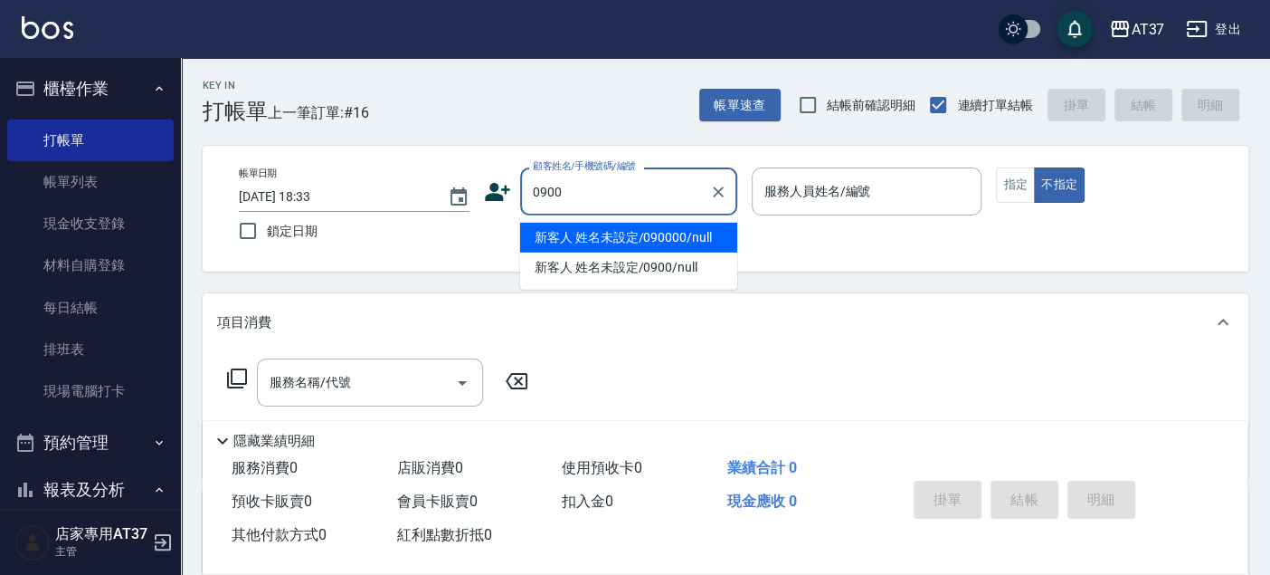
type input "新客人 姓名未設定/090000/null"
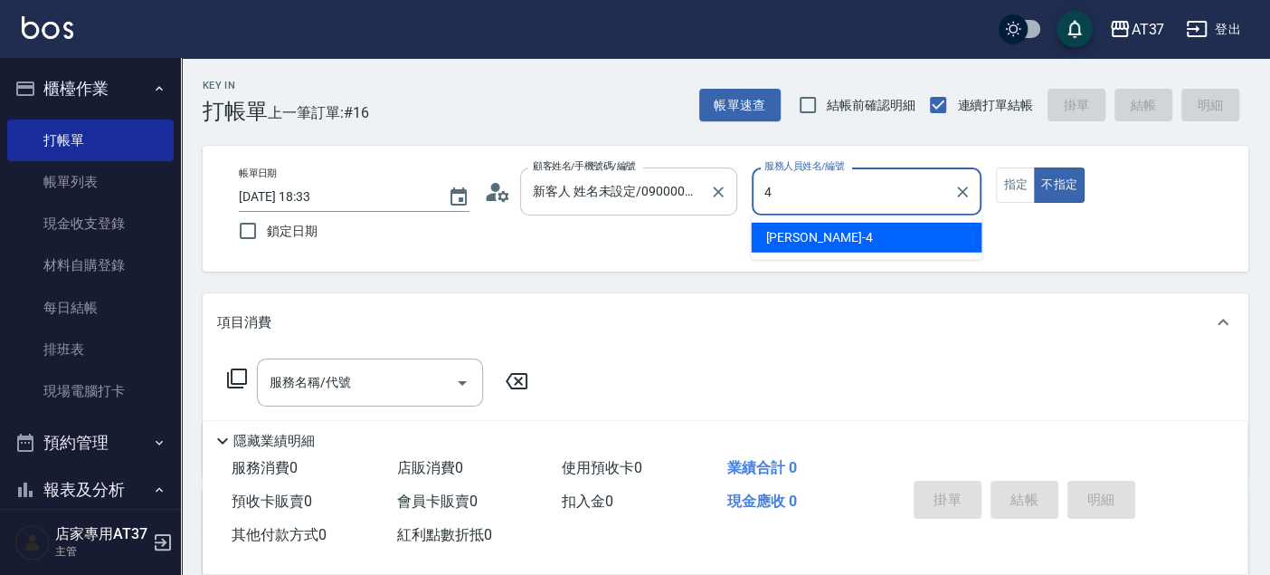
type input "Hannah-4"
type button "false"
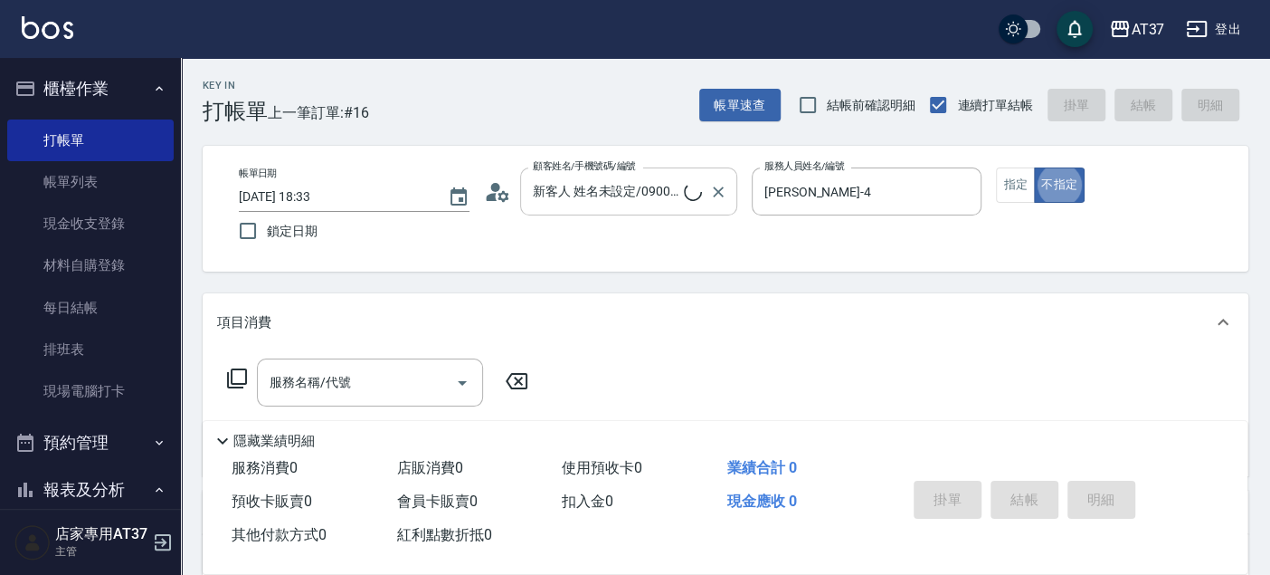
type input "新客人 姓名未設定/0900/null"
click at [1014, 181] on button "指定" at bounding box center [1015, 184] width 39 height 35
click at [706, 185] on button "Clear" at bounding box center [718, 191] width 25 height 25
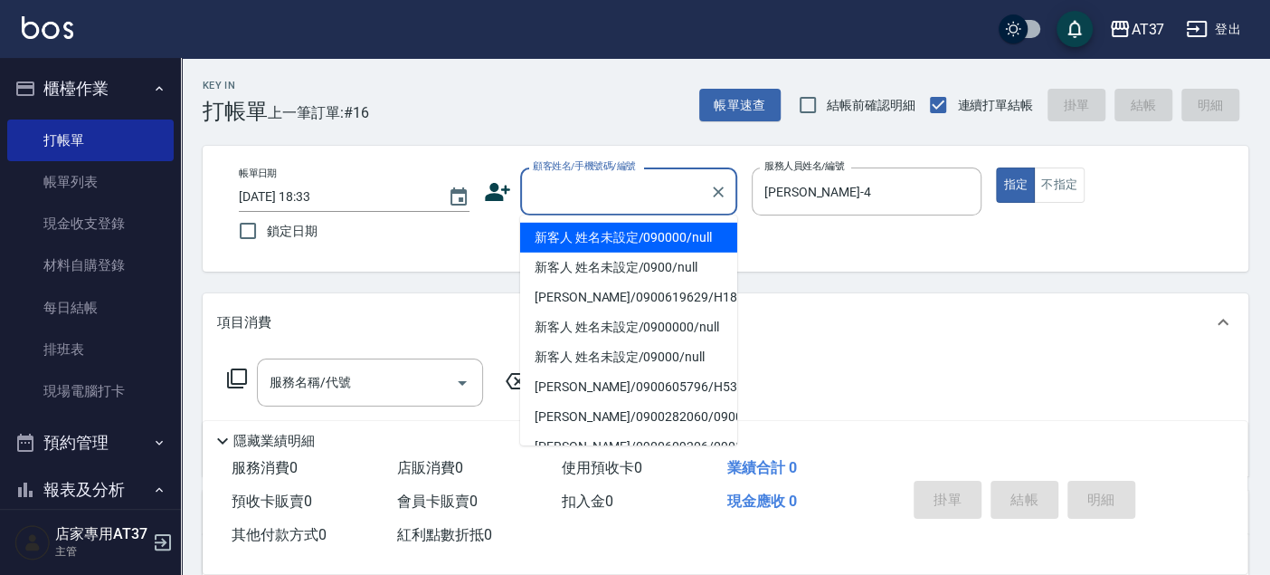
click at [648, 191] on input "顧客姓名/手機號碼/編號" at bounding box center [615, 192] width 174 height 32
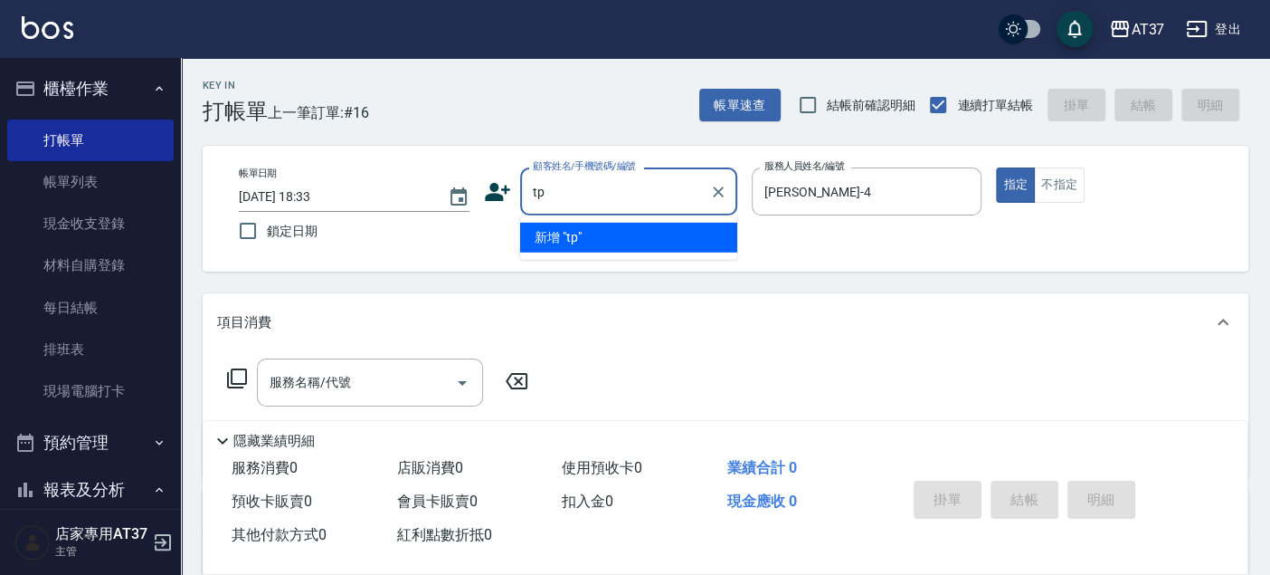
type input "t"
type input "陳映"
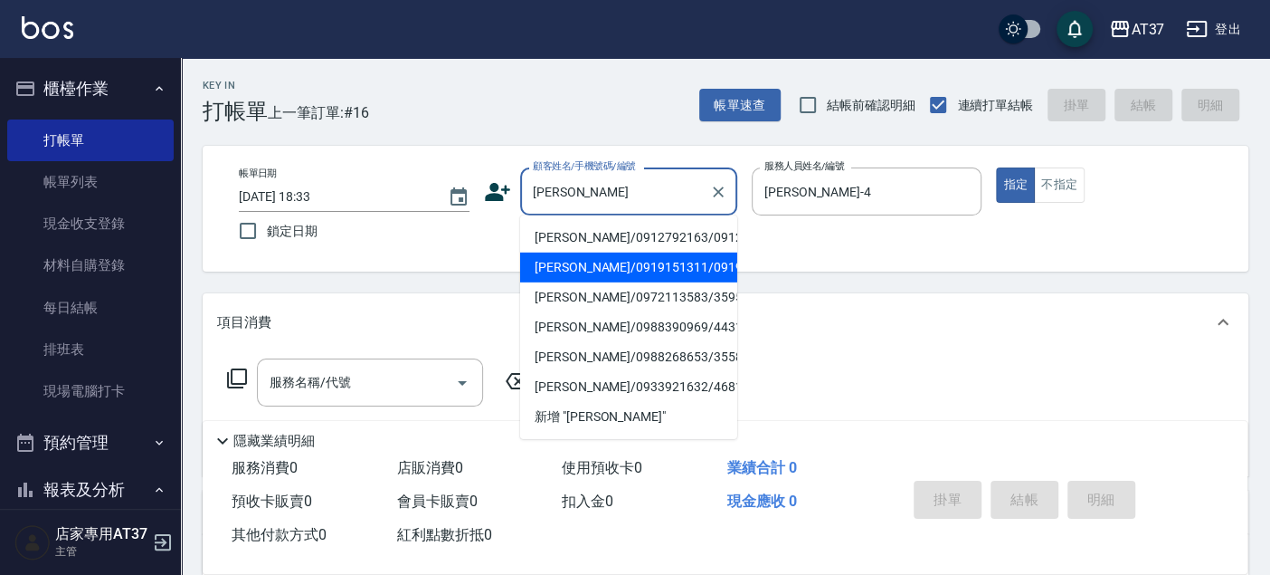
scroll to position [31, 0]
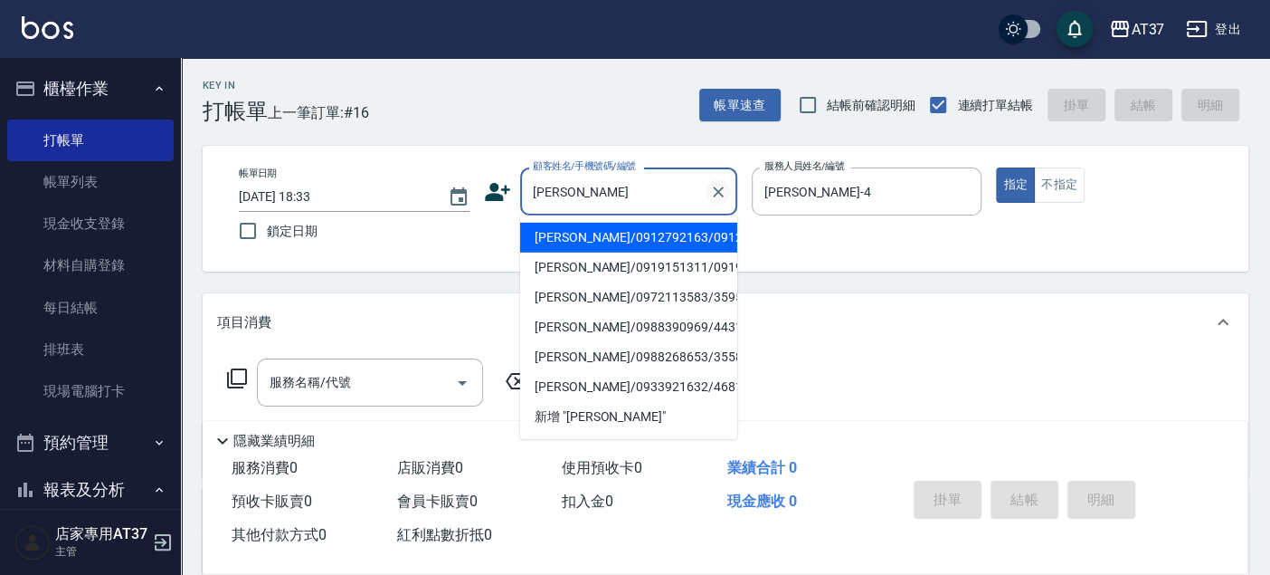
click at [713, 196] on icon "Clear" at bounding box center [718, 192] width 18 height 18
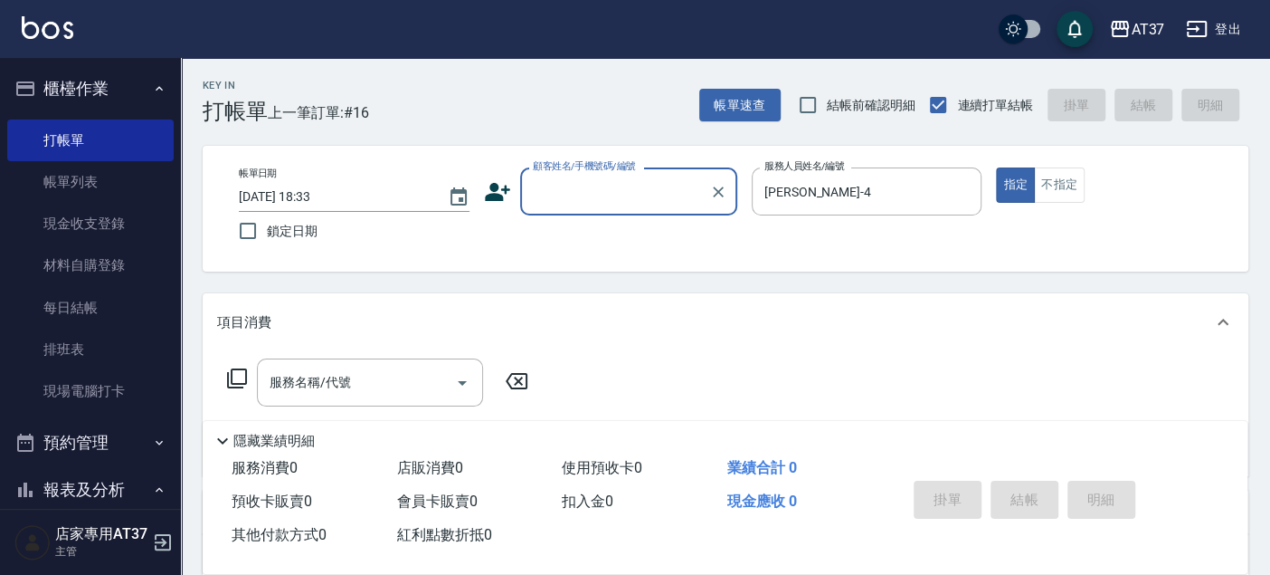
click at [592, 188] on input "顧客姓名/手機號碼/編號" at bounding box center [615, 192] width 174 height 32
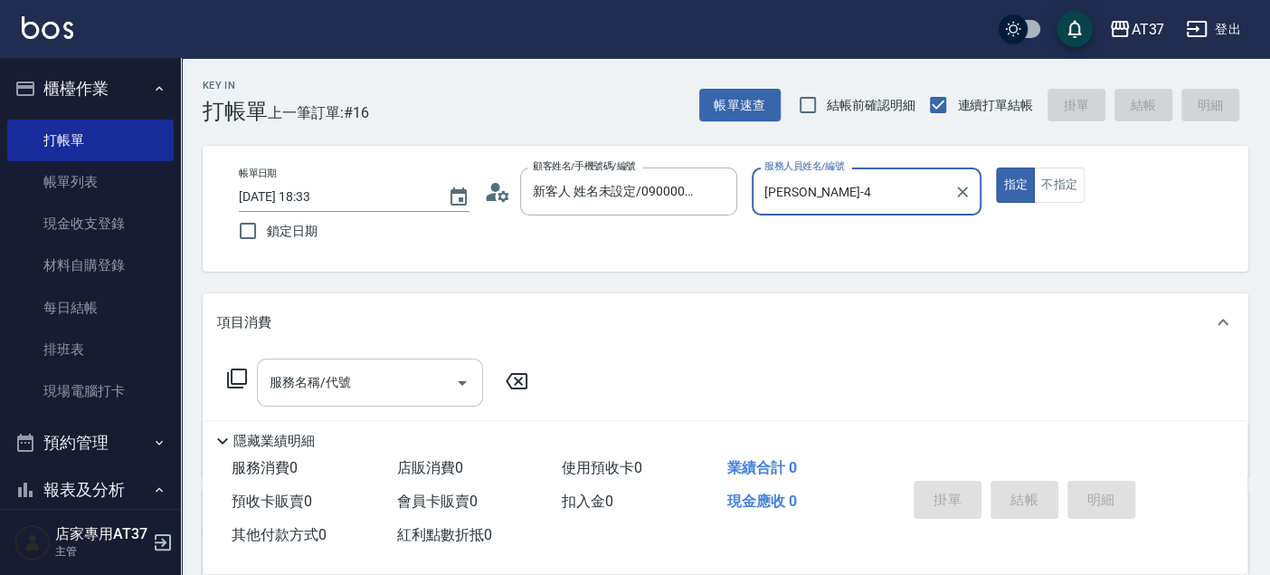
type input "新客人 姓名未設定/0900/null"
click at [400, 366] on input "服務名稱/代號" at bounding box center [356, 382] width 183 height 32
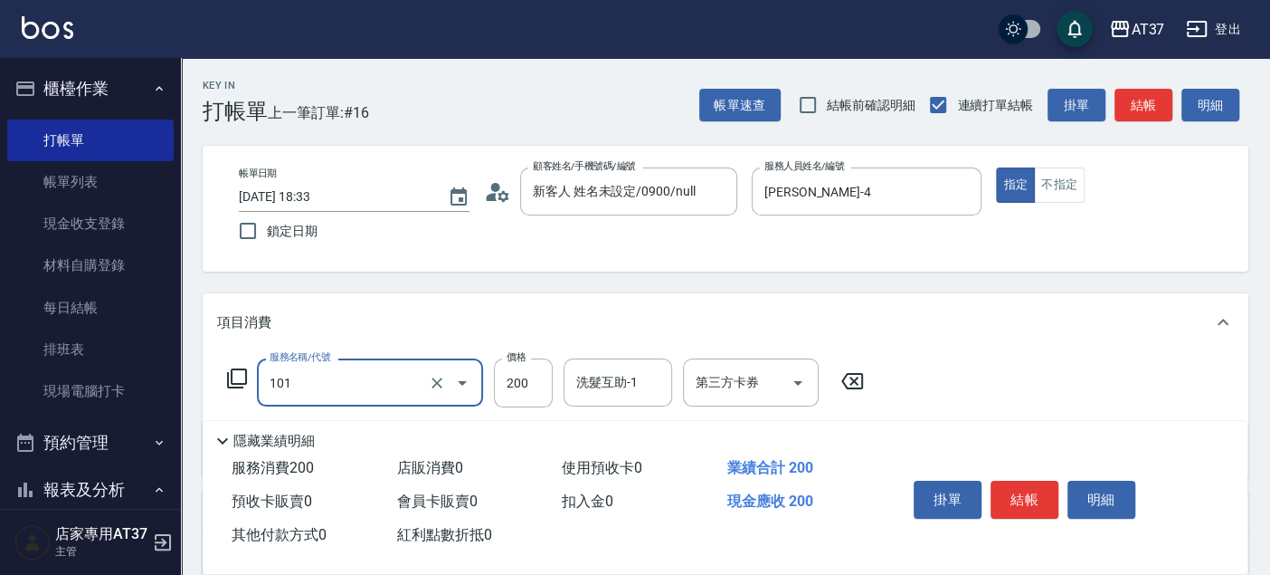
type input "洗髮(101)"
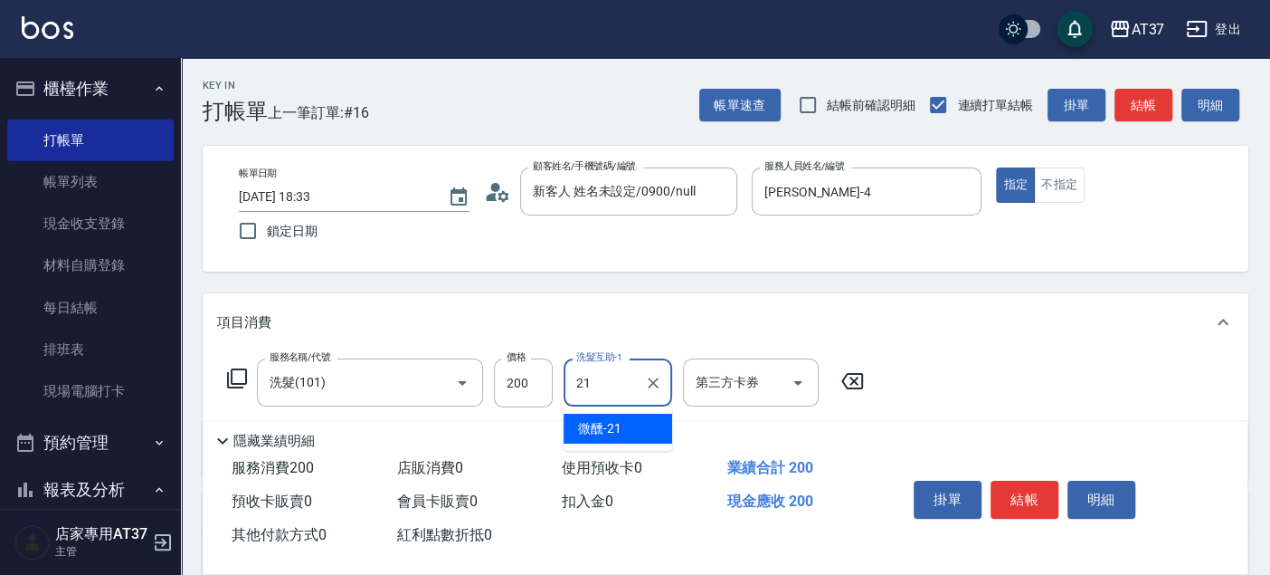
type input "微醺-21"
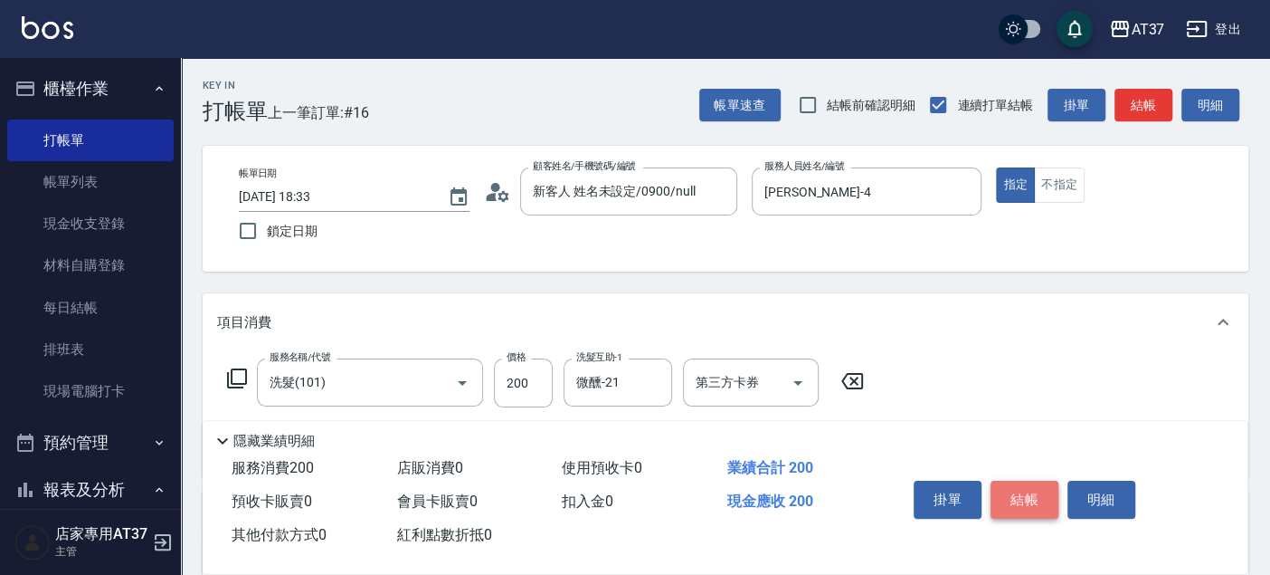
click at [1035, 489] on button "結帳" at bounding box center [1025, 499] width 68 height 38
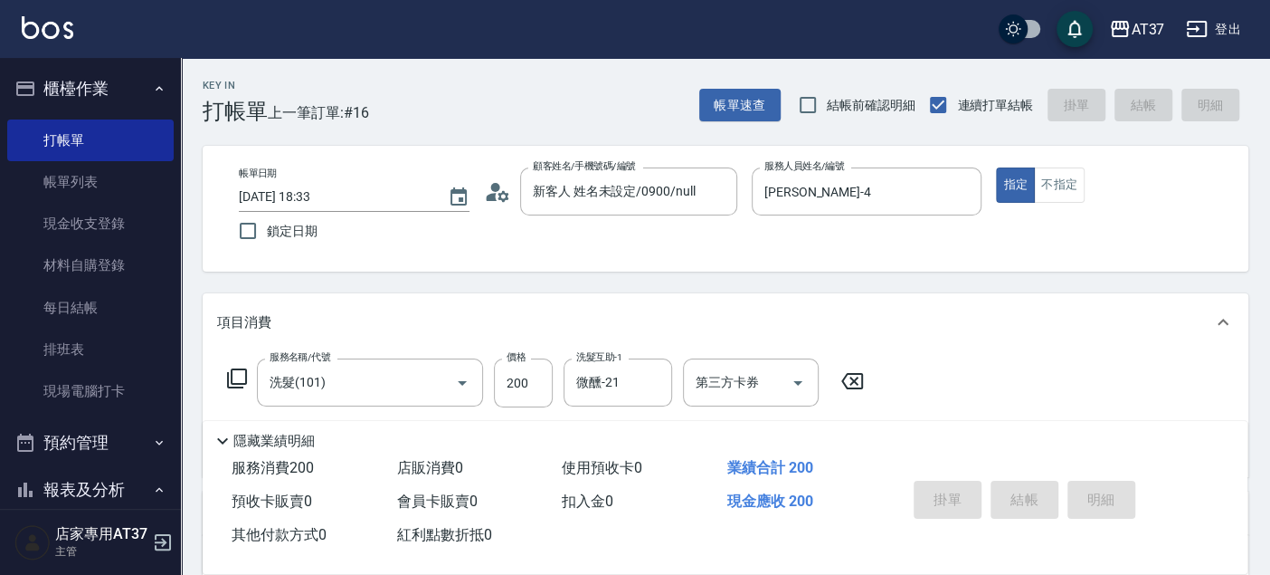
type input "2025/09/08 18:34"
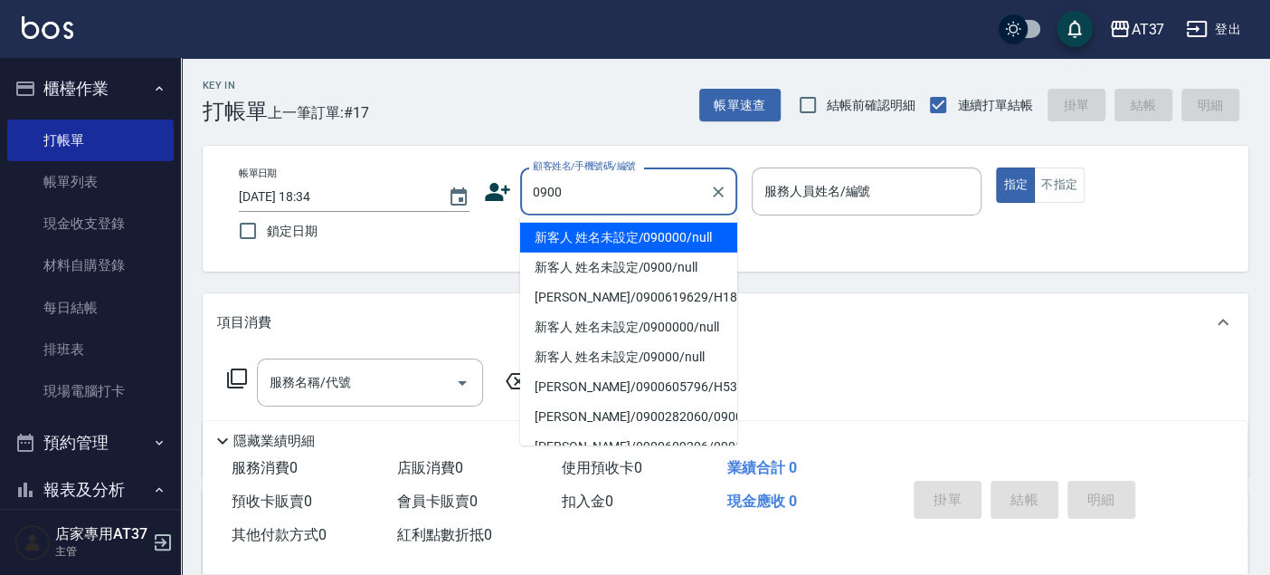
type input "新客人 姓名未設定/090000/null"
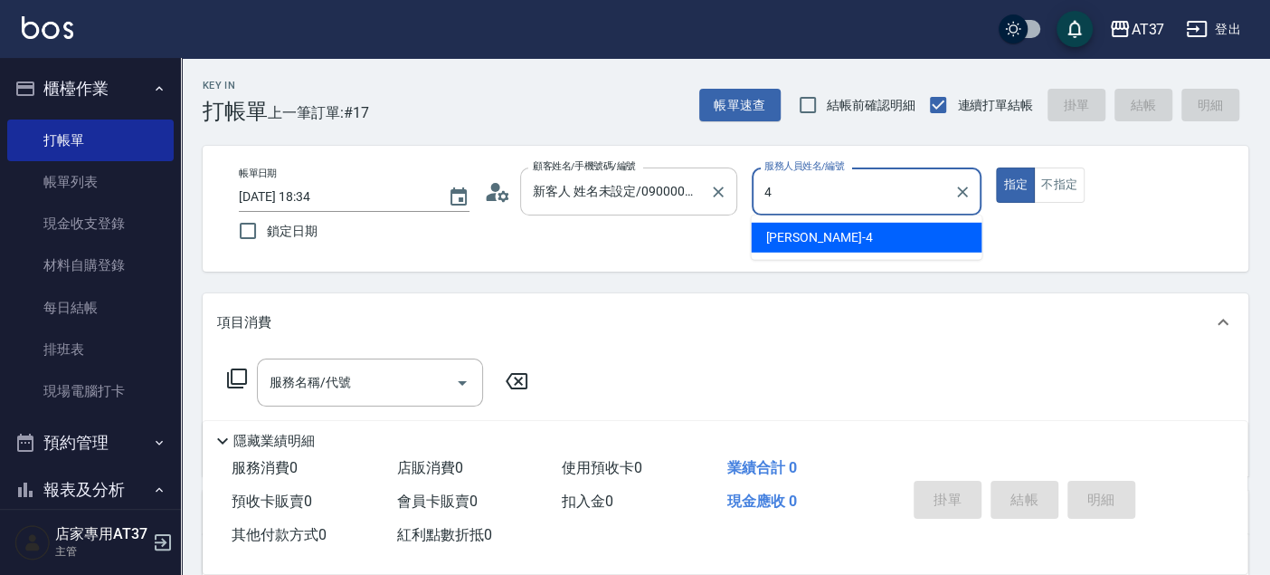
type input "Hannah-4"
type button "true"
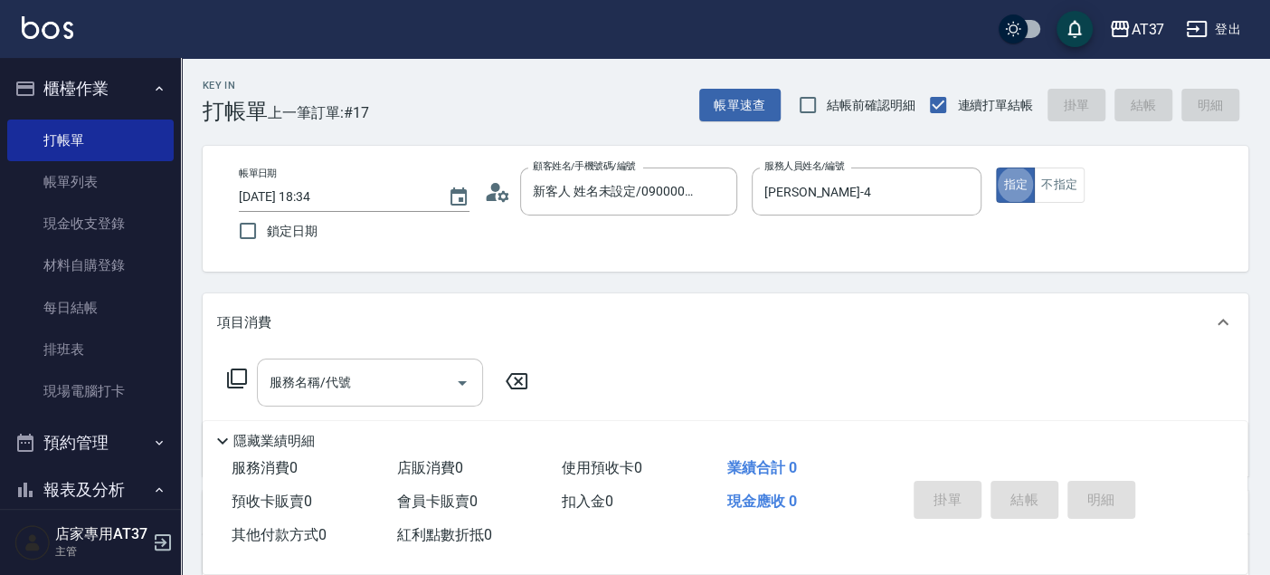
click at [310, 377] on div "服務名稱/代號 服務名稱/代號" at bounding box center [370, 382] width 226 height 48
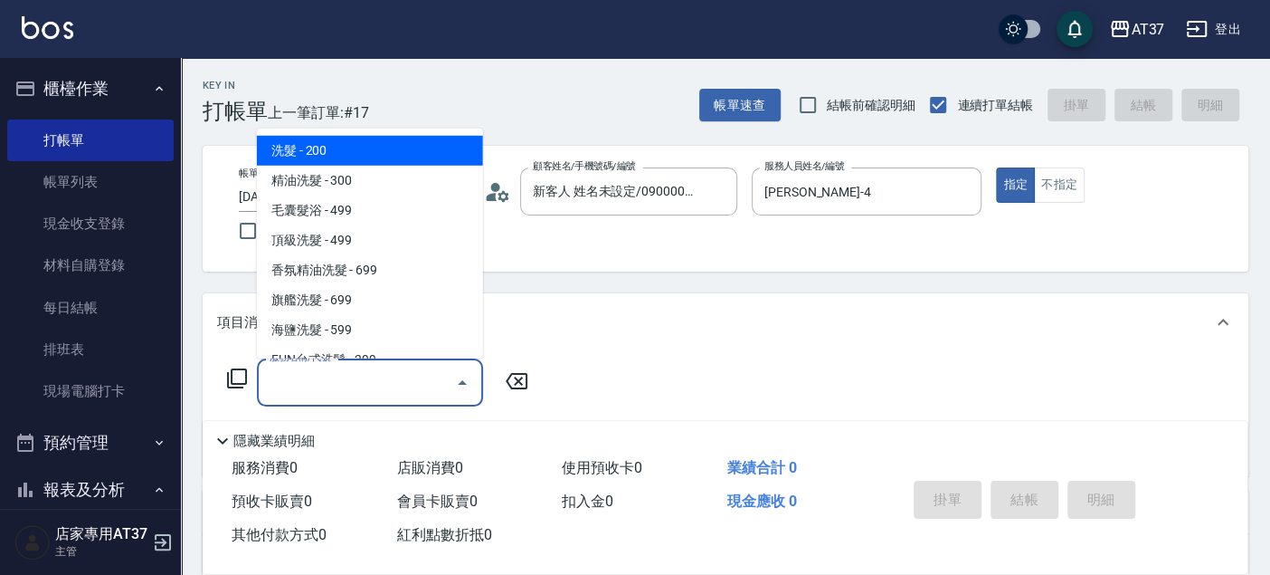
click at [242, 377] on icon at bounding box center [237, 378] width 22 height 22
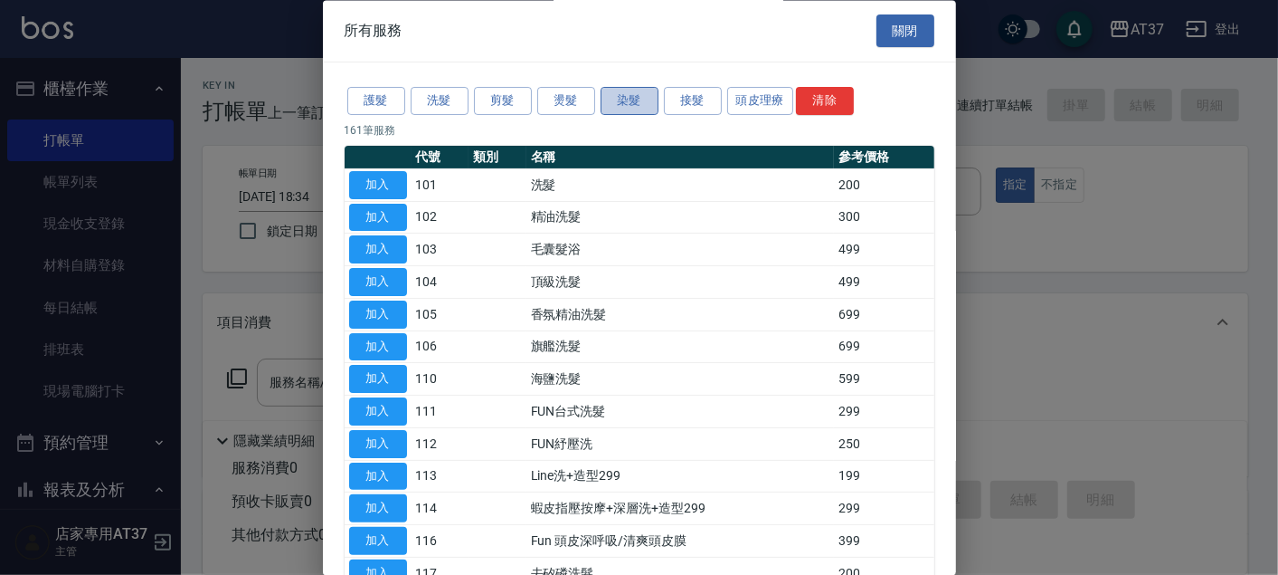
click at [635, 100] on button "染髮" at bounding box center [630, 102] width 58 height 28
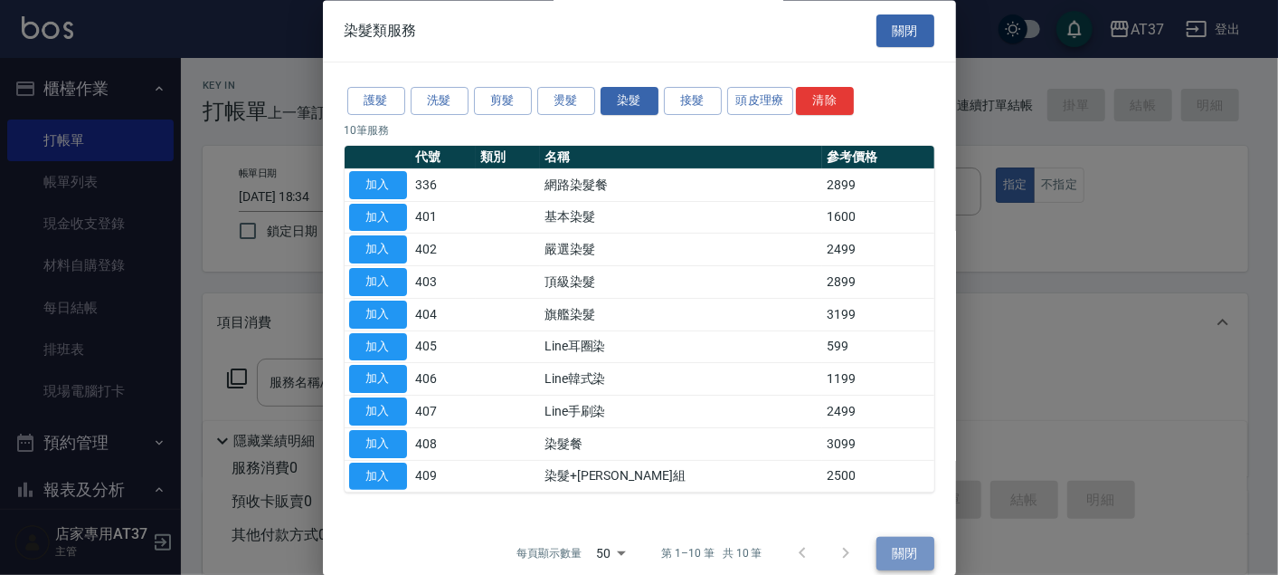
click at [896, 550] on button "關閉" at bounding box center [906, 553] width 58 height 33
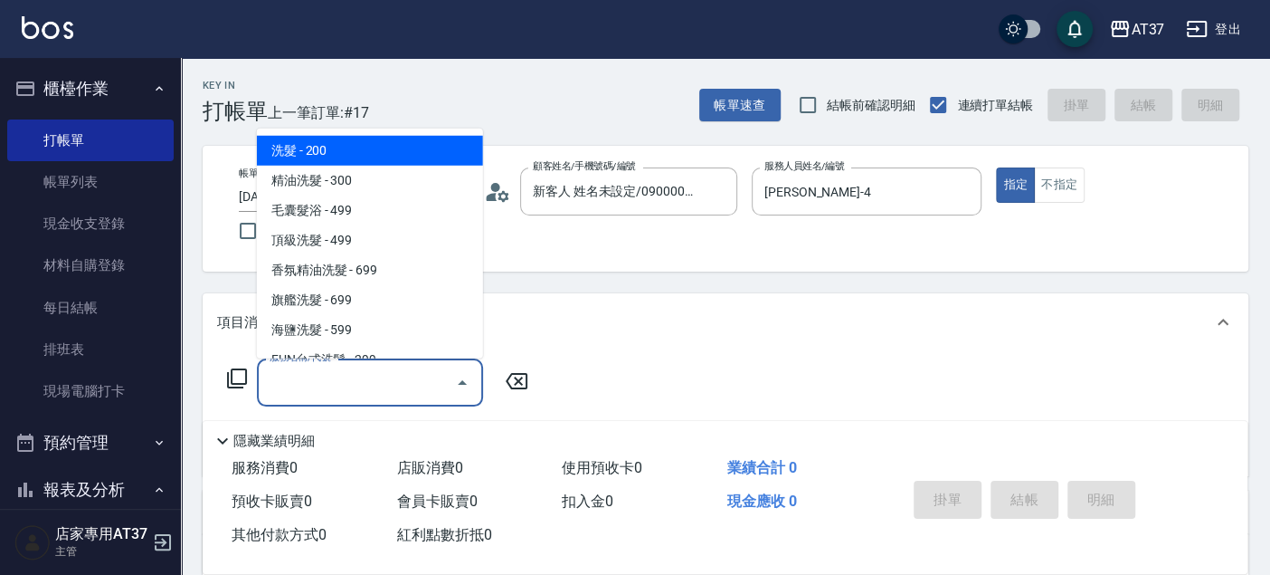
click at [341, 380] on input "服務名稱/代號" at bounding box center [356, 382] width 183 height 32
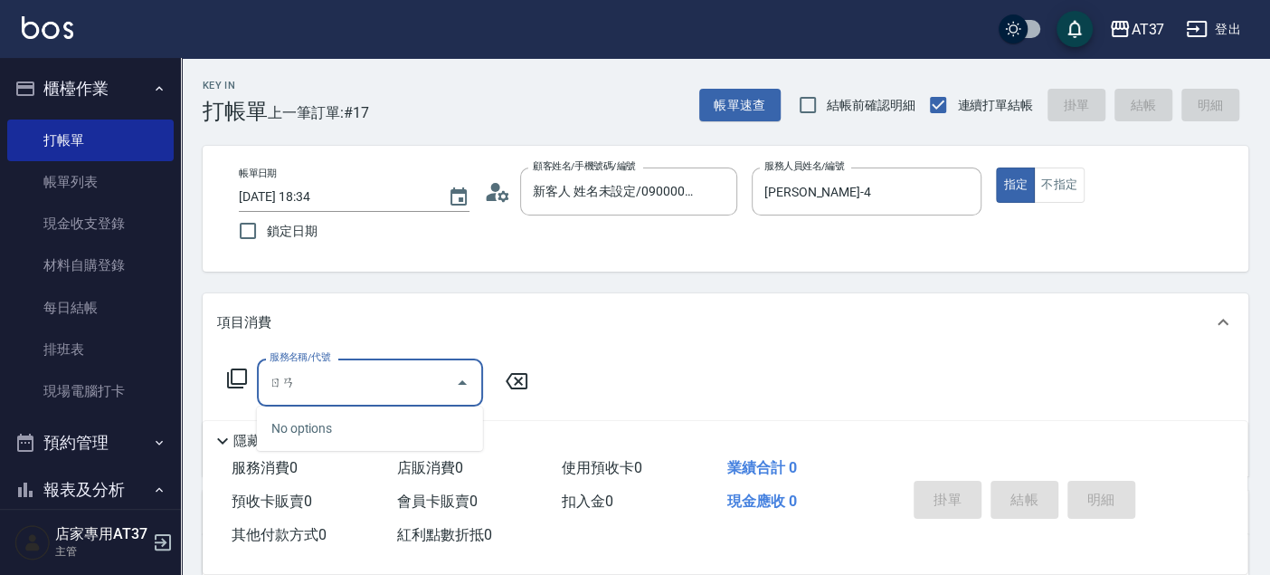
type input "染"
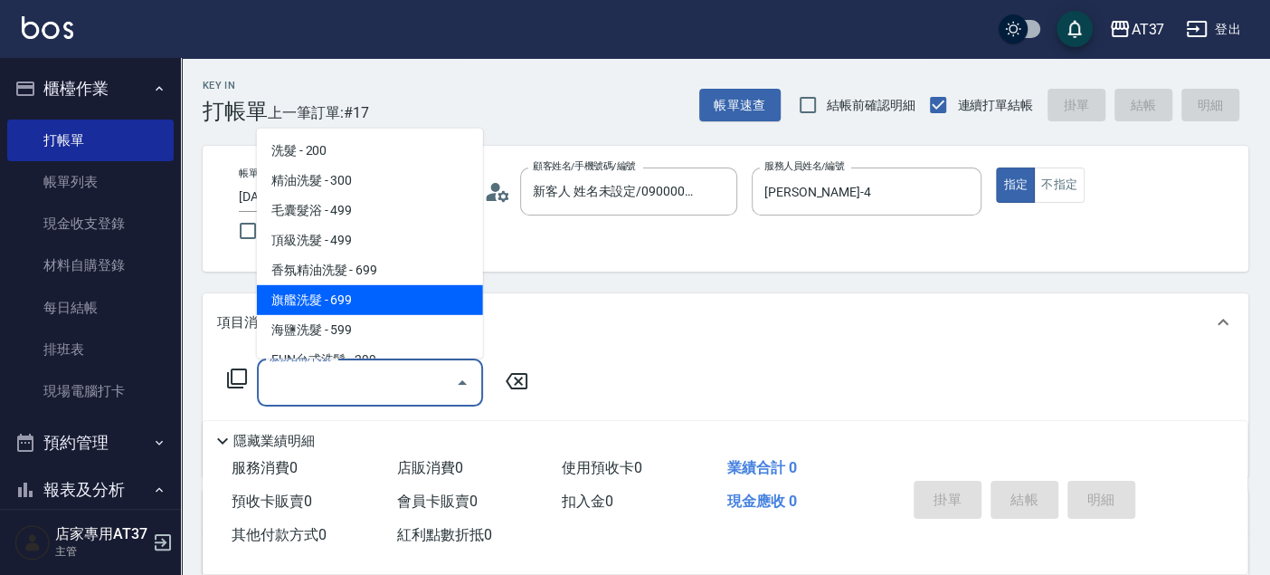
click at [617, 251] on div "帳單日期 2025/09/08 18:34 鎖定日期 顧客姓名/手機號碼/編號 新客人 姓名未設定/090000/null 顧客姓名/手機號碼/編號 服務人員…" at bounding box center [726, 209] width 1046 height 126
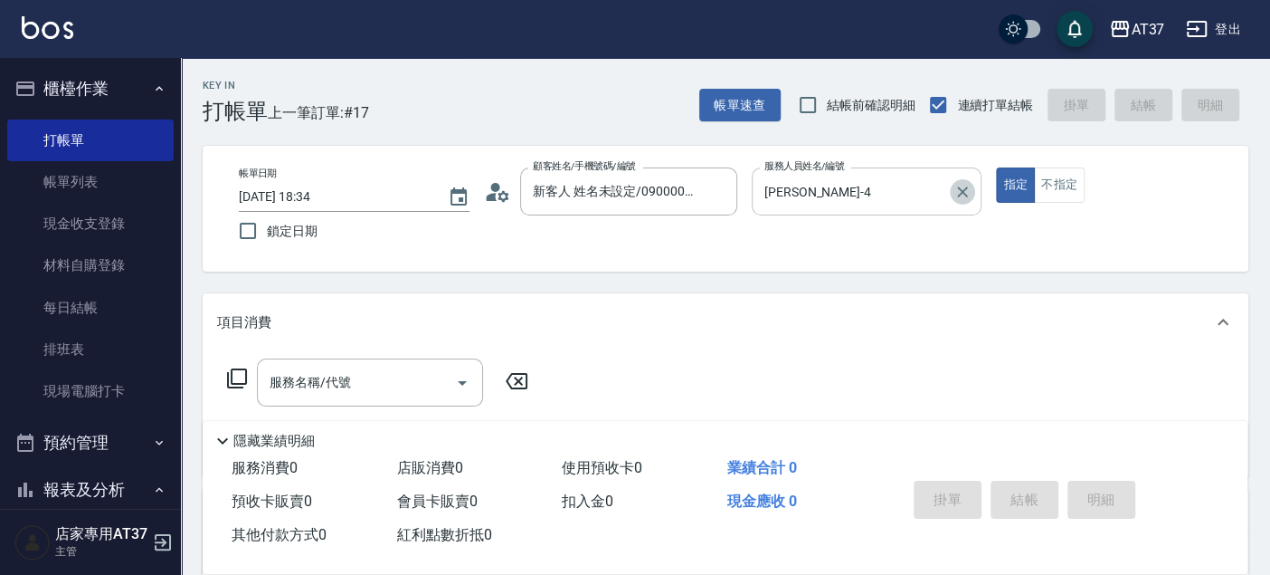
drag, startPoint x: 965, startPoint y: 183, endPoint x: 830, endPoint y: 186, distance: 134.9
click at [964, 183] on icon "Clear" at bounding box center [963, 192] width 18 height 18
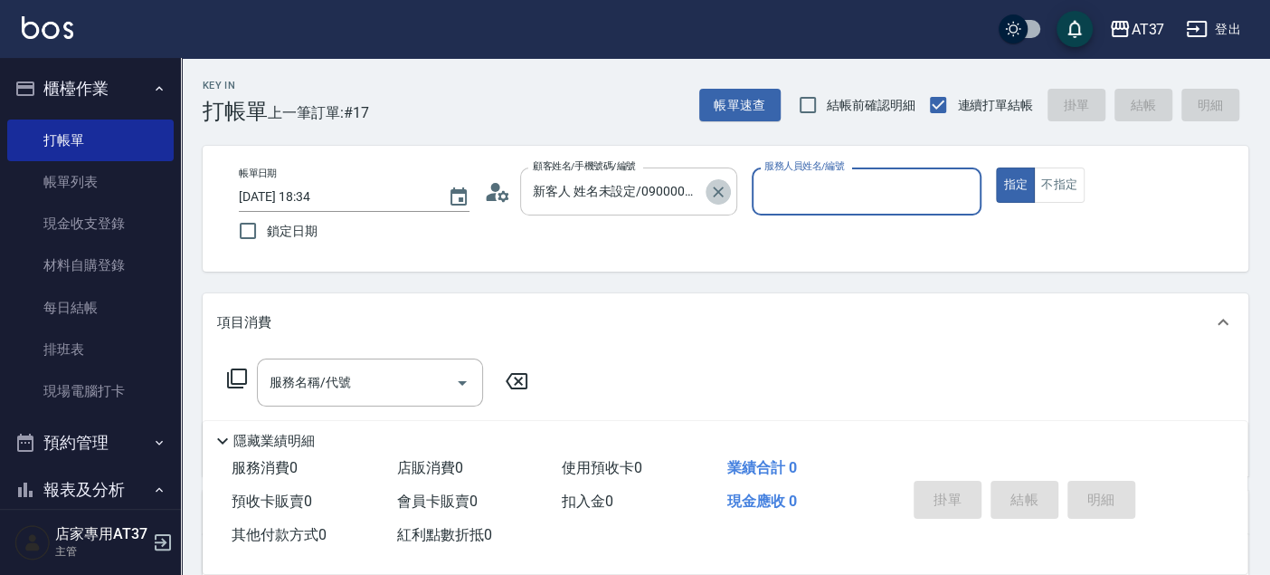
click at [722, 202] on button "Clear" at bounding box center [718, 191] width 25 height 25
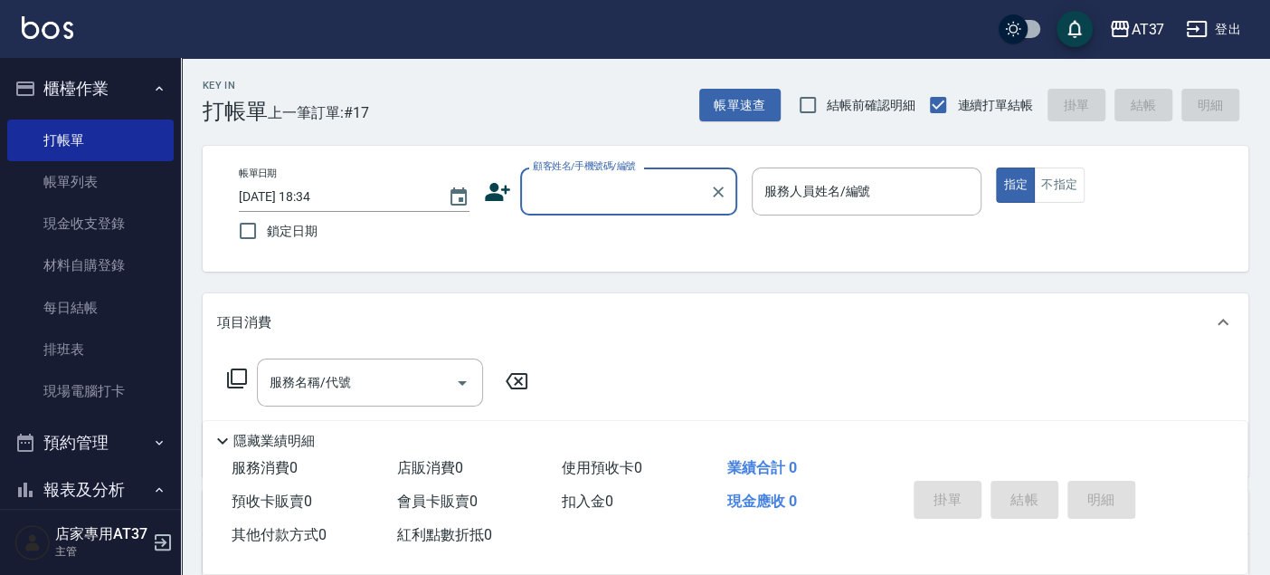
scroll to position [0, 0]
click at [120, 364] on link "排班表" at bounding box center [90, 349] width 166 height 42
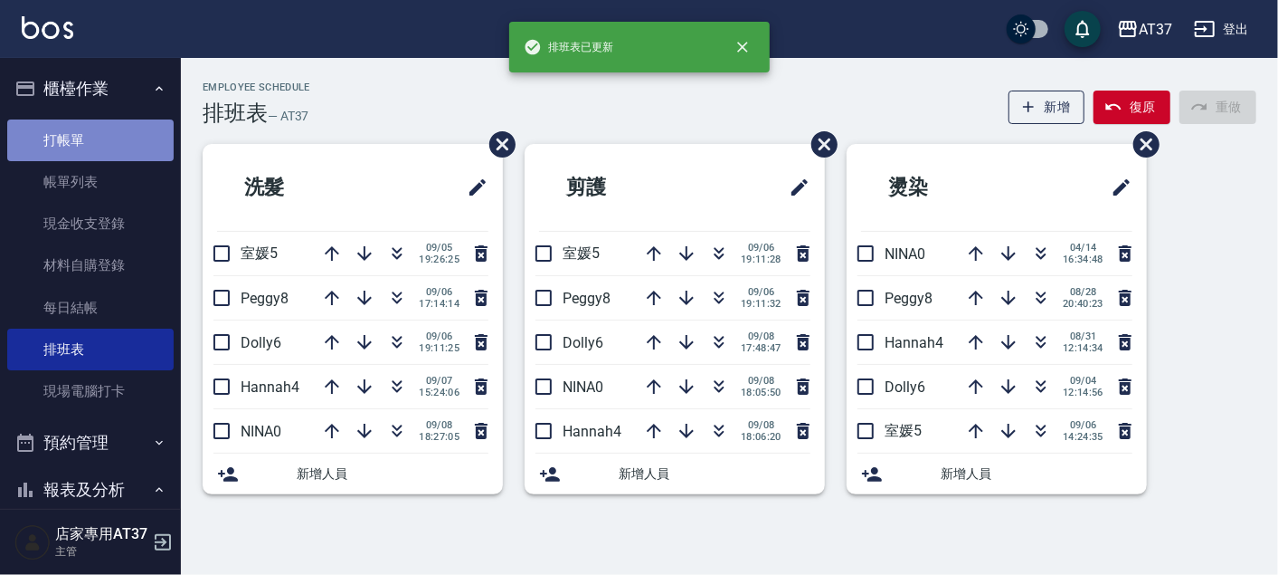
click at [106, 134] on link "打帳單" at bounding box center [90, 140] width 166 height 42
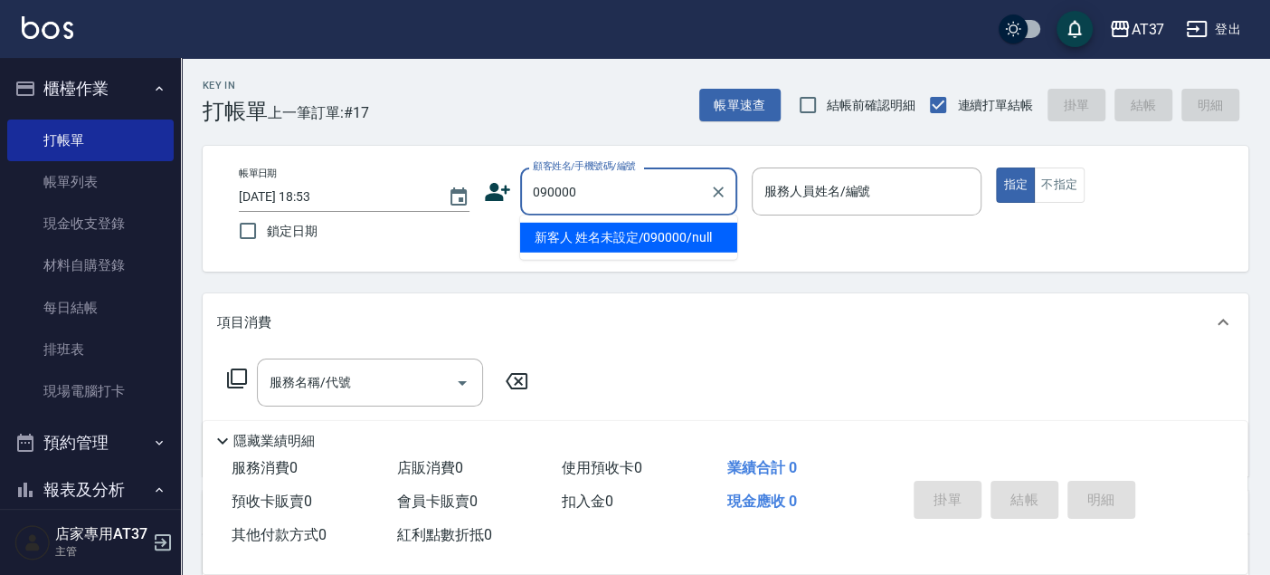
type input "090000"
type input "6"
type input "新客人 姓名未設定/090000/null"
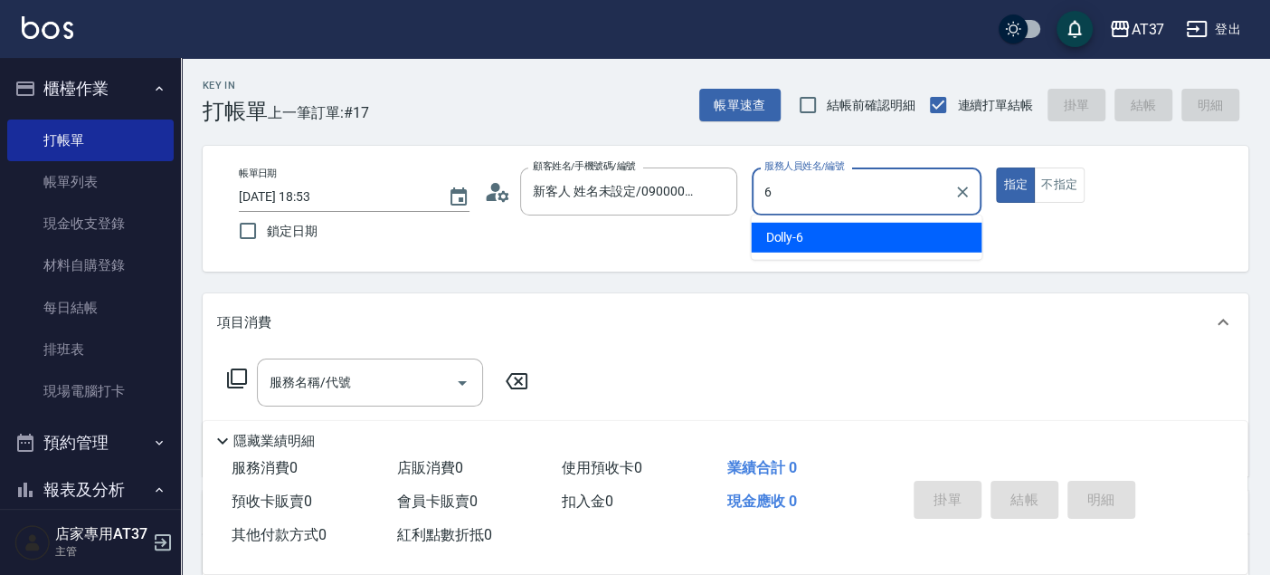
type input "Dolly-6"
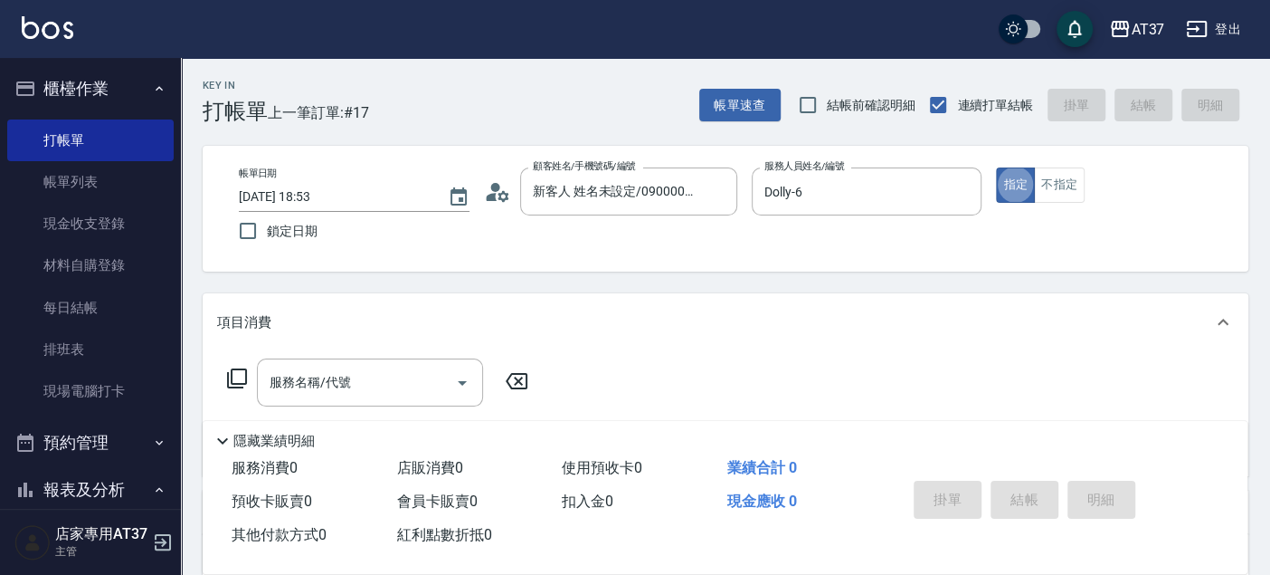
type button "true"
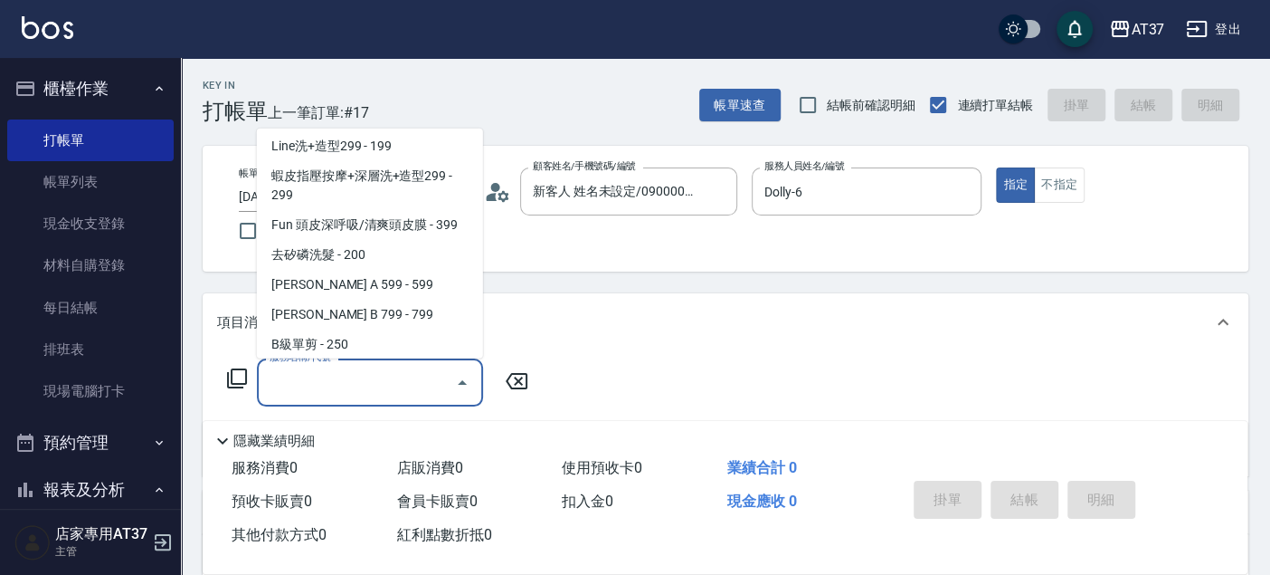
scroll to position [304, 0]
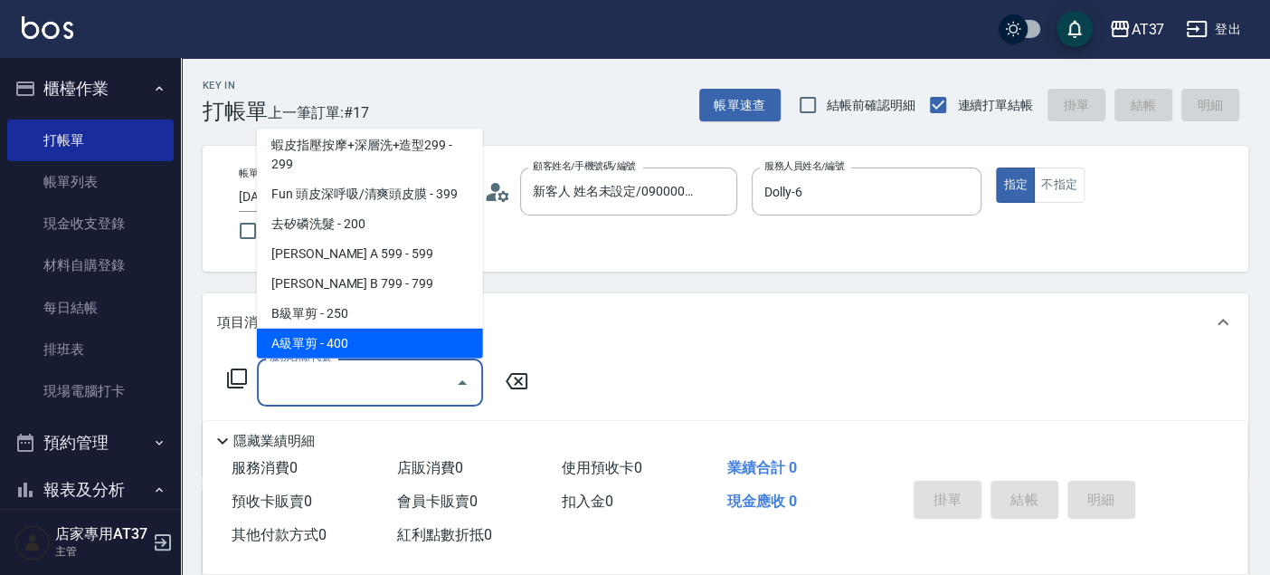
type input "A級單剪(202)"
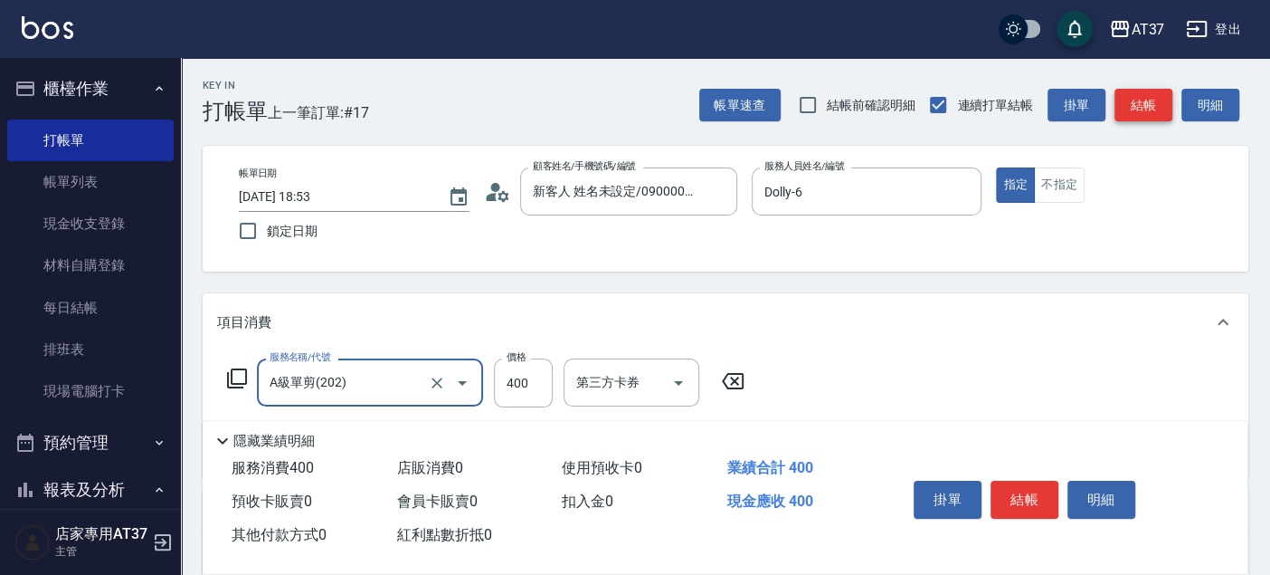
click at [1148, 113] on button "結帳" at bounding box center [1144, 105] width 58 height 33
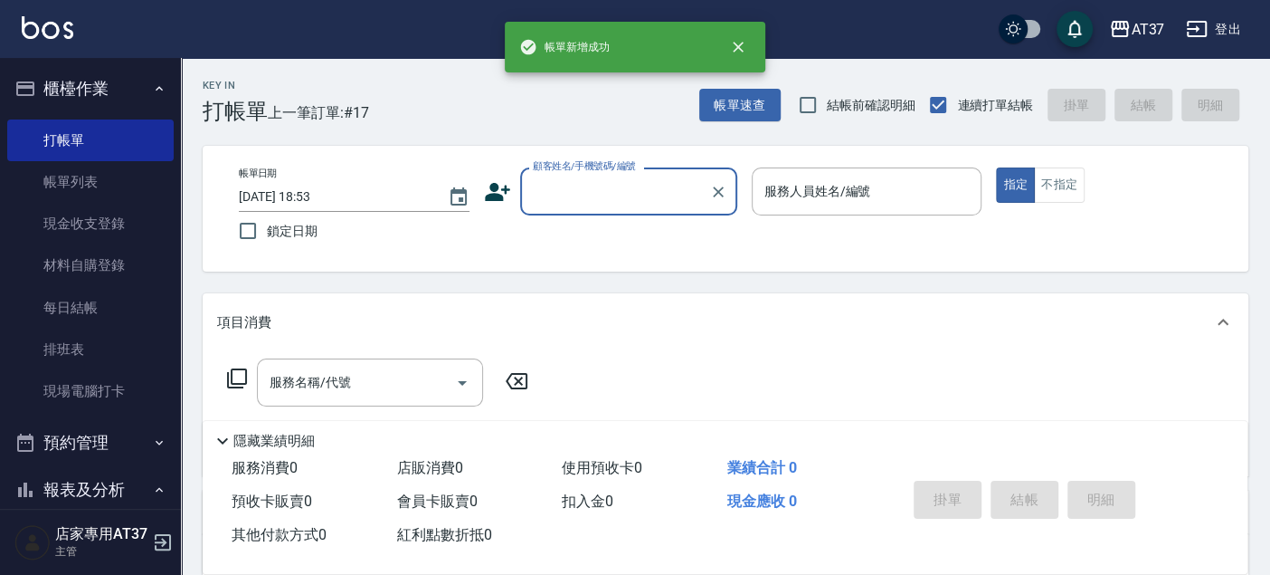
scroll to position [0, 0]
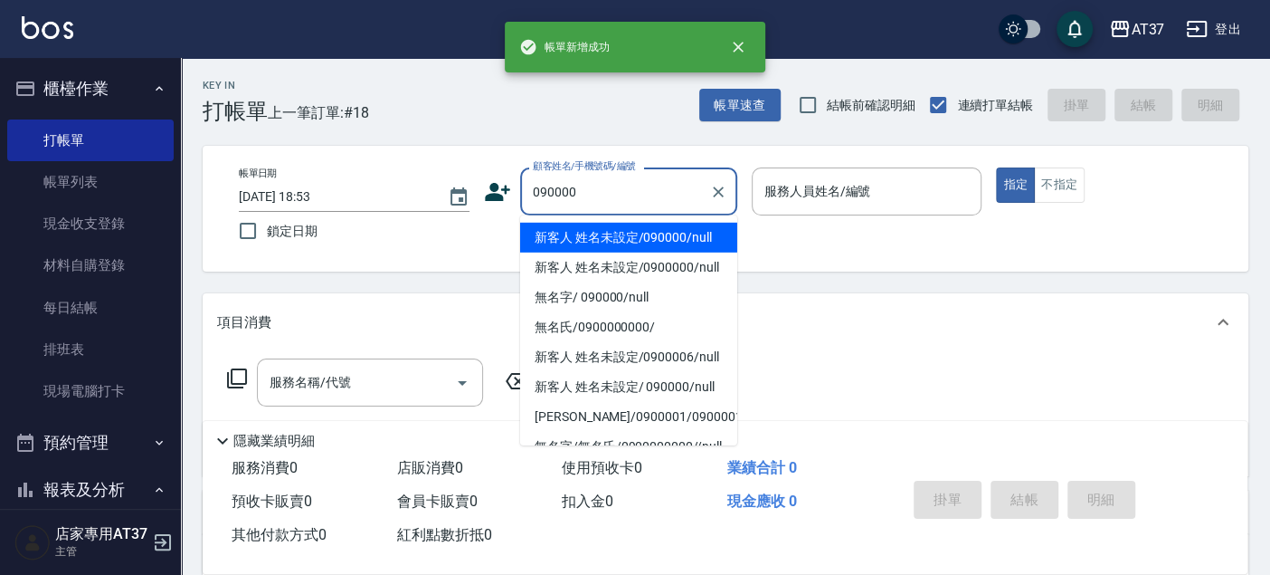
type input "新客人 姓名未設定/090000/null"
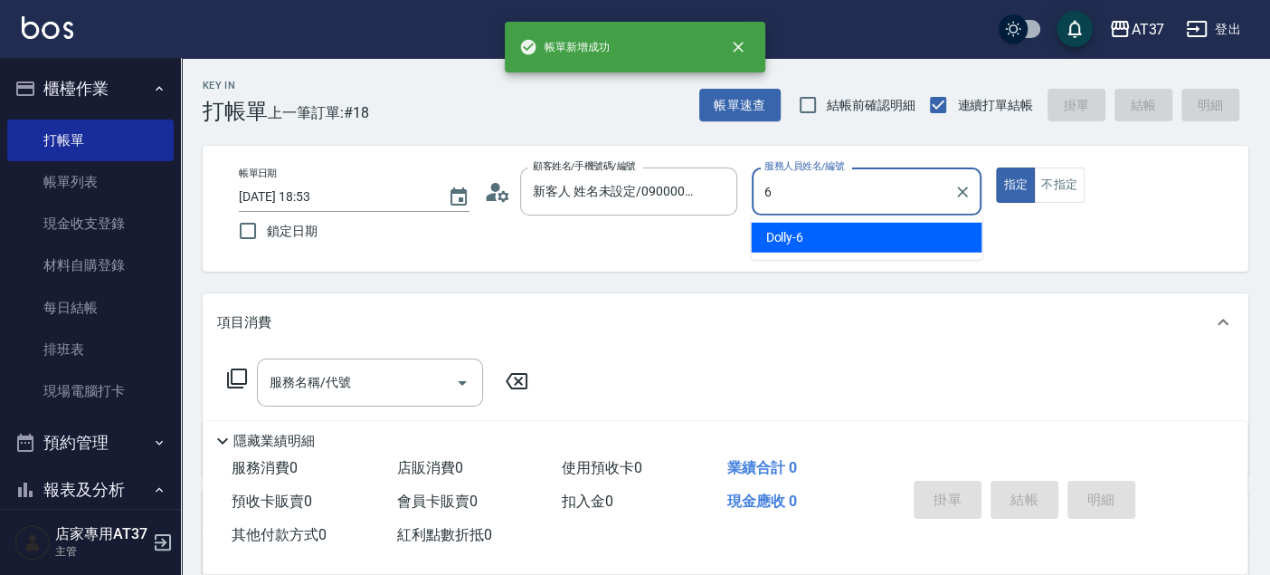
type input "Dolly-6"
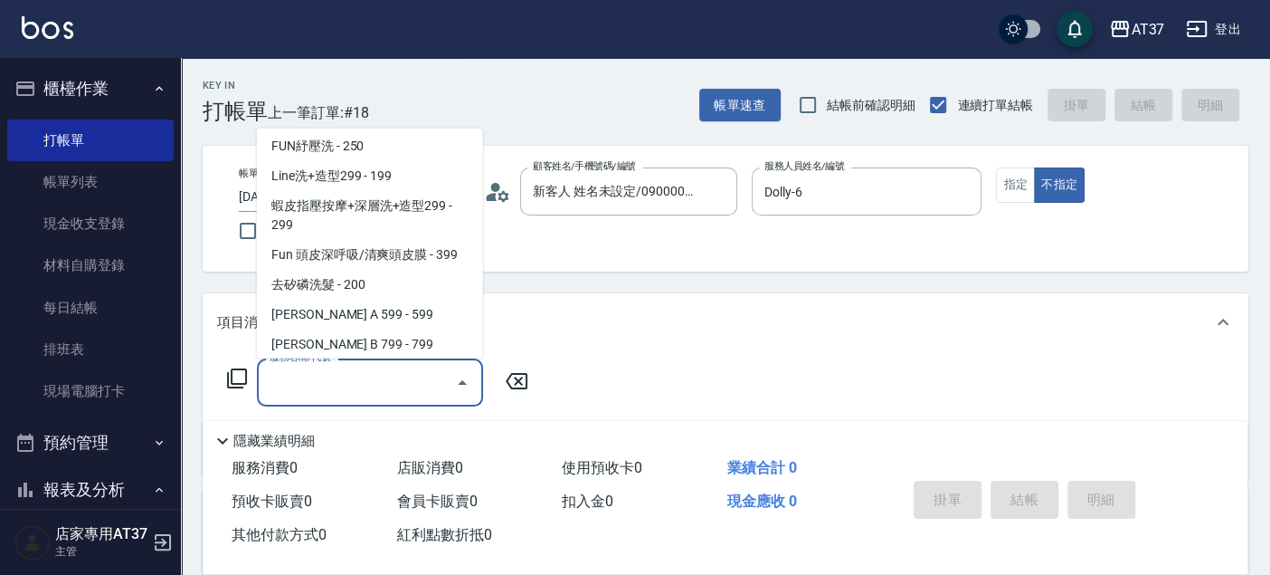
scroll to position [364, 0]
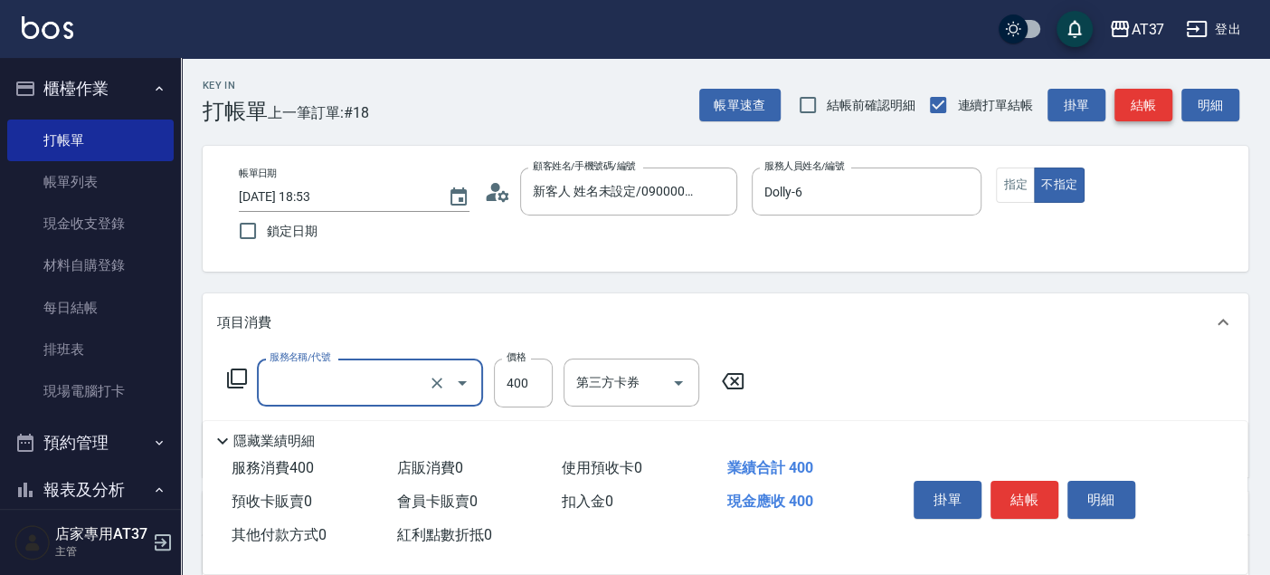
type input "B級洗+剪(203)"
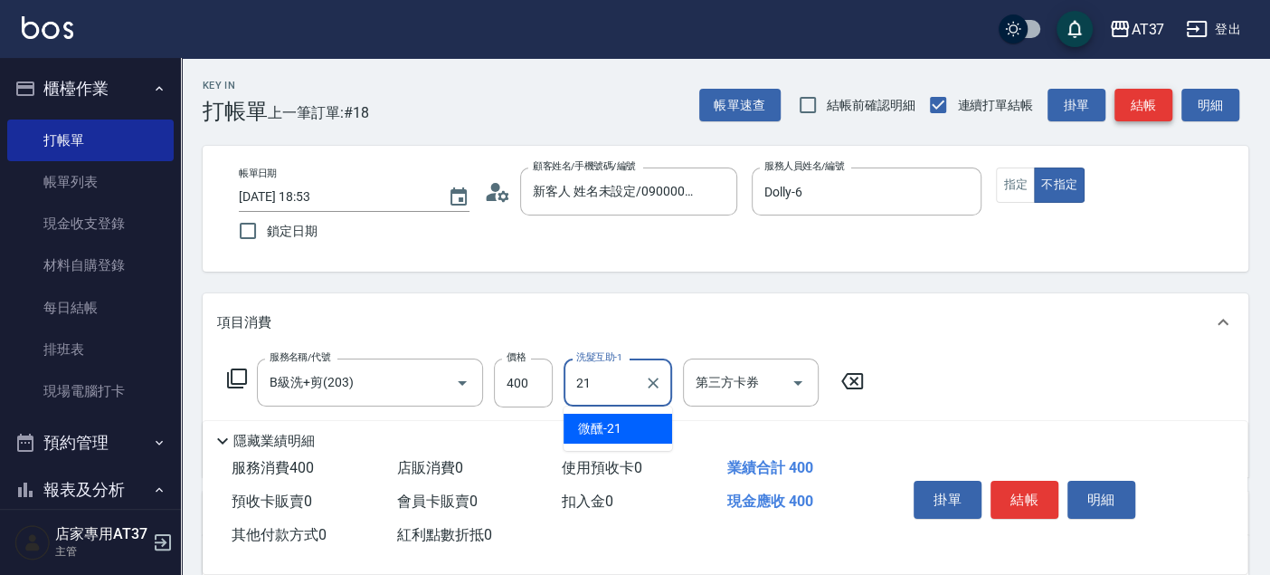
type input "微醺-21"
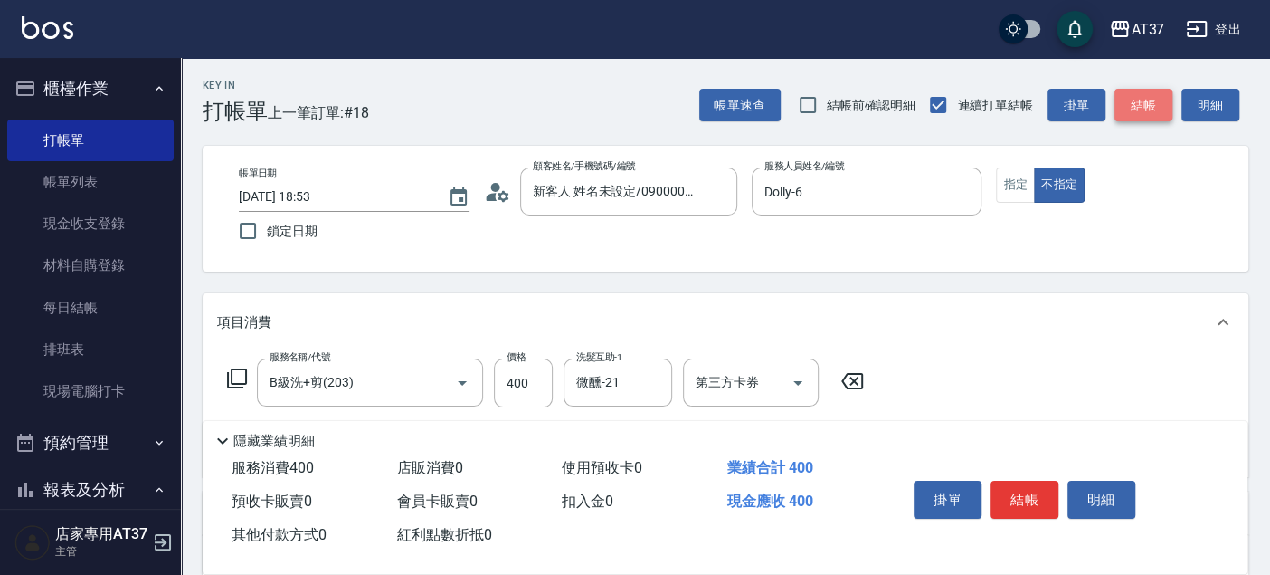
click at [1148, 113] on button "結帳" at bounding box center [1144, 105] width 58 height 33
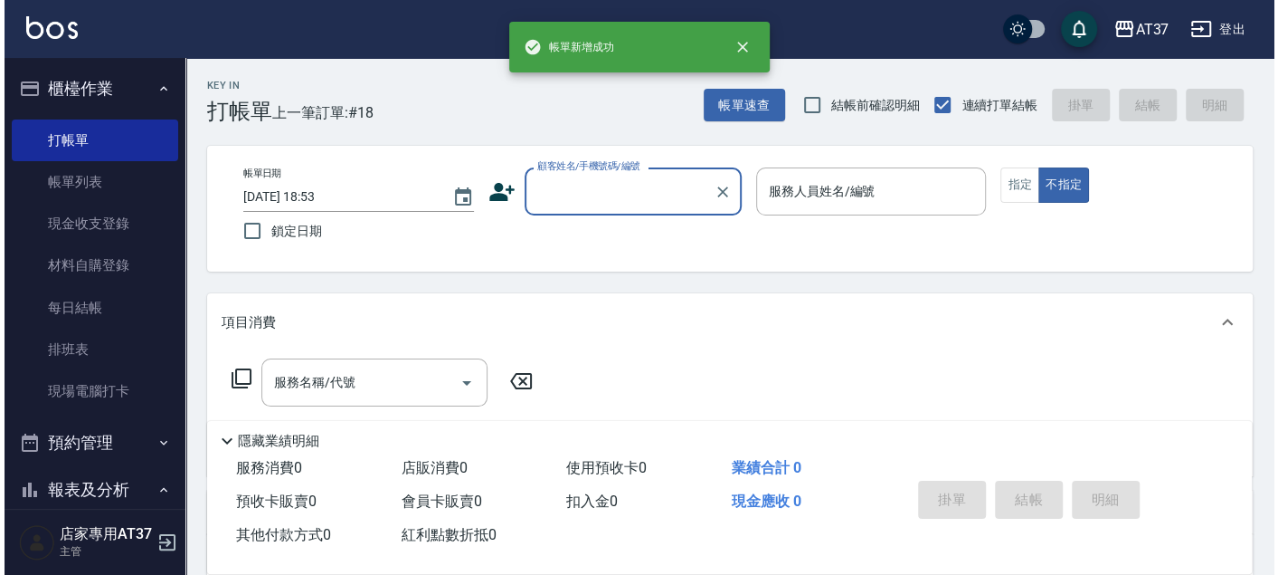
scroll to position [0, 0]
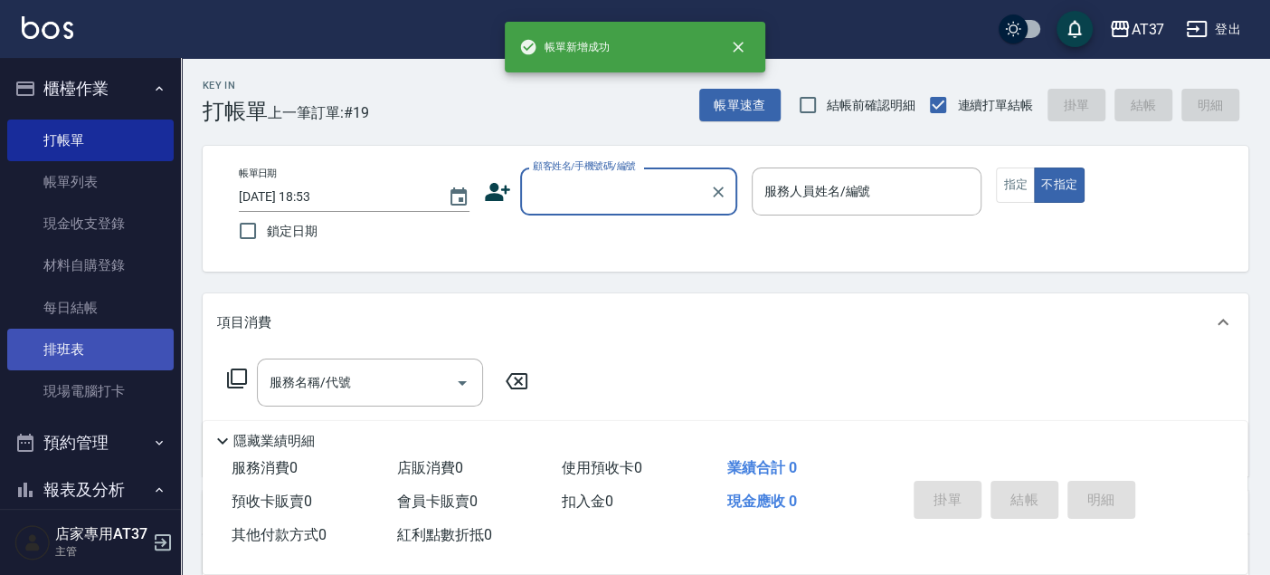
click at [88, 337] on link "排班表" at bounding box center [90, 349] width 166 height 42
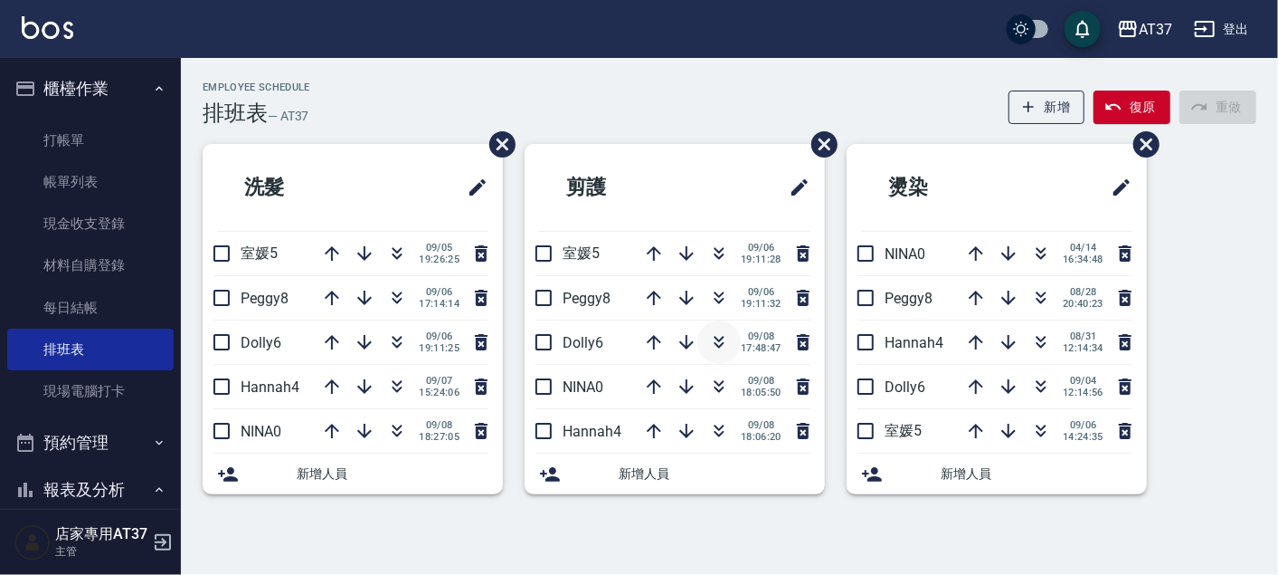
click at [717, 338] on icon "button" at bounding box center [720, 339] width 10 height 6
click at [396, 333] on icon "button" at bounding box center [397, 342] width 22 height 22
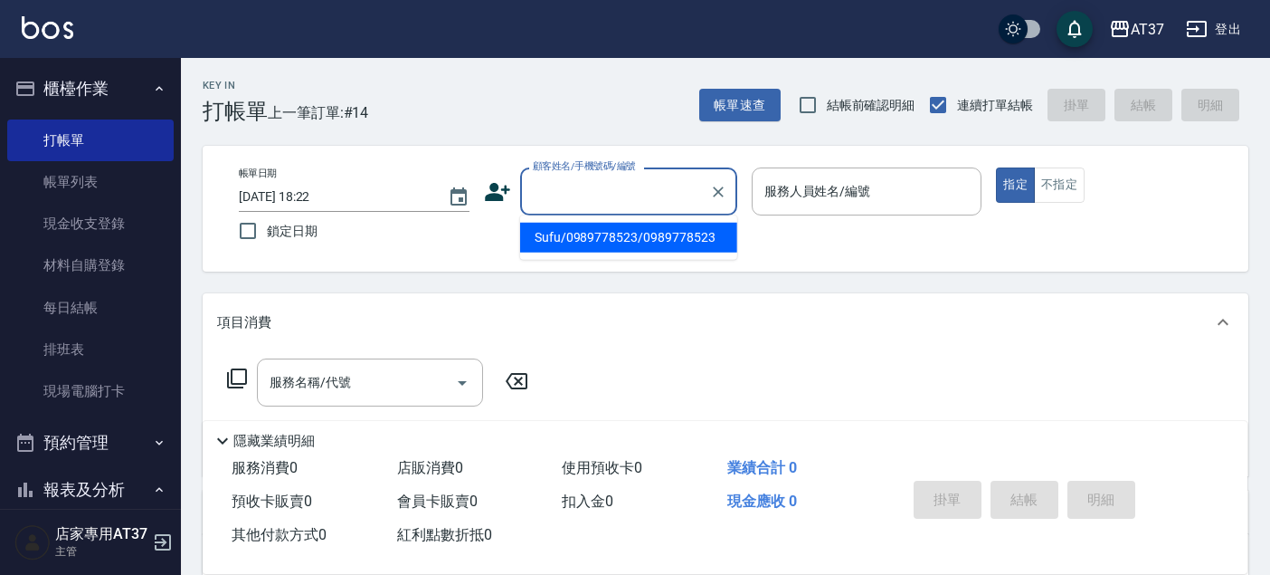
click at [598, 195] on input "顧客姓名/手機號碼/編號" at bounding box center [615, 192] width 174 height 32
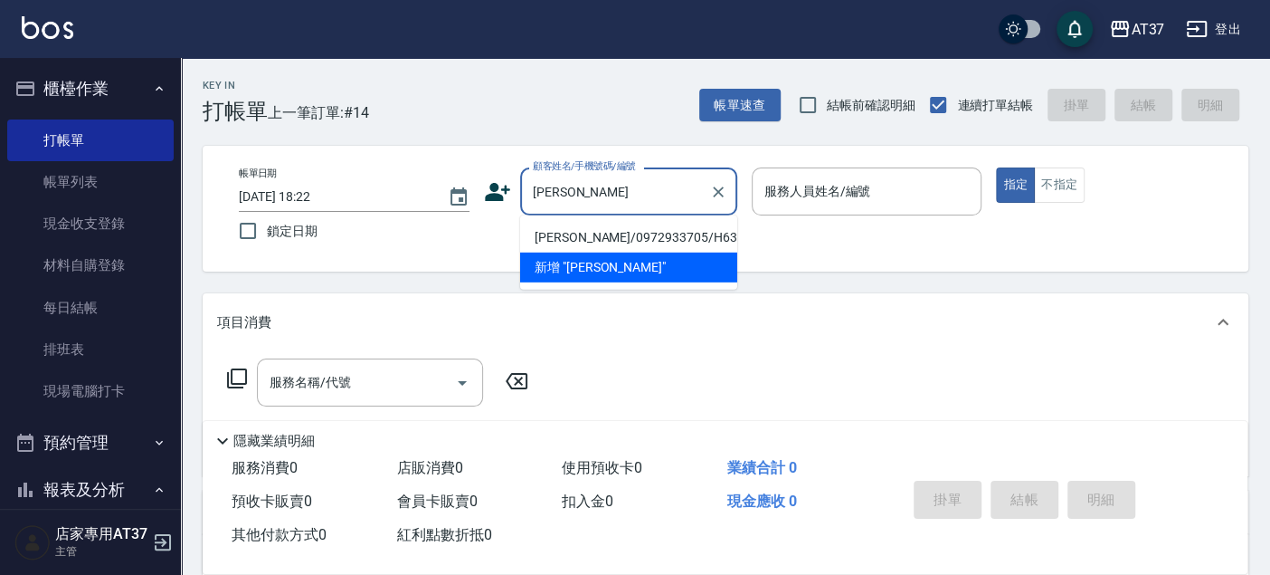
click at [599, 236] on li "[PERSON_NAME]/0972933705/H631" at bounding box center [628, 238] width 217 height 30
type input "[PERSON_NAME]/0972933705/H631"
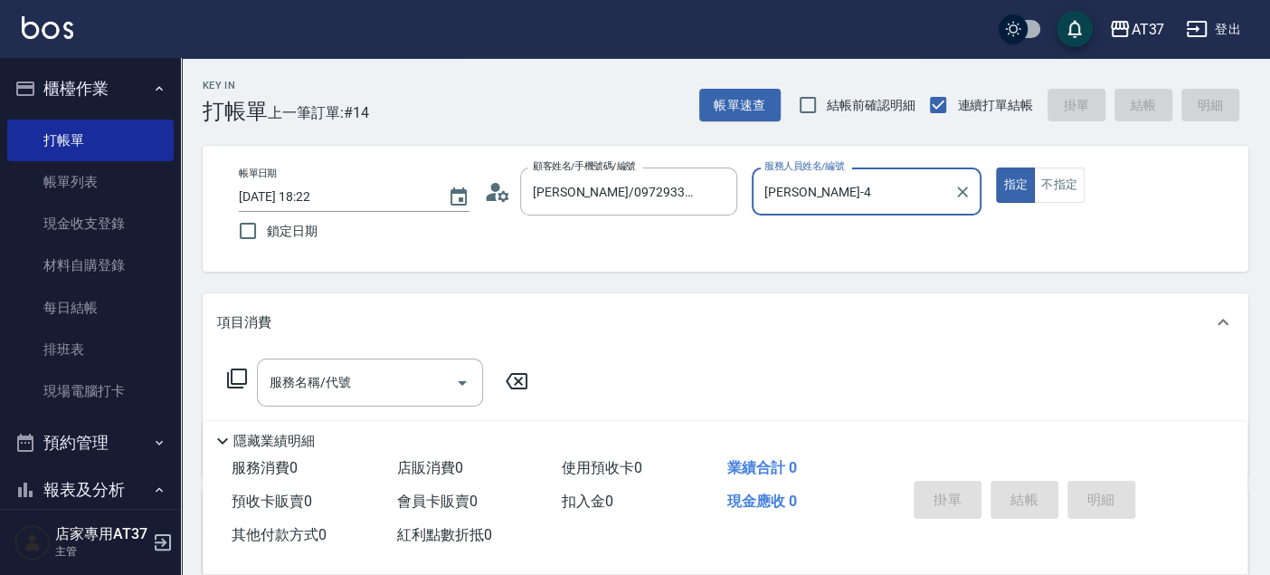
type input "[PERSON_NAME]-4"
click at [339, 380] on div "服務名稱/代號 服務名稱/代號" at bounding box center [370, 382] width 226 height 48
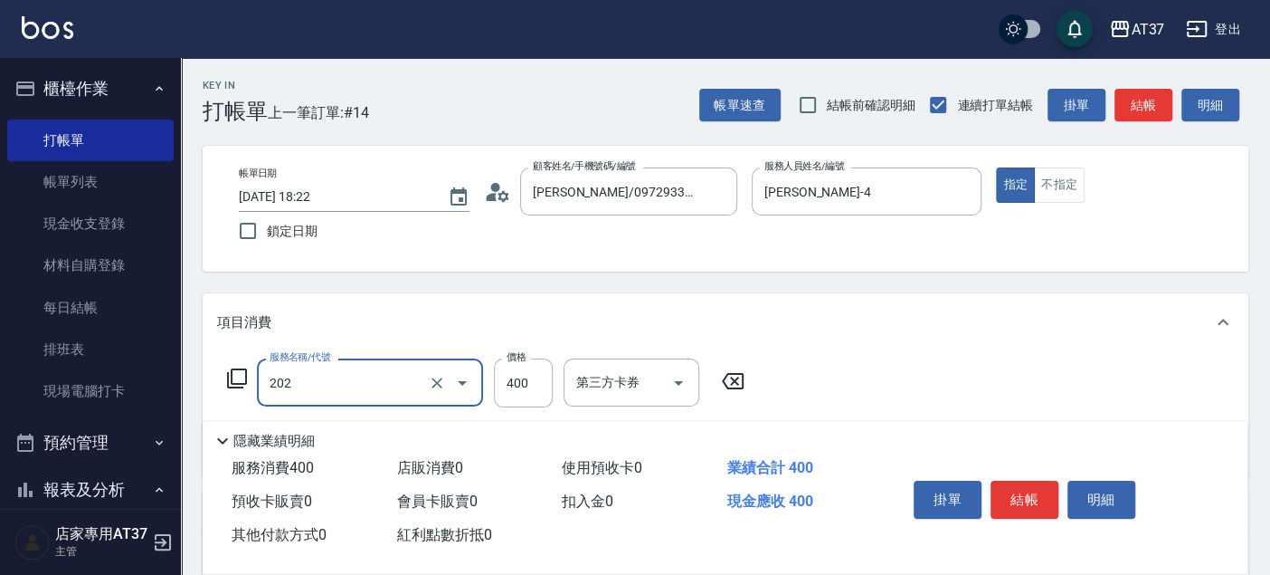
type input "A級單剪(202)"
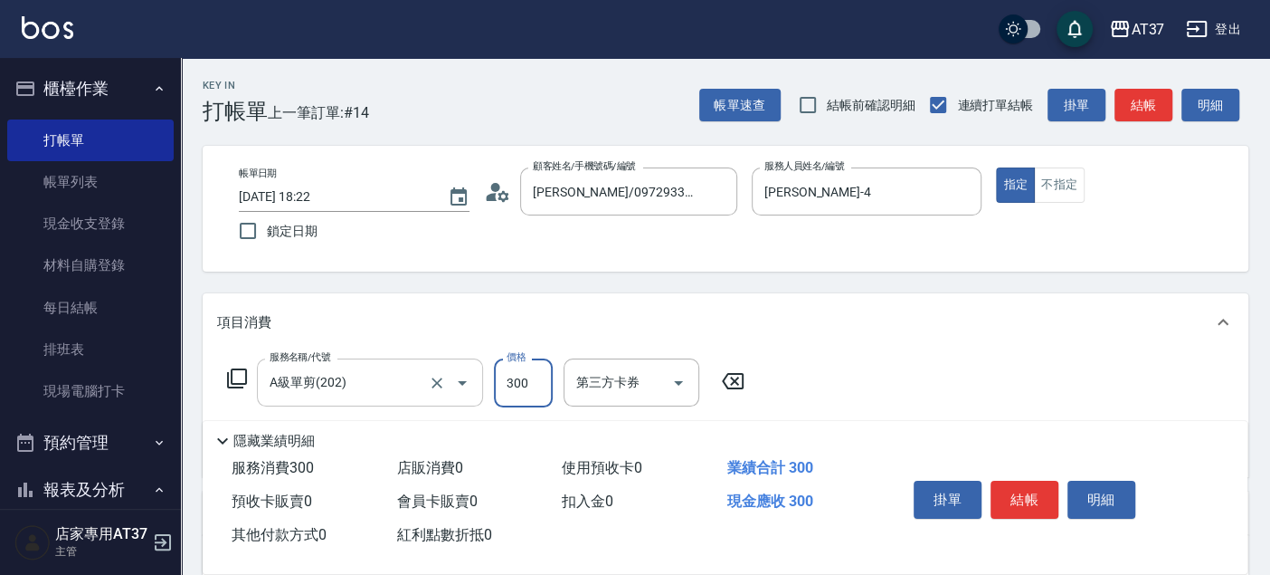
type input "300"
click at [1015, 490] on button "結帳" at bounding box center [1025, 499] width 68 height 38
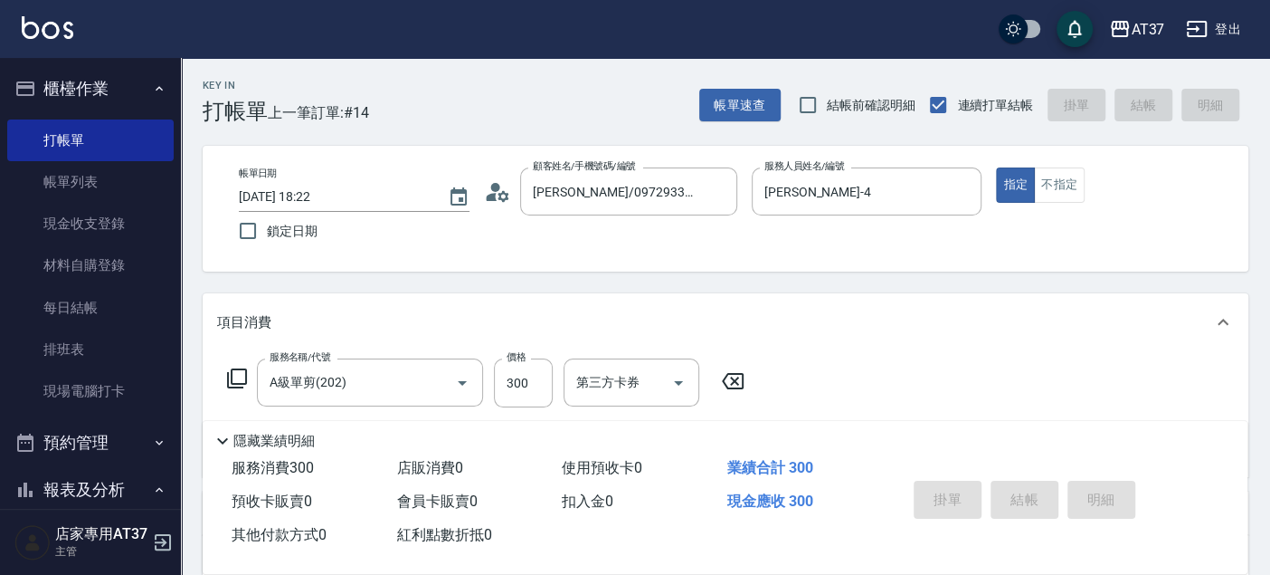
type input "2025/09/08 18:57"
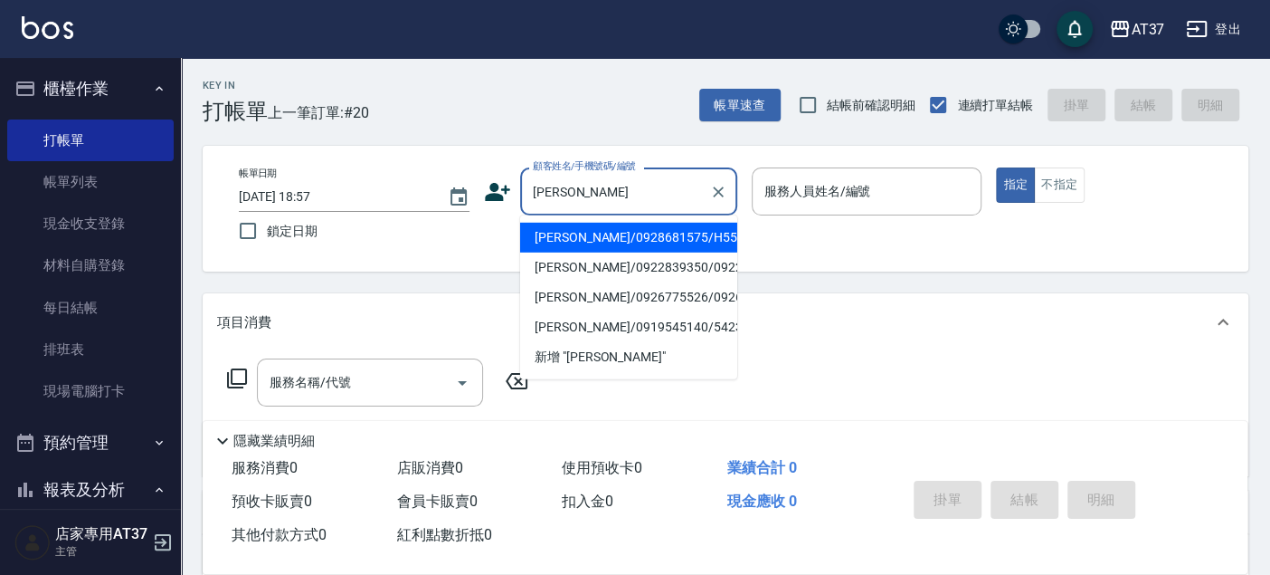
click at [645, 232] on li "李奕唯/0928681575/H553" at bounding box center [628, 238] width 217 height 30
type input "李奕唯/0928681575/H553"
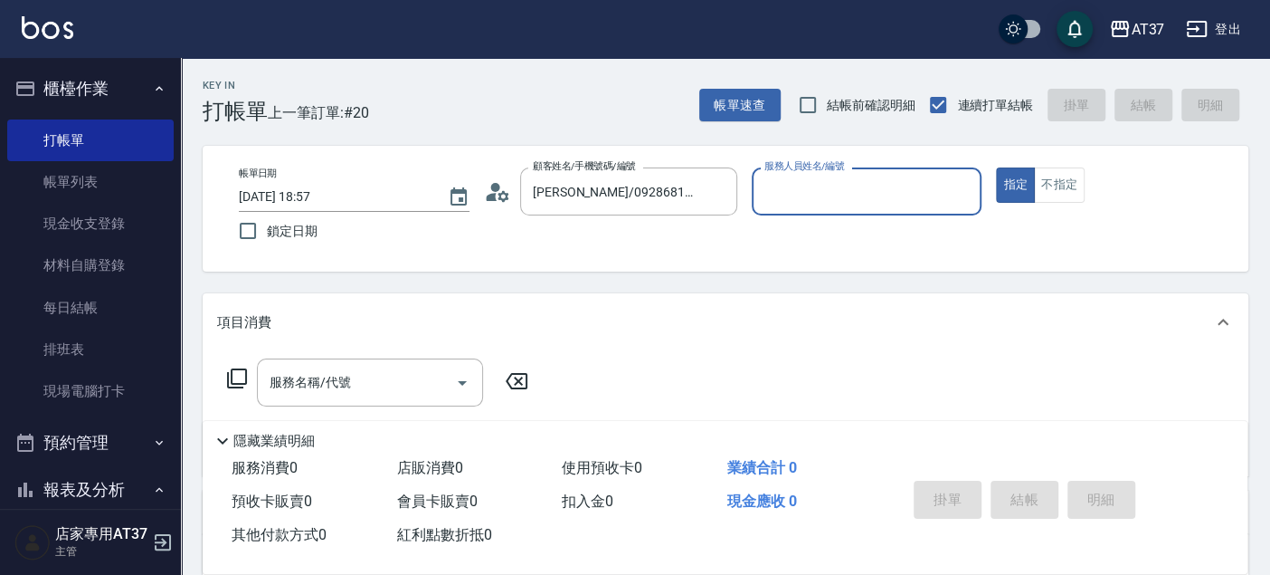
type input "Hannah-4"
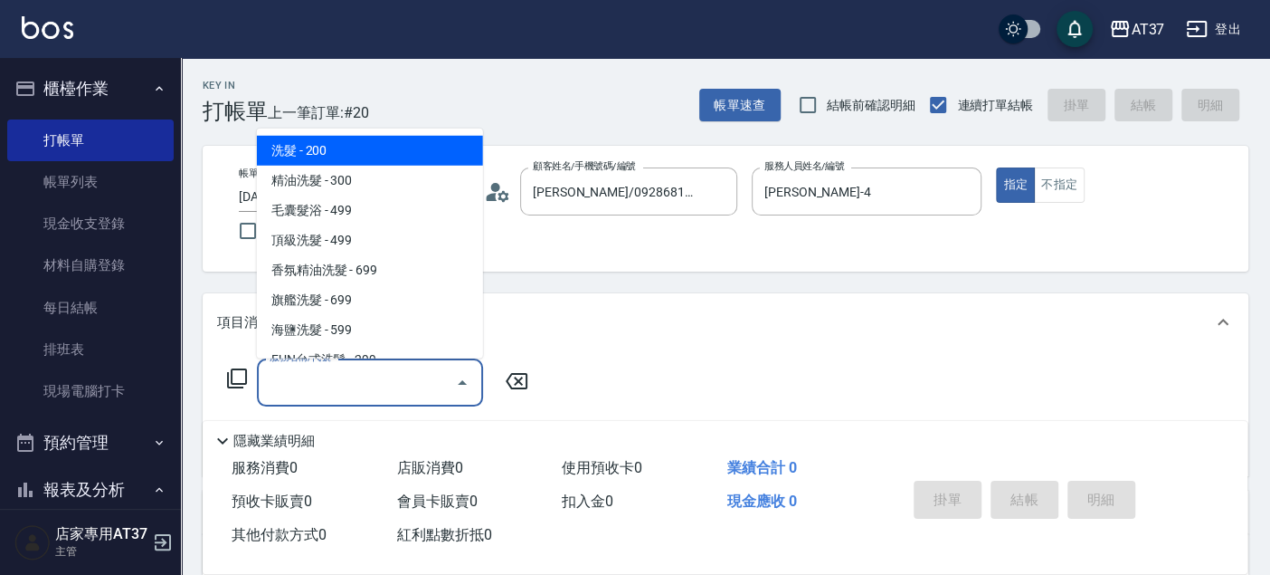
click at [389, 366] on input "服務名稱/代號" at bounding box center [356, 382] width 183 height 32
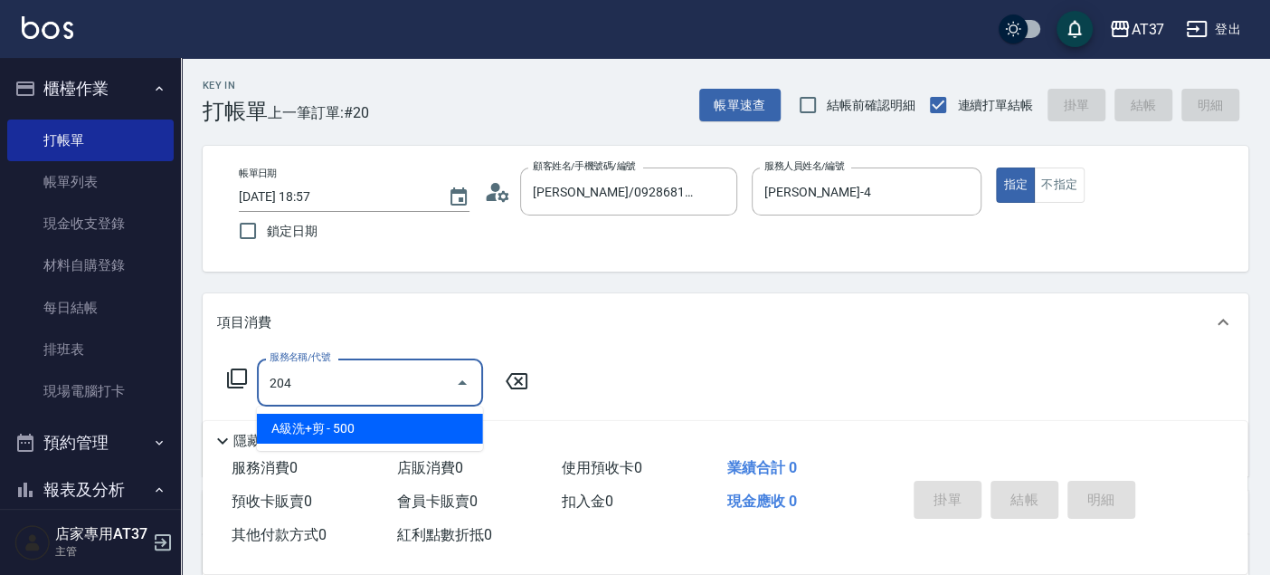
type input "A級洗+剪(204)"
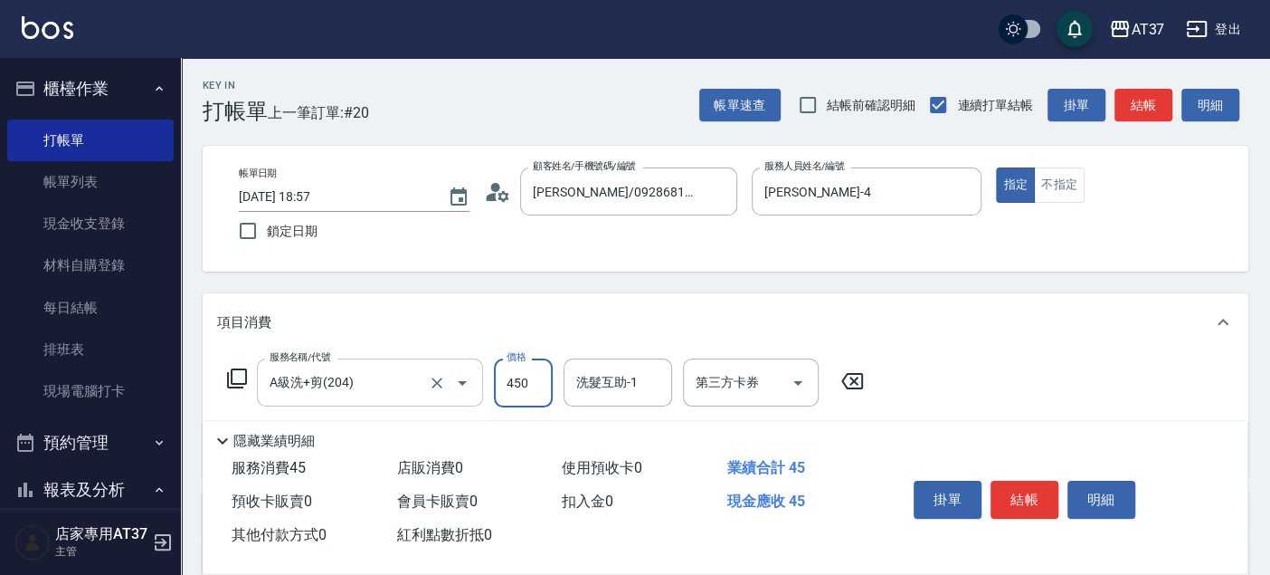
type input "450"
click at [1019, 493] on button "結帳" at bounding box center [1025, 499] width 68 height 38
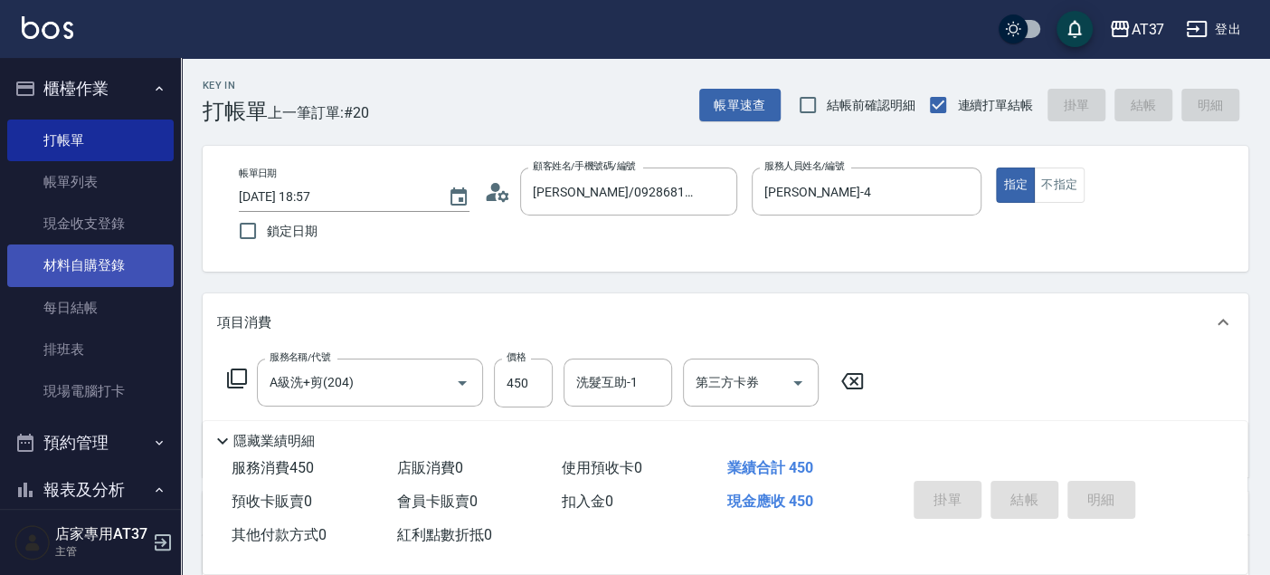
type input "2025/09/08 19:25"
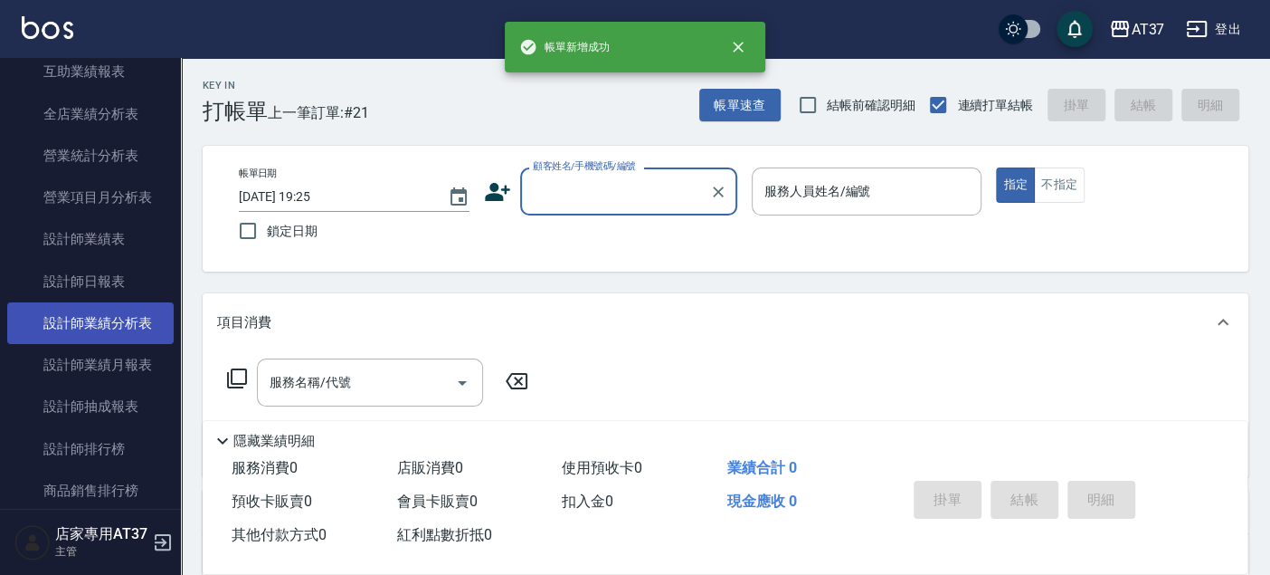
scroll to position [803, 0]
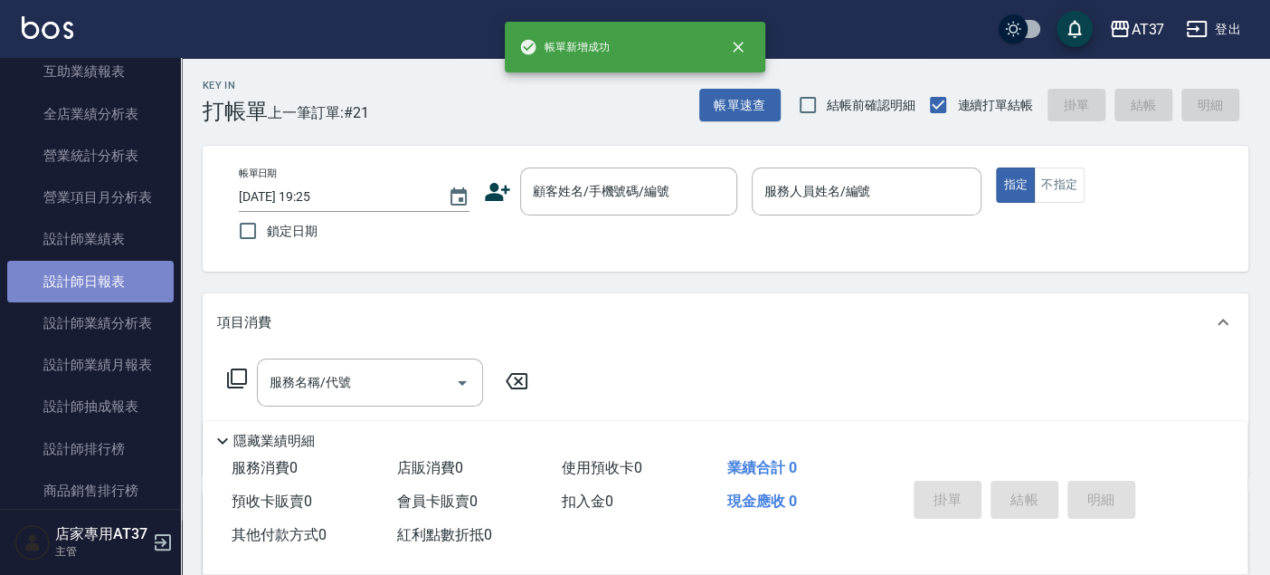
click at [131, 289] on link "設計師日報表" at bounding box center [90, 282] width 166 height 42
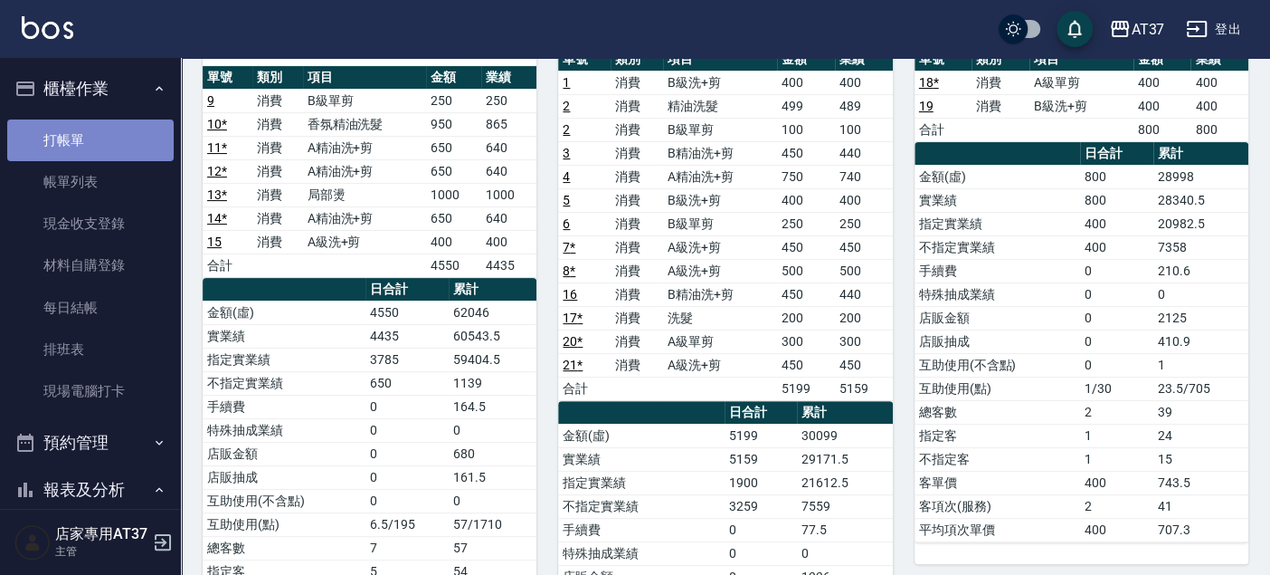
click at [104, 122] on link "打帳單" at bounding box center [90, 140] width 166 height 42
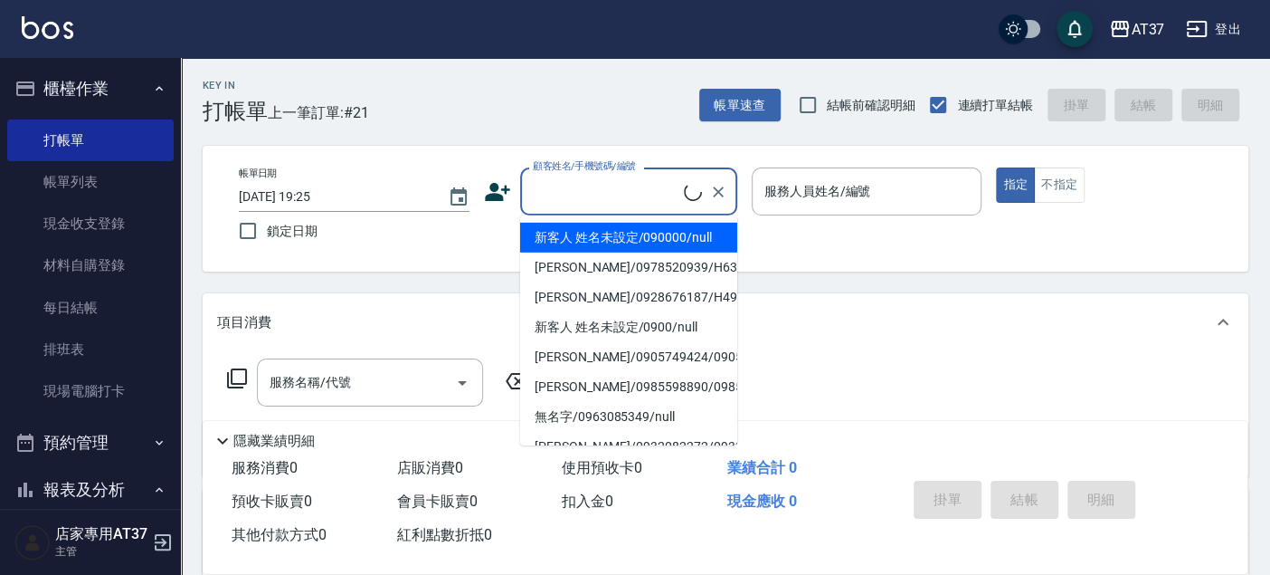
click at [561, 189] on input "顧客姓名/手機號碼/編號" at bounding box center [606, 192] width 156 height 32
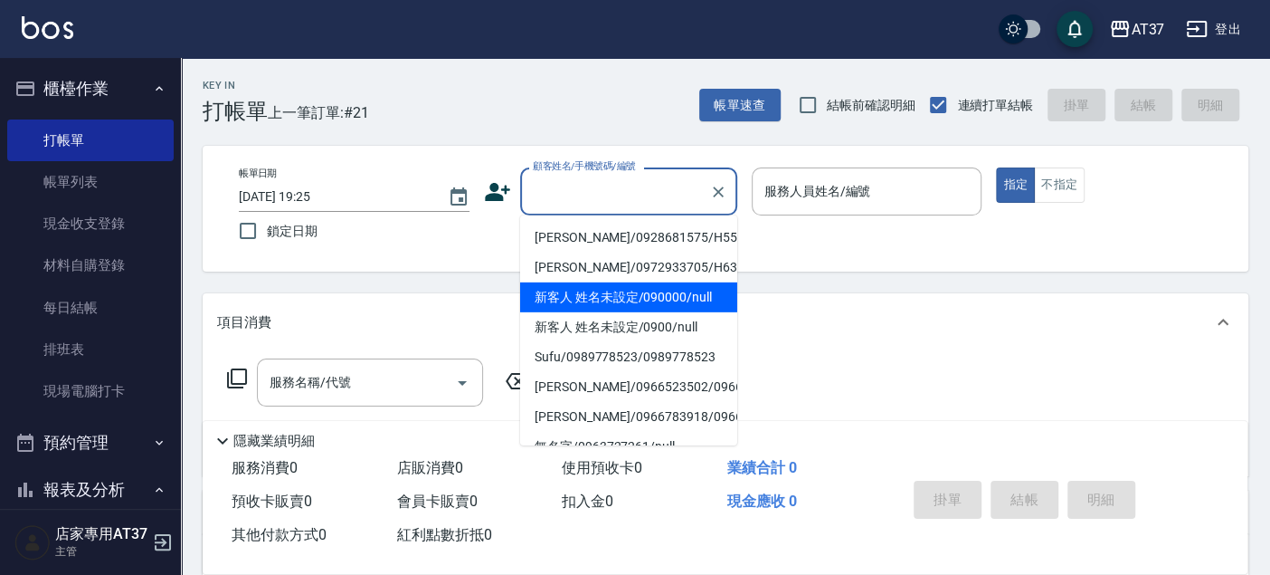
click at [596, 295] on li "新客人 姓名未設定/090000/null" at bounding box center [628, 297] width 217 height 30
type input "新客人 姓名未設定/090000/null"
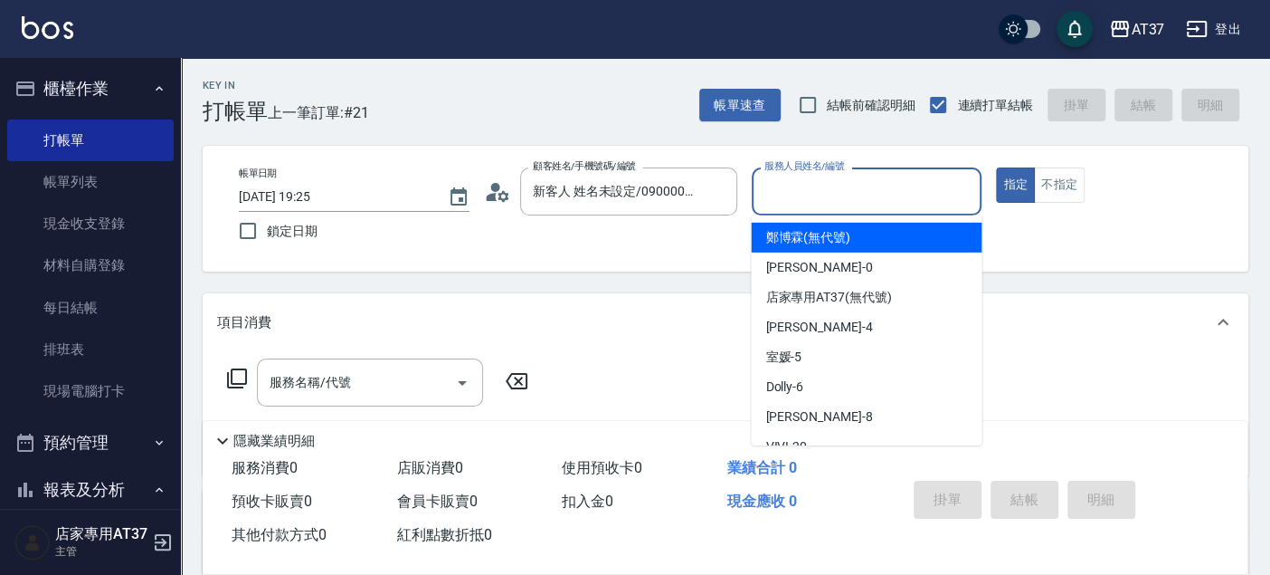
click at [819, 187] on input "服務人員姓名/編號" at bounding box center [867, 192] width 214 height 32
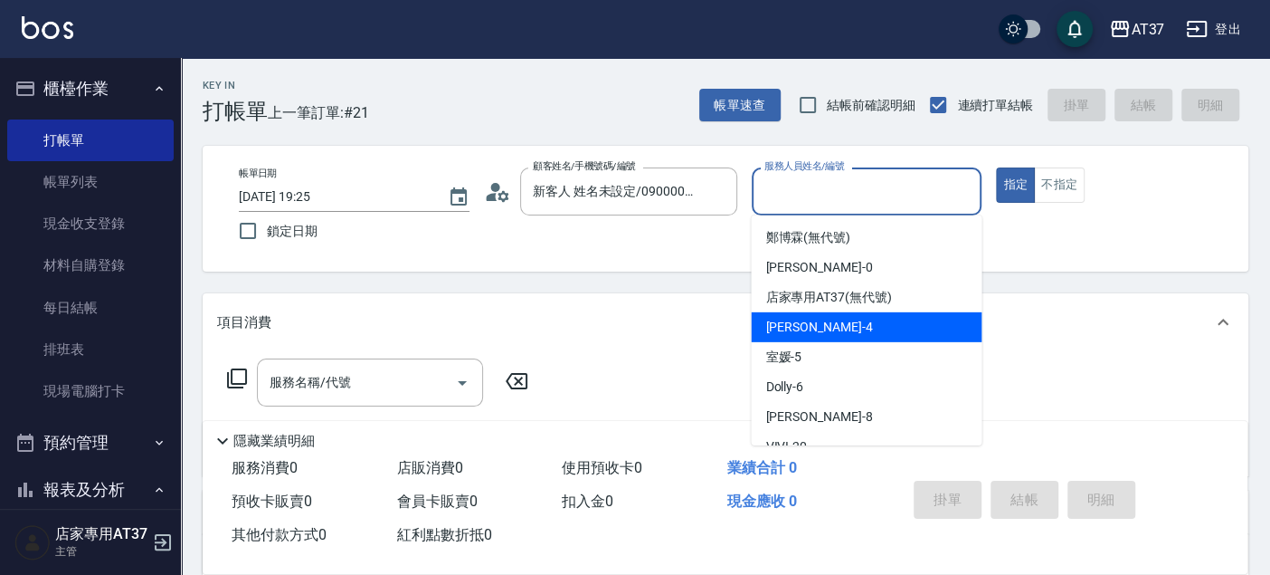
click at [822, 312] on div "Hannah -4" at bounding box center [866, 327] width 231 height 30
type input "Hannah-4"
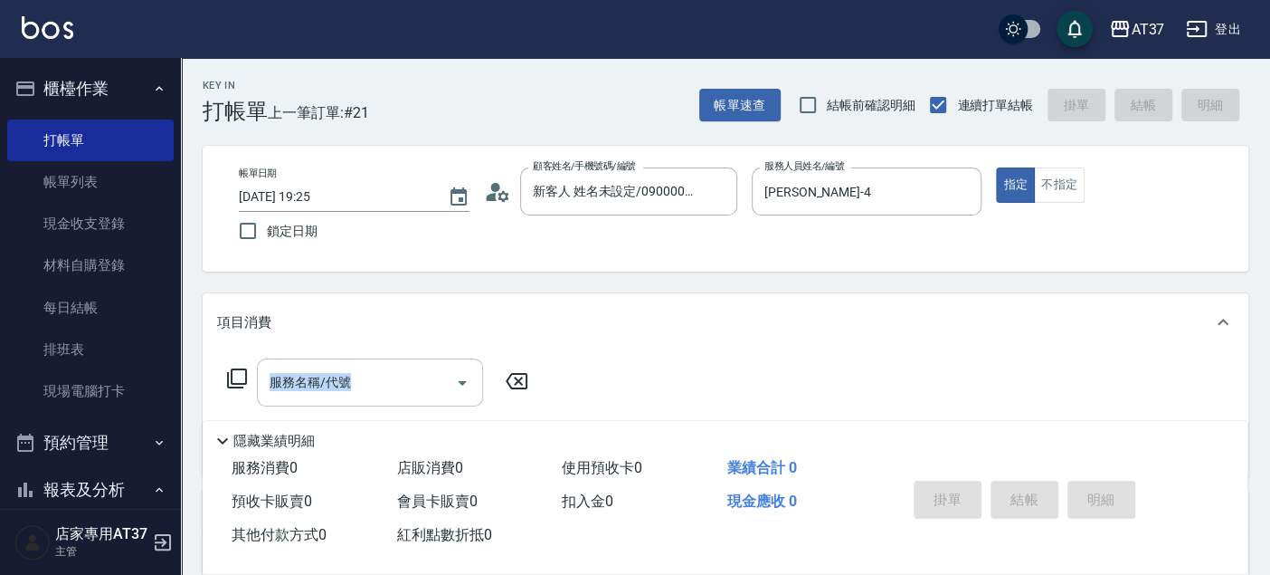
drag, startPoint x: 271, startPoint y: 385, endPoint x: 318, endPoint y: 382, distance: 47.1
click at [309, 382] on div "服務名稱/代號 服務名稱/代號" at bounding box center [378, 382] width 322 height 48
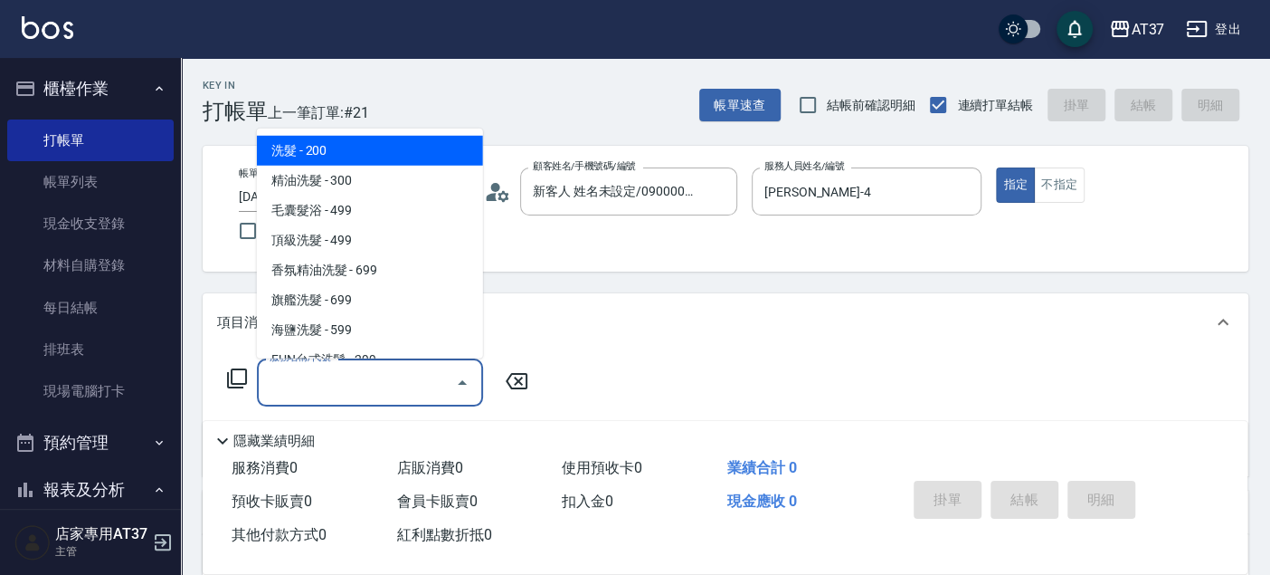
click at [318, 382] on div "服務名稱/代號 服務名稱/代號" at bounding box center [370, 382] width 226 height 48
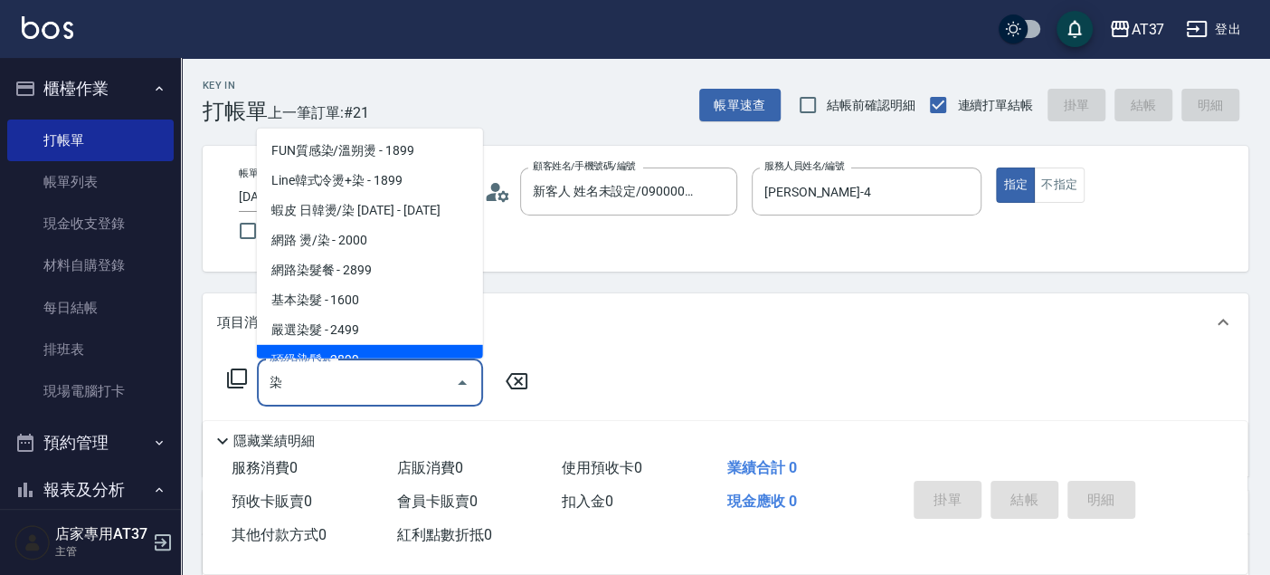
drag, startPoint x: 375, startPoint y: 390, endPoint x: 203, endPoint y: 414, distance: 173.6
click at [203, 414] on div "服務名稱/代號 染 服務名稱/代號" at bounding box center [726, 413] width 1046 height 125
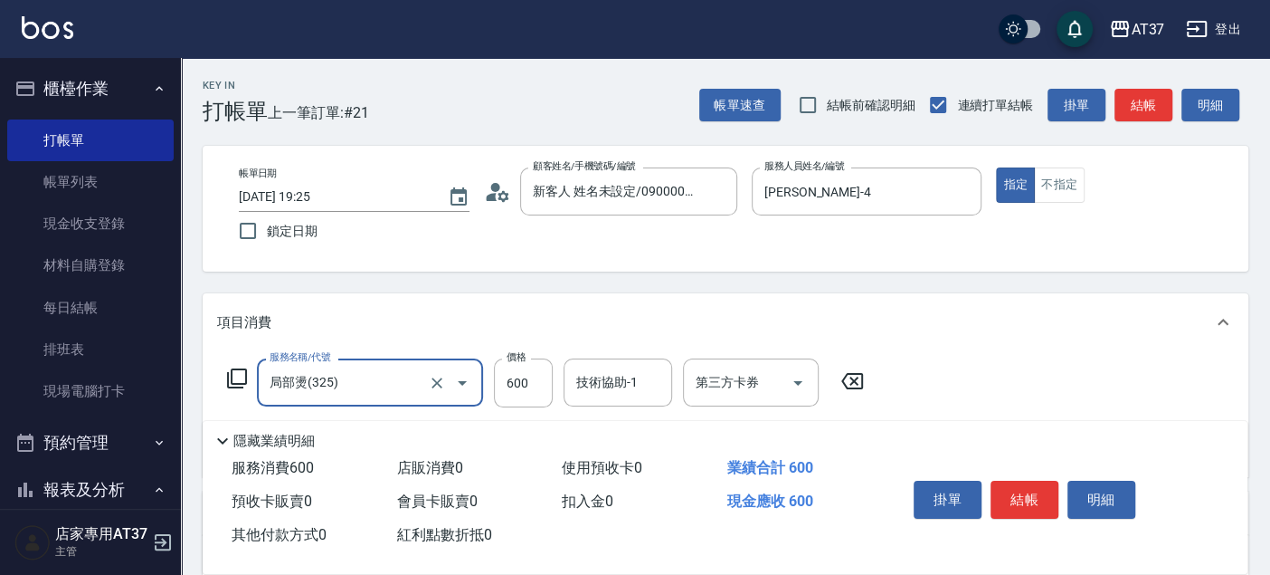
type input "局部燙(325)"
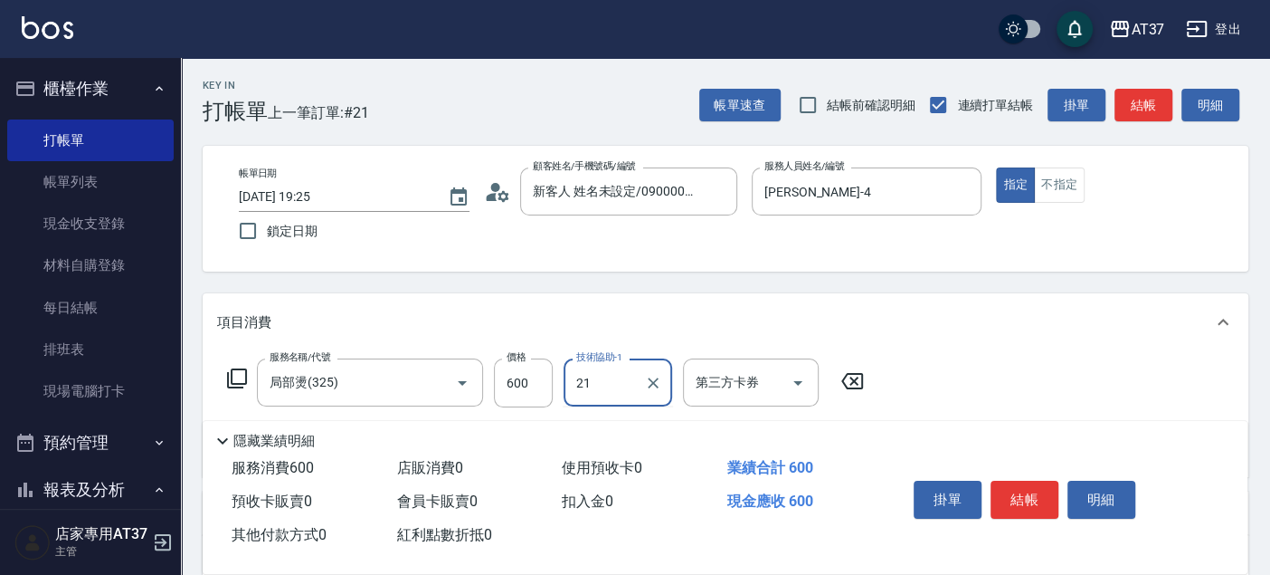
type input "微醺-21"
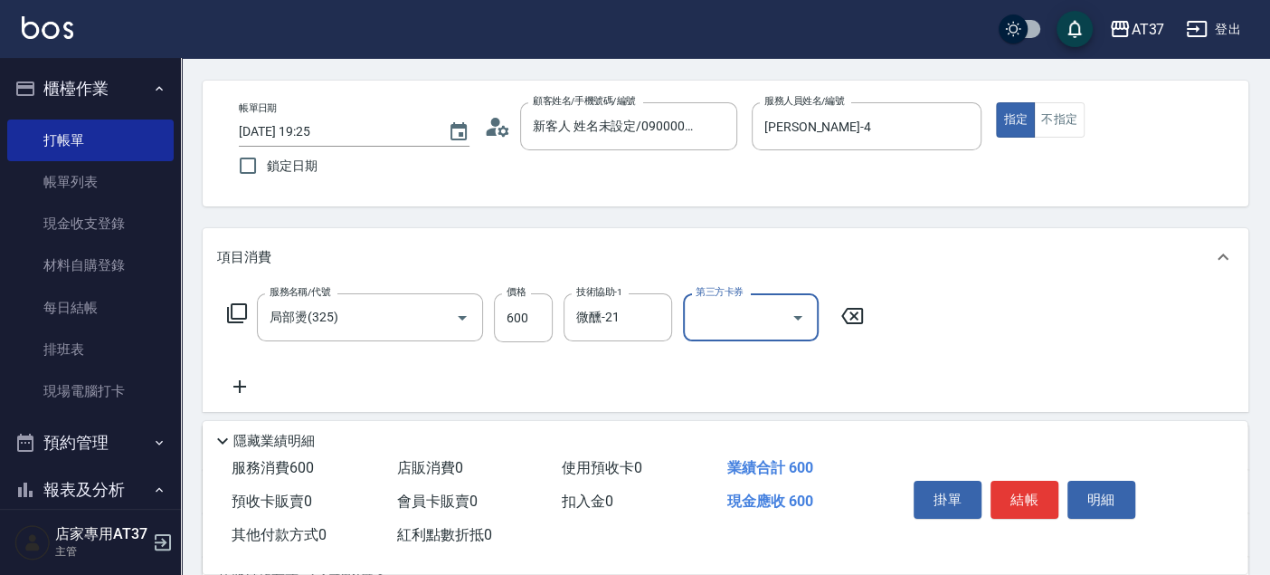
scroll to position [201, 0]
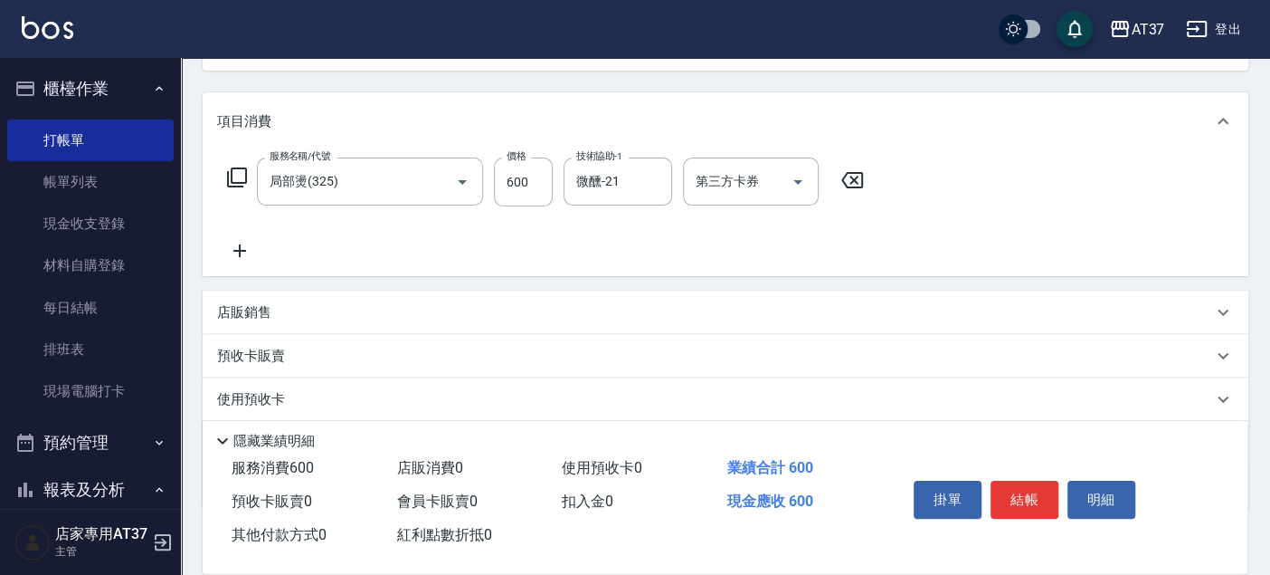
click at [249, 255] on icon at bounding box center [239, 251] width 45 height 22
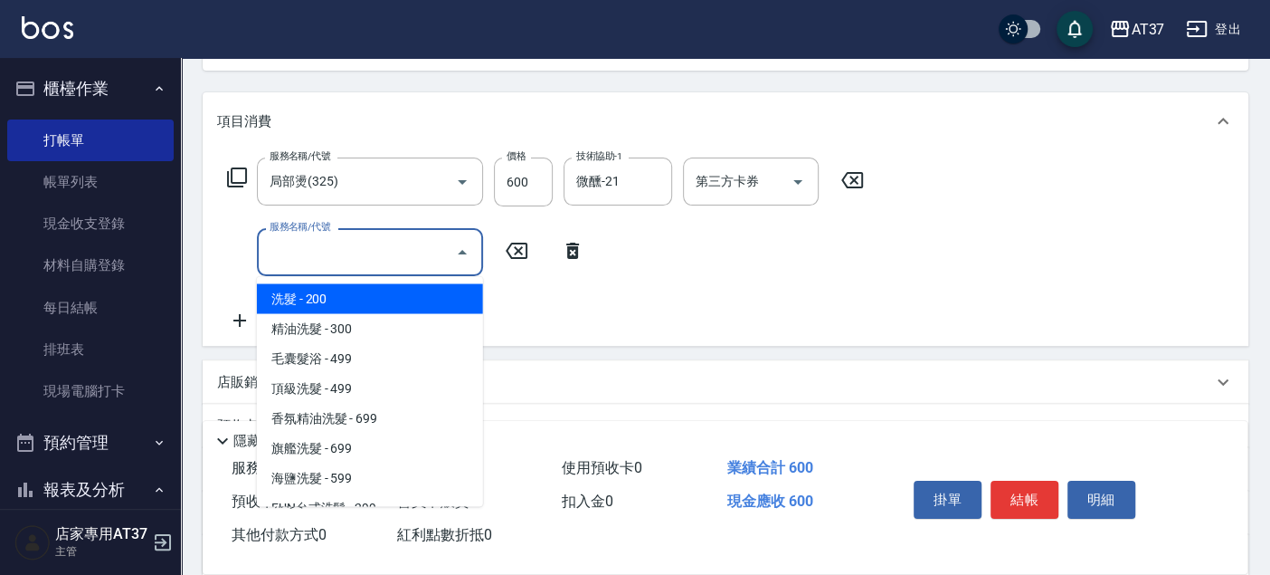
click at [288, 246] on input "服務名稱/代號" at bounding box center [356, 252] width 183 height 32
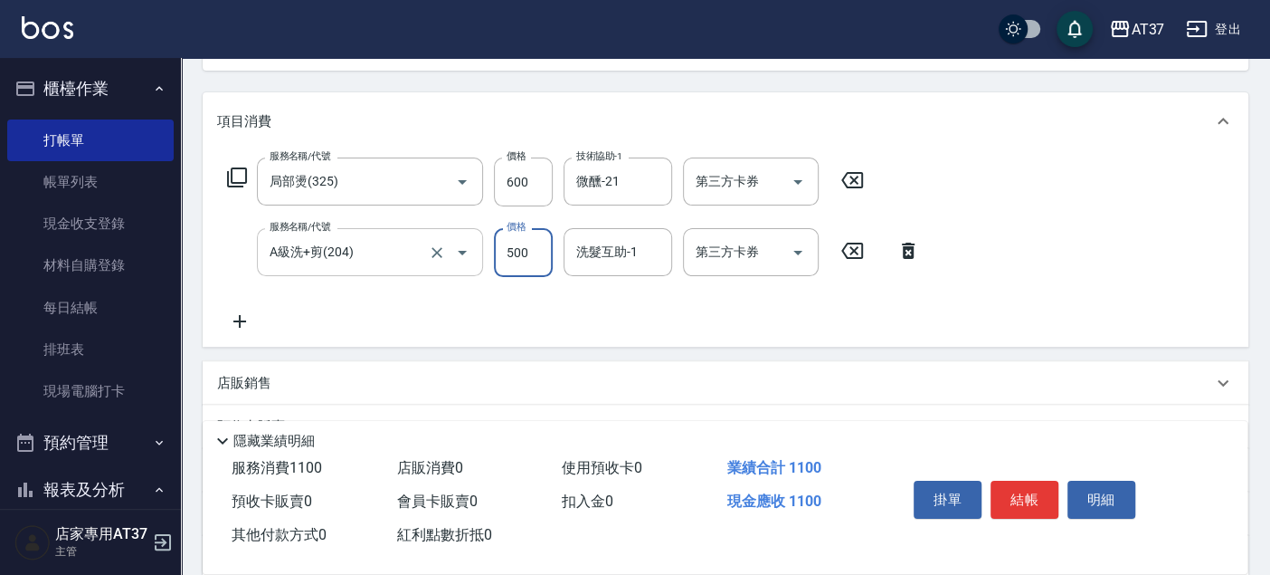
click at [288, 246] on input "A級洗+剪(204)" at bounding box center [344, 252] width 159 height 32
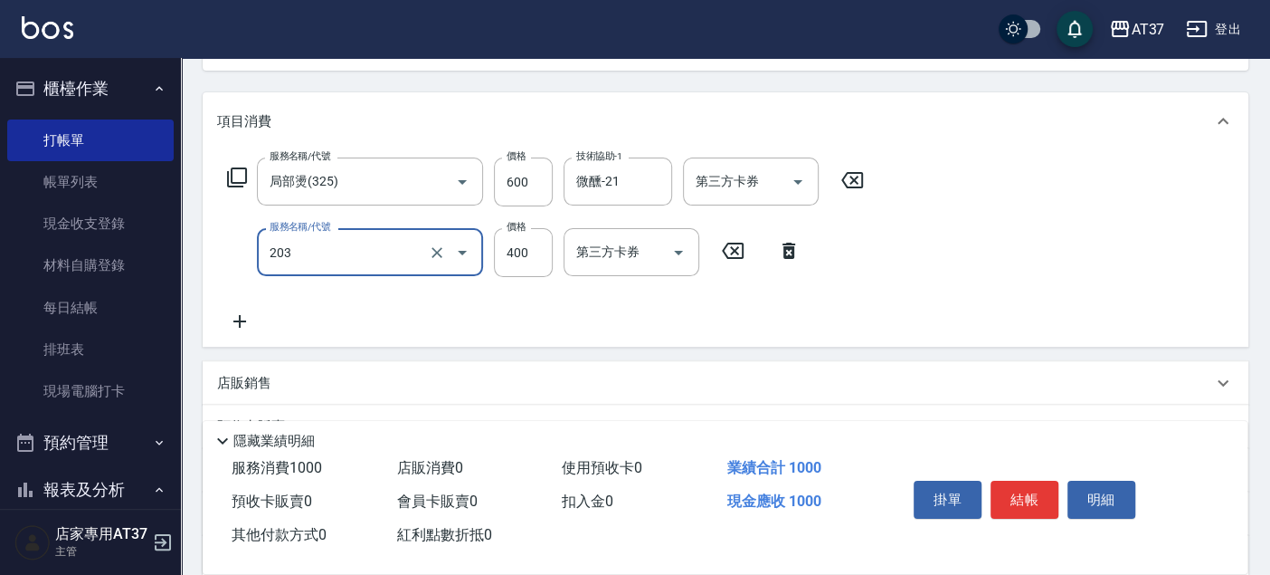
type input "B級洗+剪(203)"
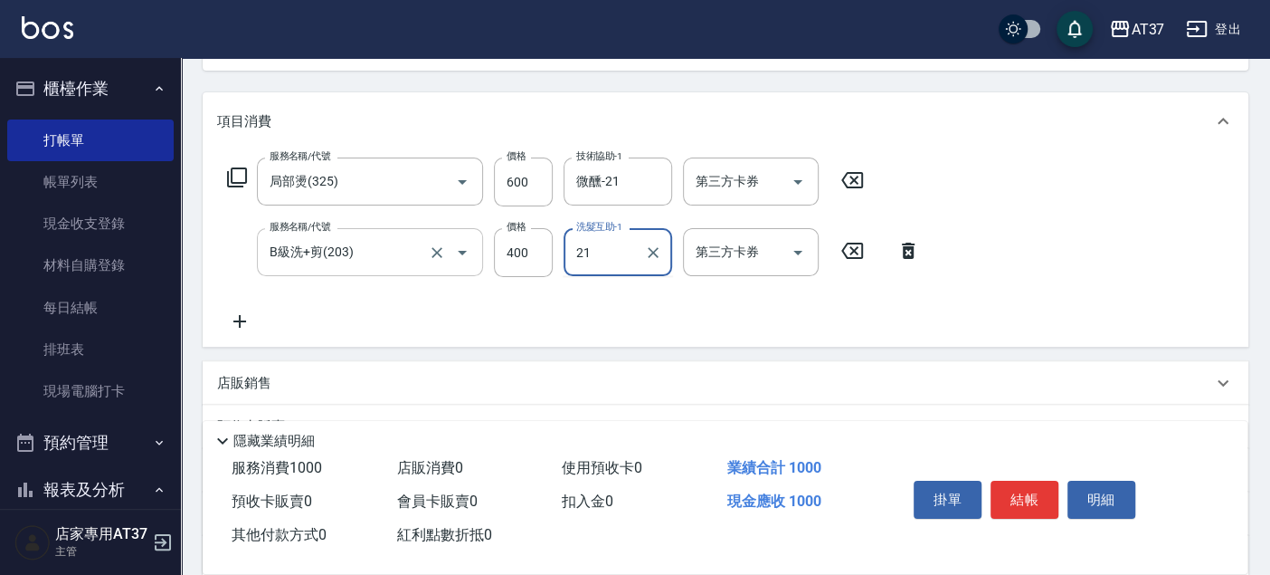
type input "微醺-21"
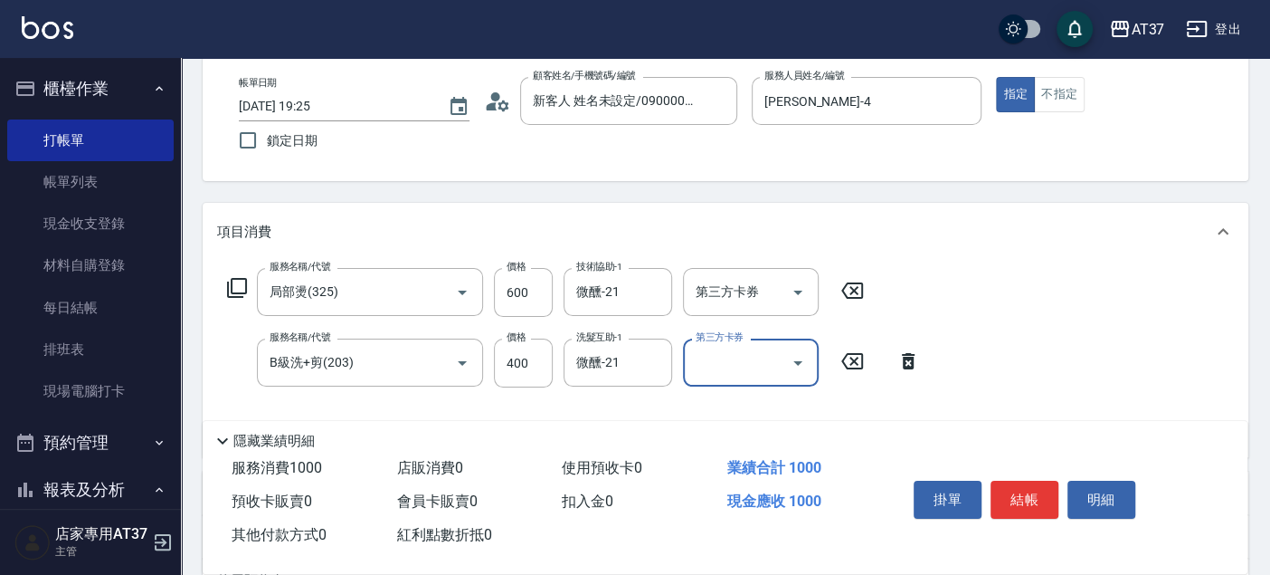
scroll to position [0, 0]
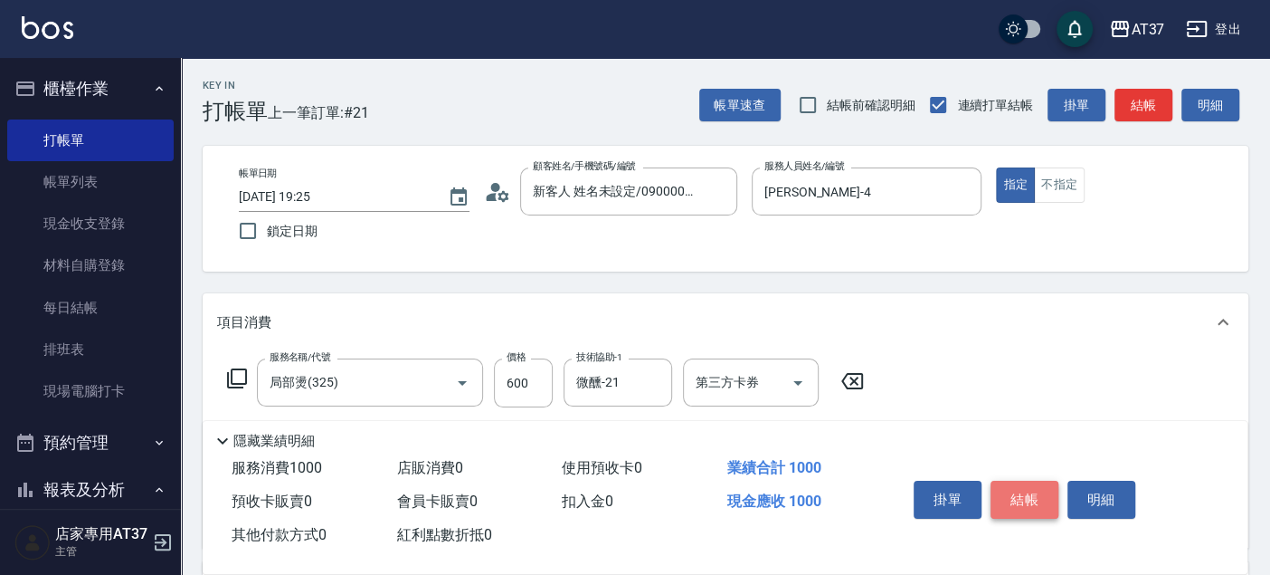
click at [1015, 485] on button "結帳" at bounding box center [1025, 499] width 68 height 38
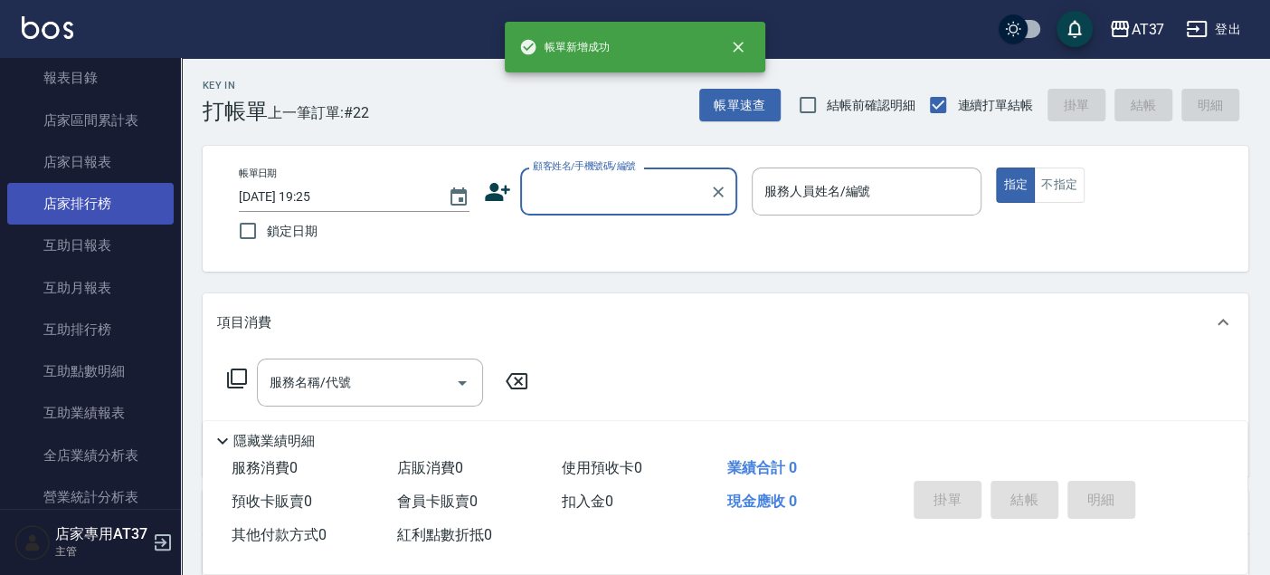
scroll to position [703, 0]
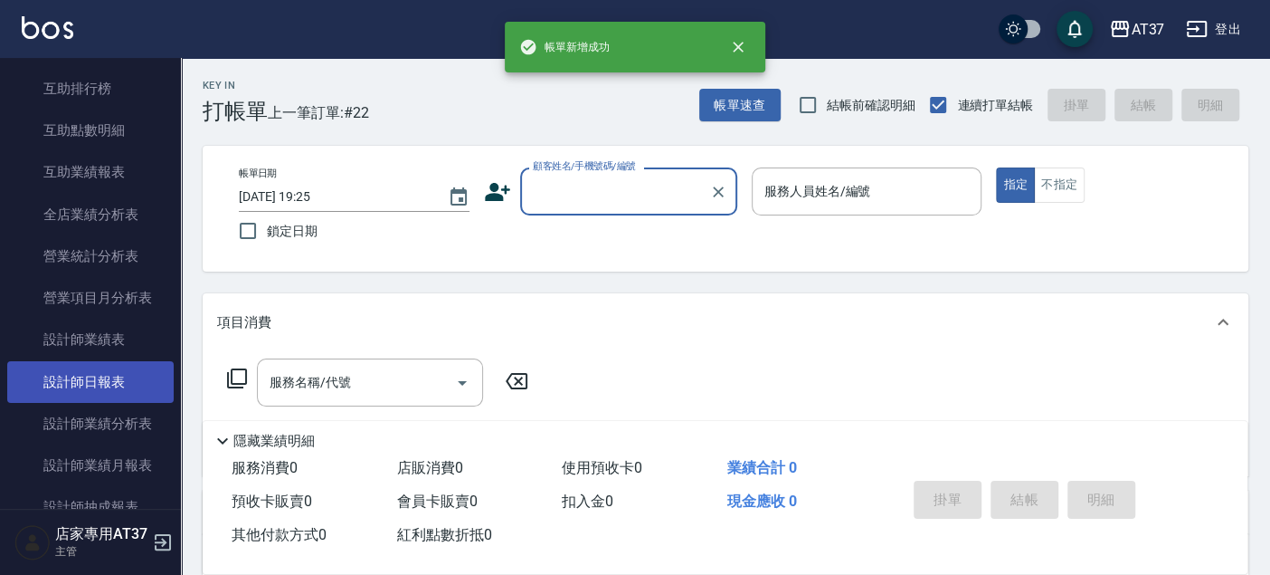
click at [127, 372] on link "設計師日報表" at bounding box center [90, 382] width 166 height 42
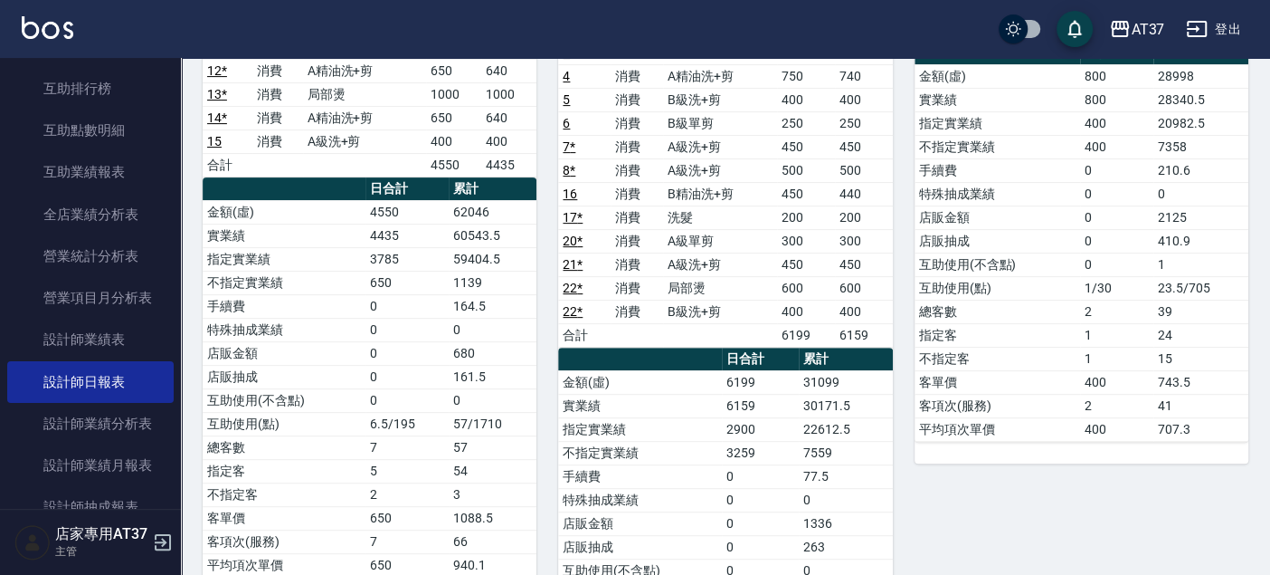
scroll to position [201, 0]
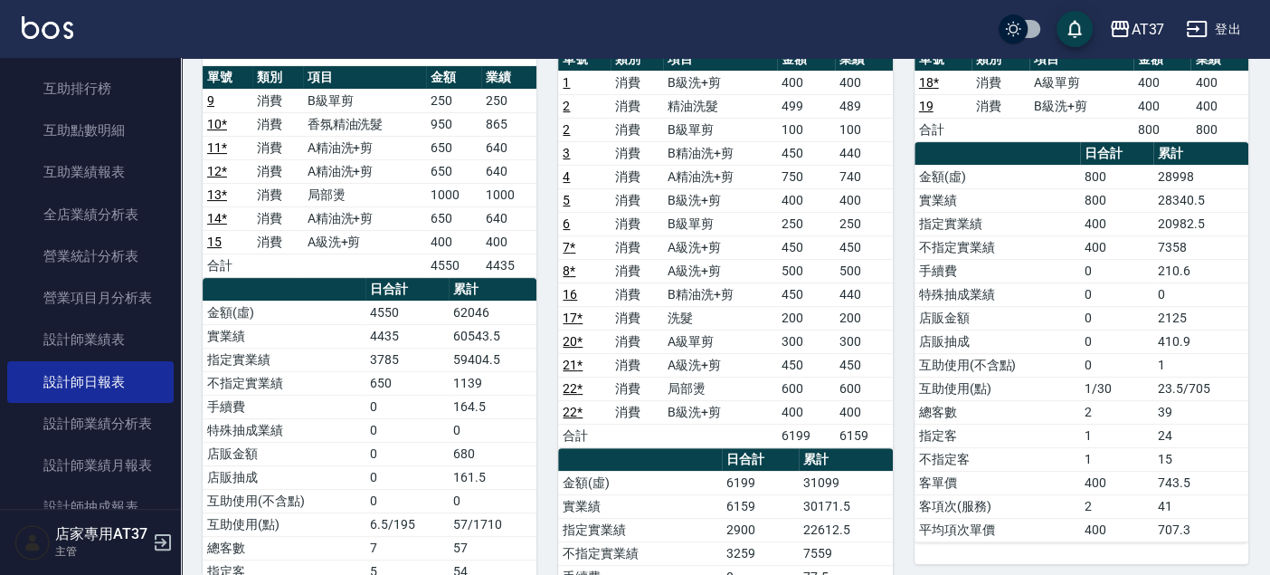
click at [568, 100] on link "2" at bounding box center [566, 106] width 7 height 14
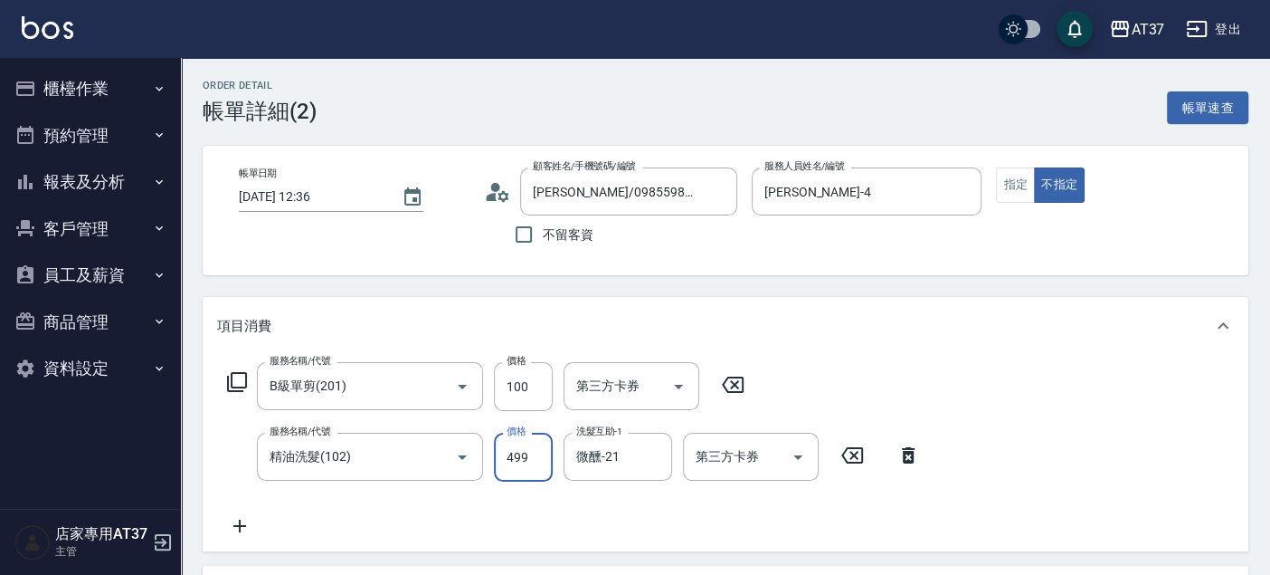
click at [507, 444] on input "499" at bounding box center [523, 456] width 59 height 49
type input "500"
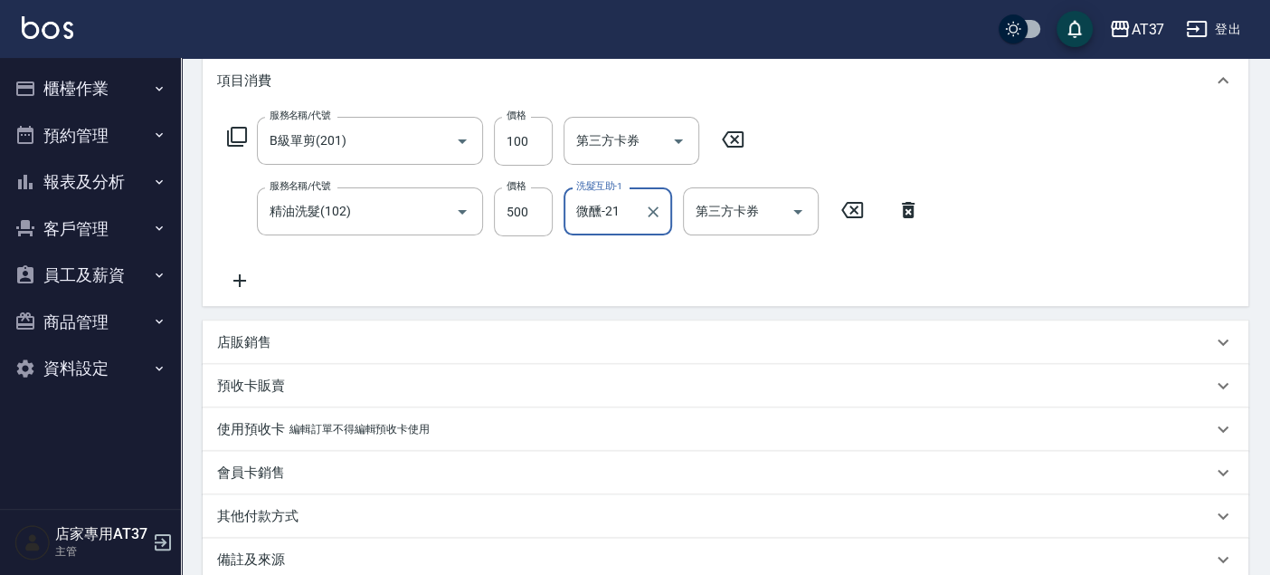
scroll to position [443, 0]
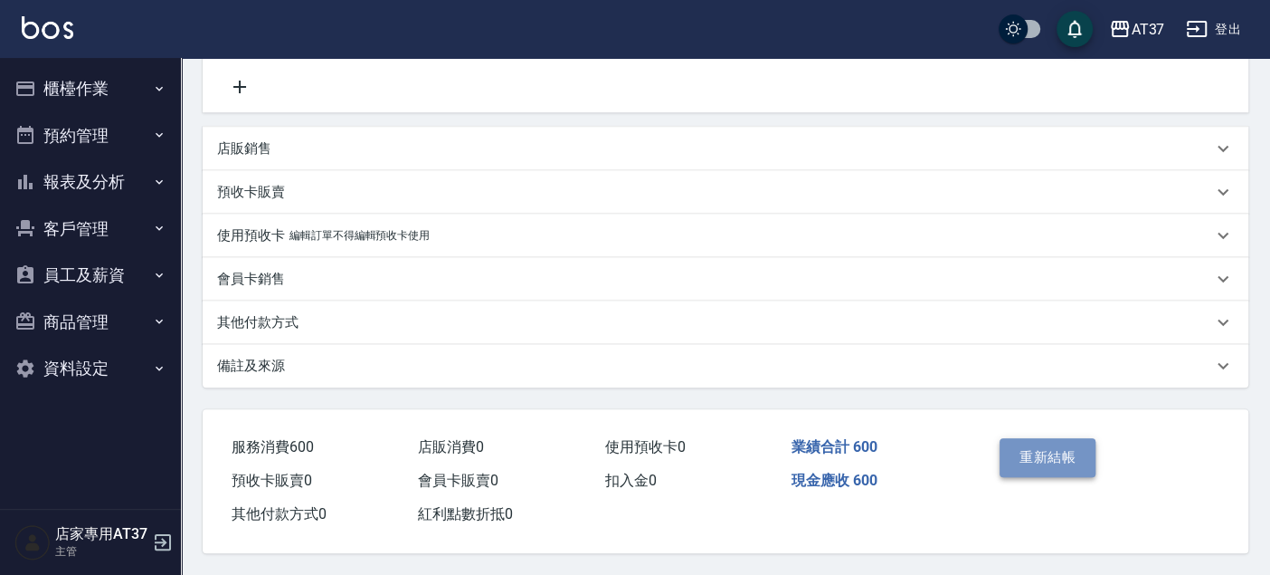
click at [1055, 460] on button "重新結帳" at bounding box center [1048, 457] width 96 height 38
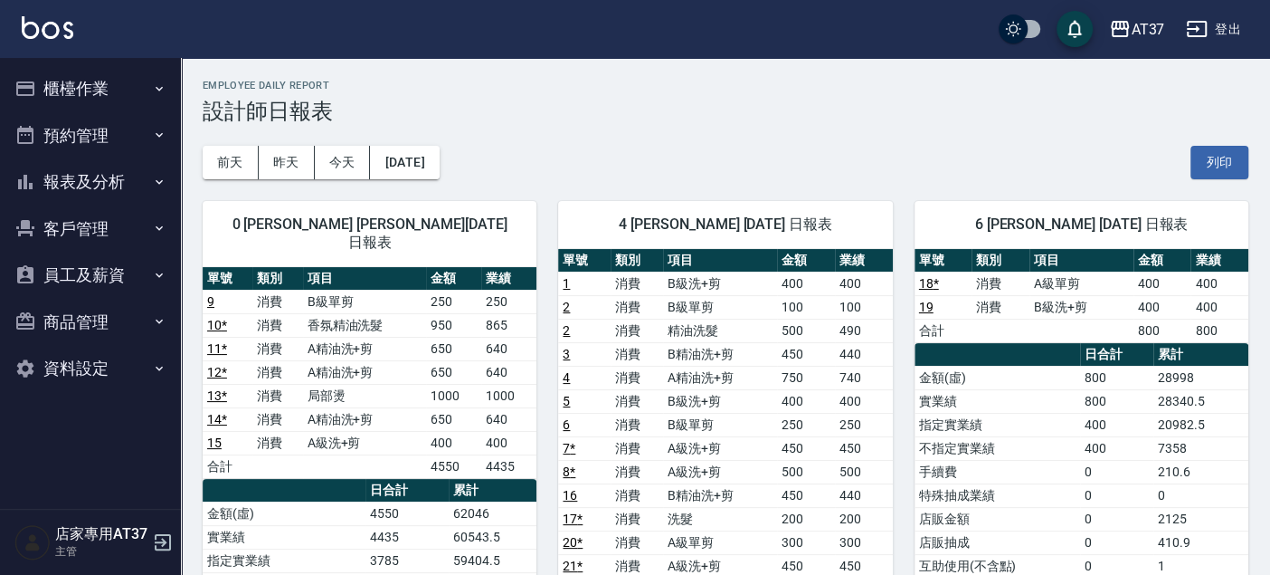
click at [80, 90] on button "櫃檯作業" at bounding box center [90, 88] width 166 height 47
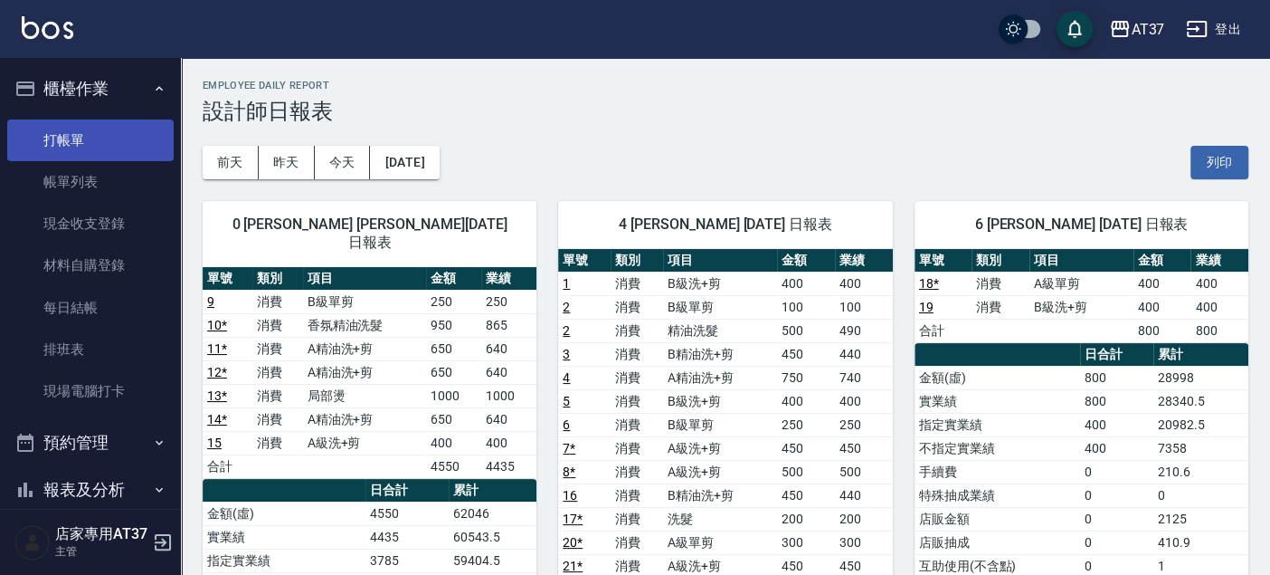
click at [75, 127] on link "打帳單" at bounding box center [90, 140] width 166 height 42
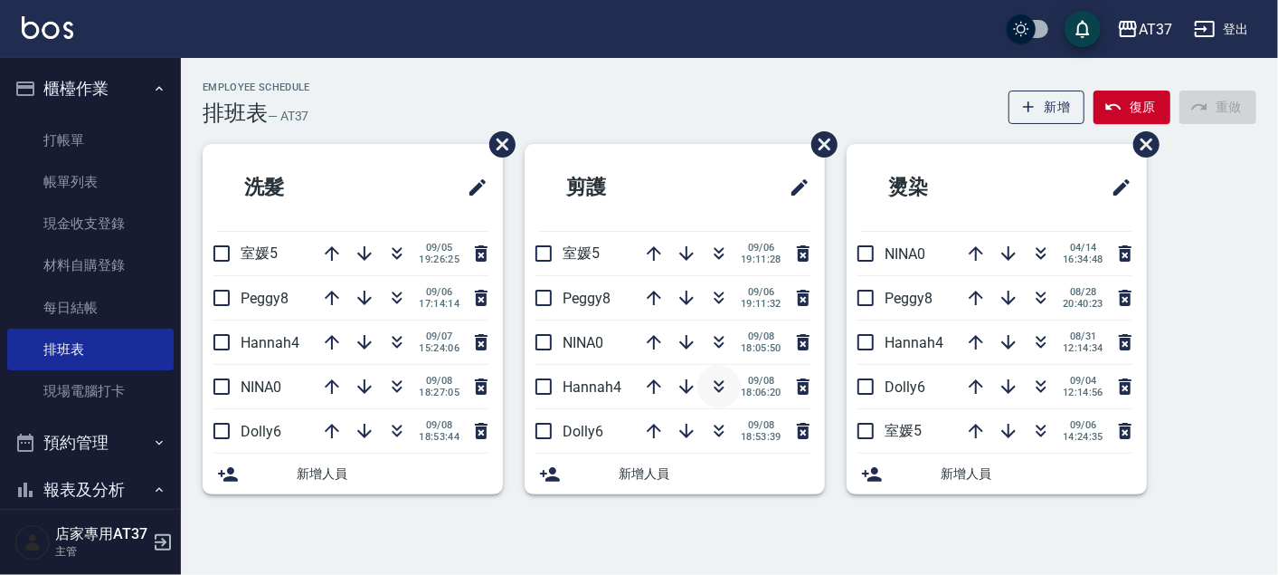
click at [720, 390] on icon "button" at bounding box center [719, 386] width 22 height 22
